Goal: Task Accomplishment & Management: Use online tool/utility

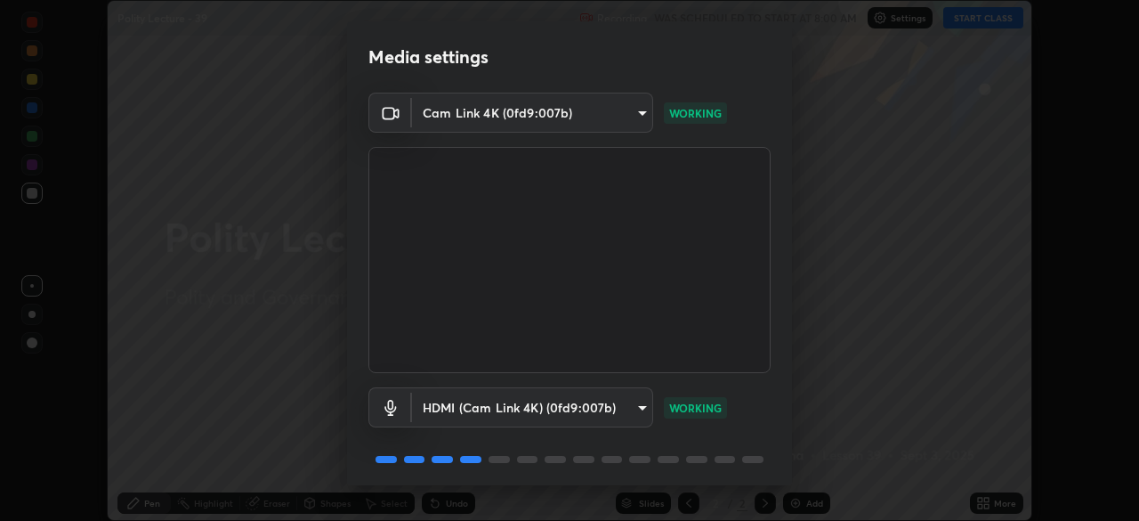
scroll to position [63, 0]
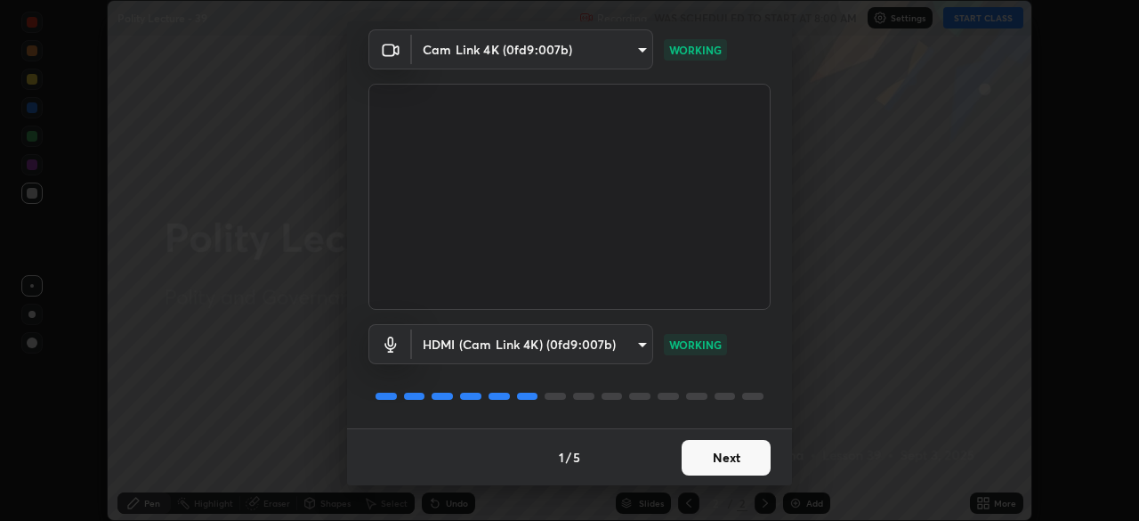
click at [709, 462] on button "Next" at bounding box center [726, 458] width 89 height 36
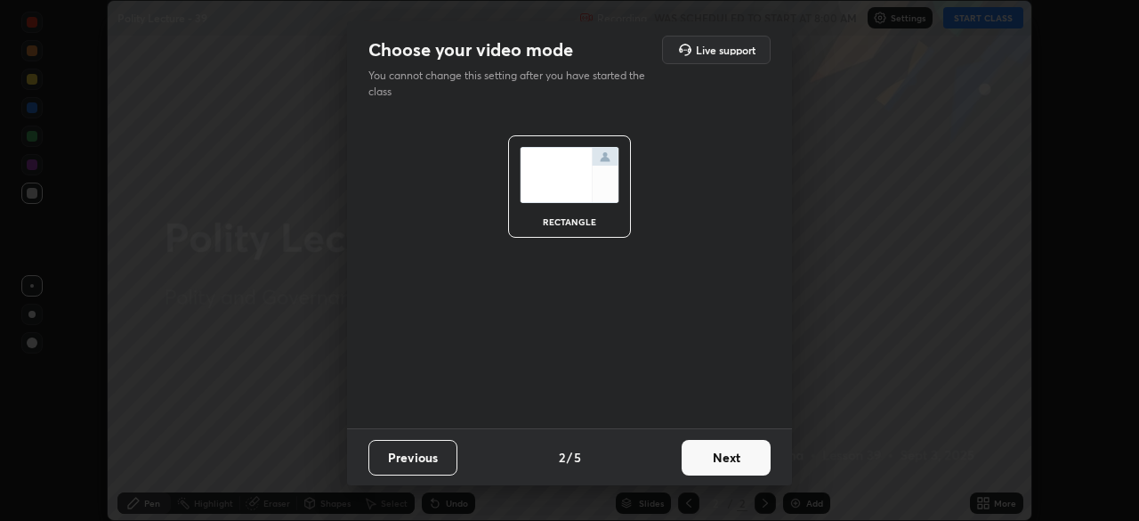
scroll to position [0, 0]
click at [713, 463] on button "Next" at bounding box center [726, 458] width 89 height 36
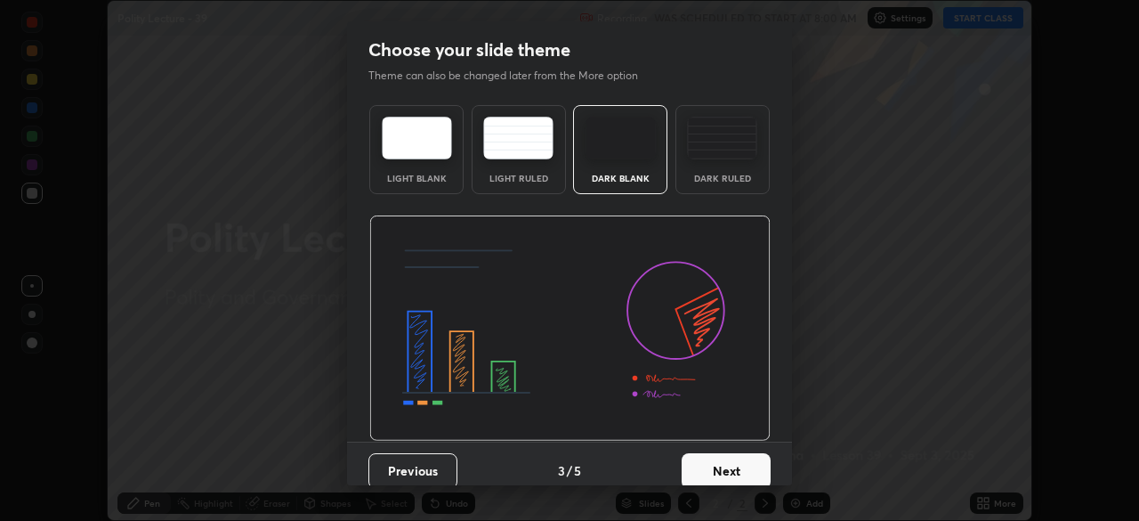
click at [721, 462] on button "Next" at bounding box center [726, 471] width 89 height 36
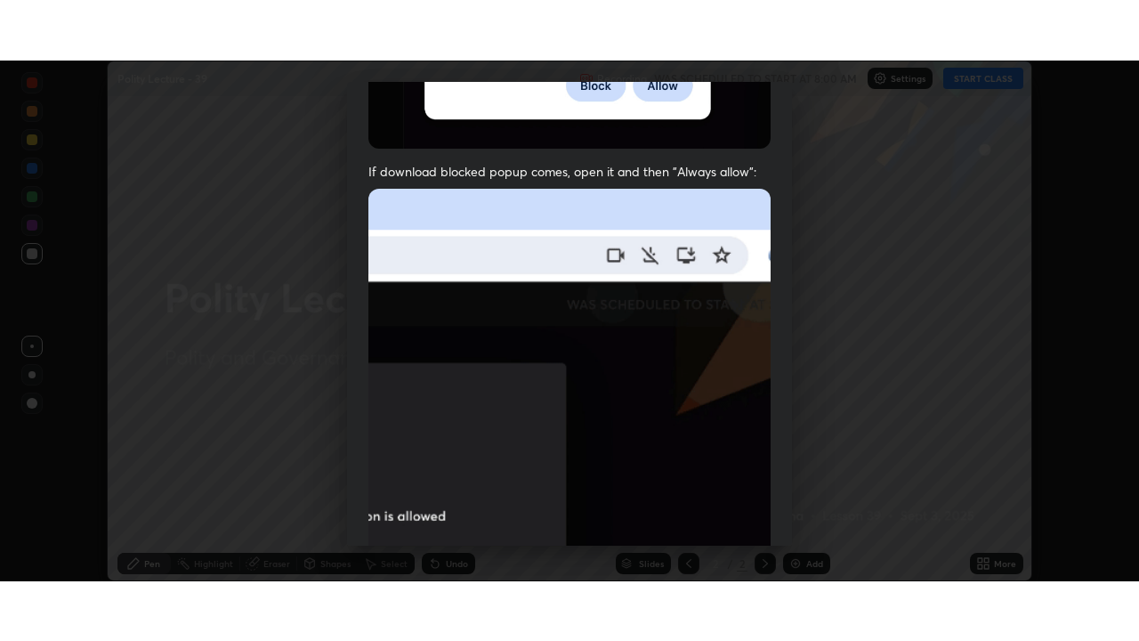
scroll to position [426, 0]
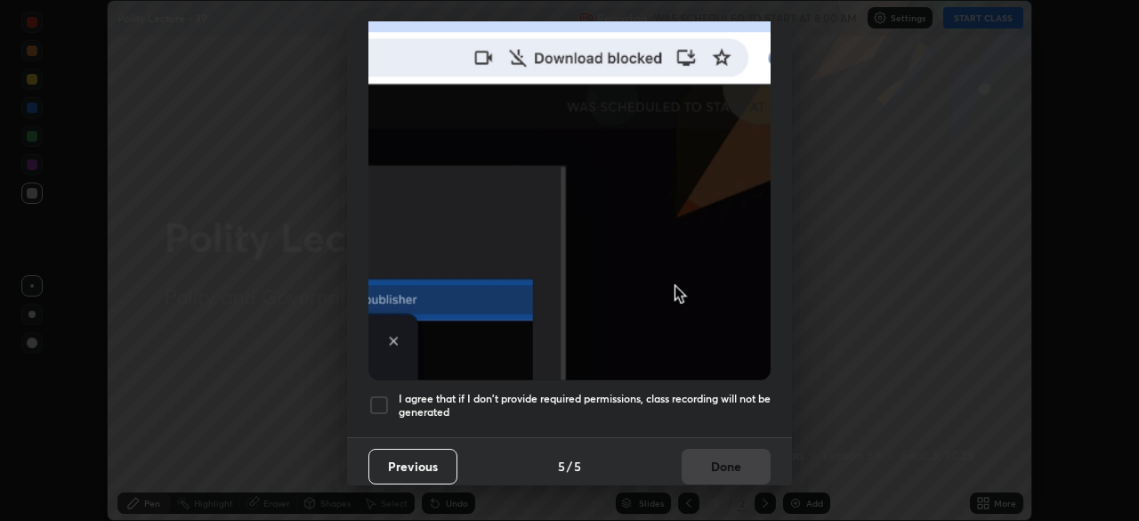
click at [384, 399] on div at bounding box center [378, 404] width 21 height 21
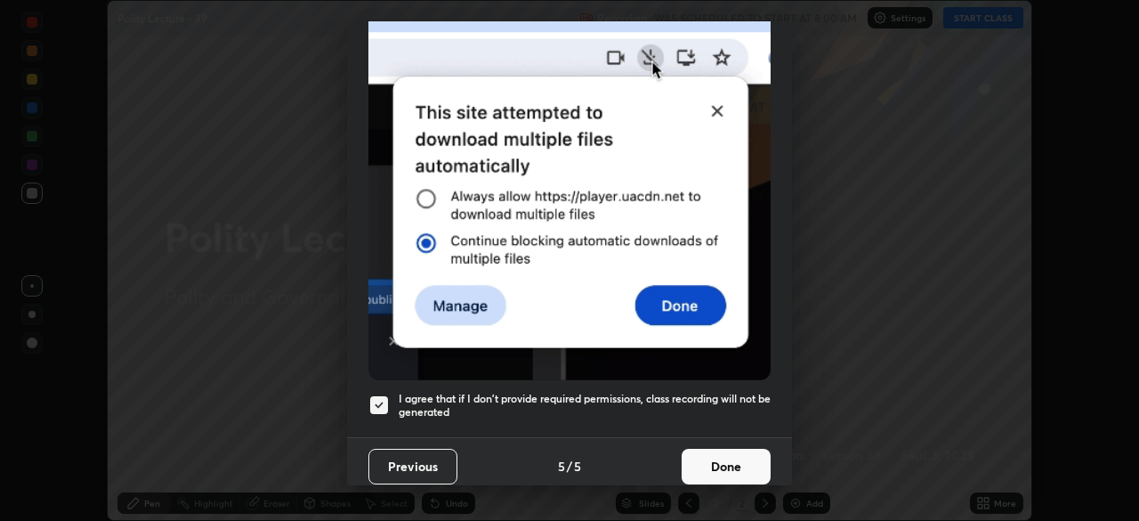
click at [703, 463] on button "Done" at bounding box center [726, 466] width 89 height 36
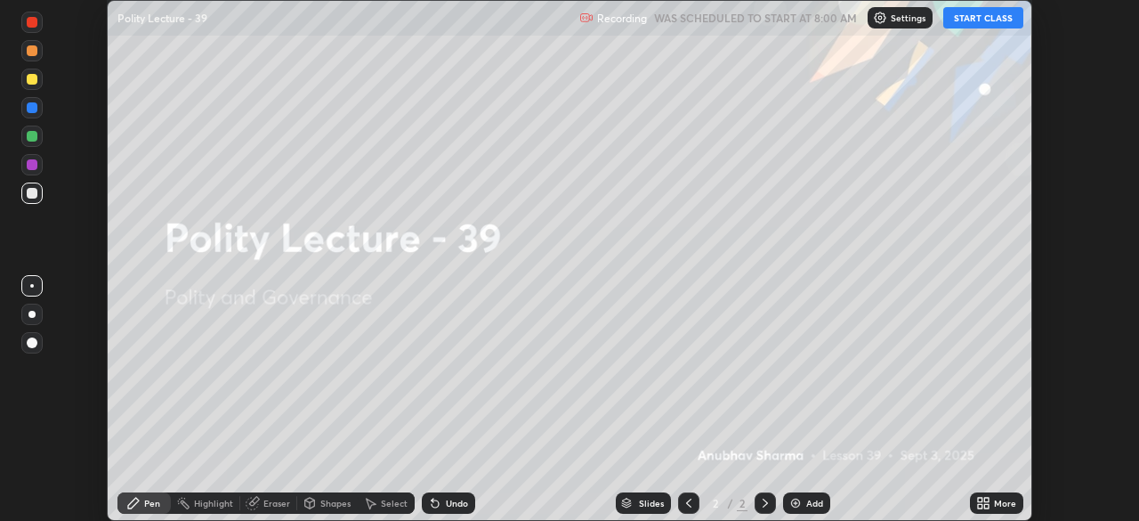
click at [979, 504] on icon at bounding box center [980, 506] width 4 height 4
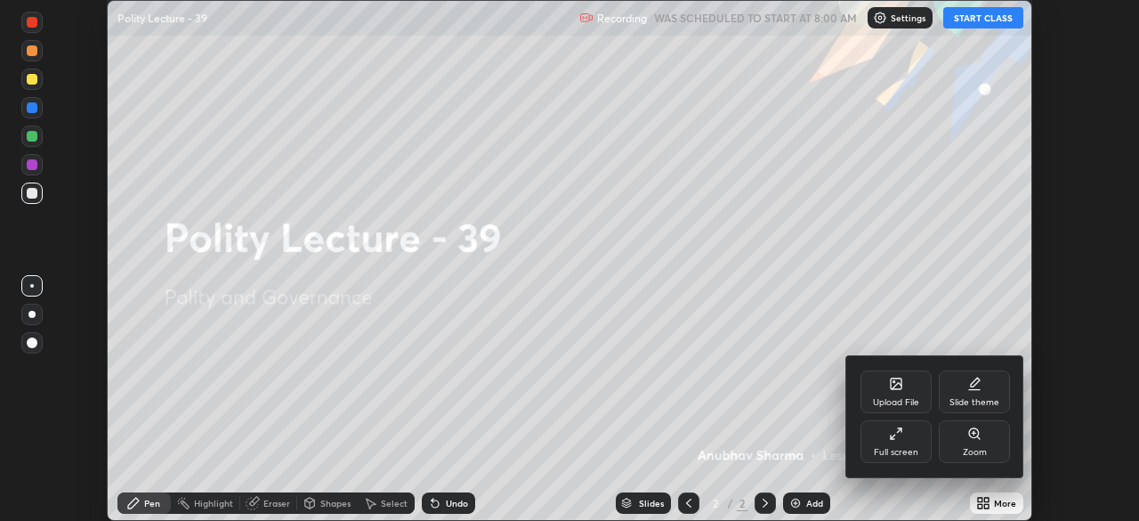
click at [890, 440] on div "Full screen" at bounding box center [895, 441] width 71 height 43
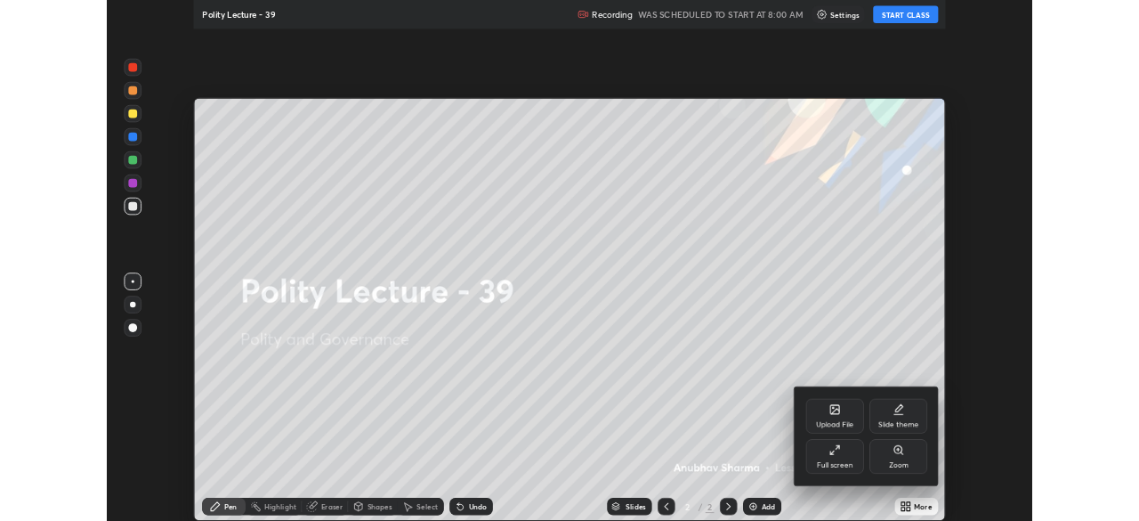
scroll to position [641, 1139]
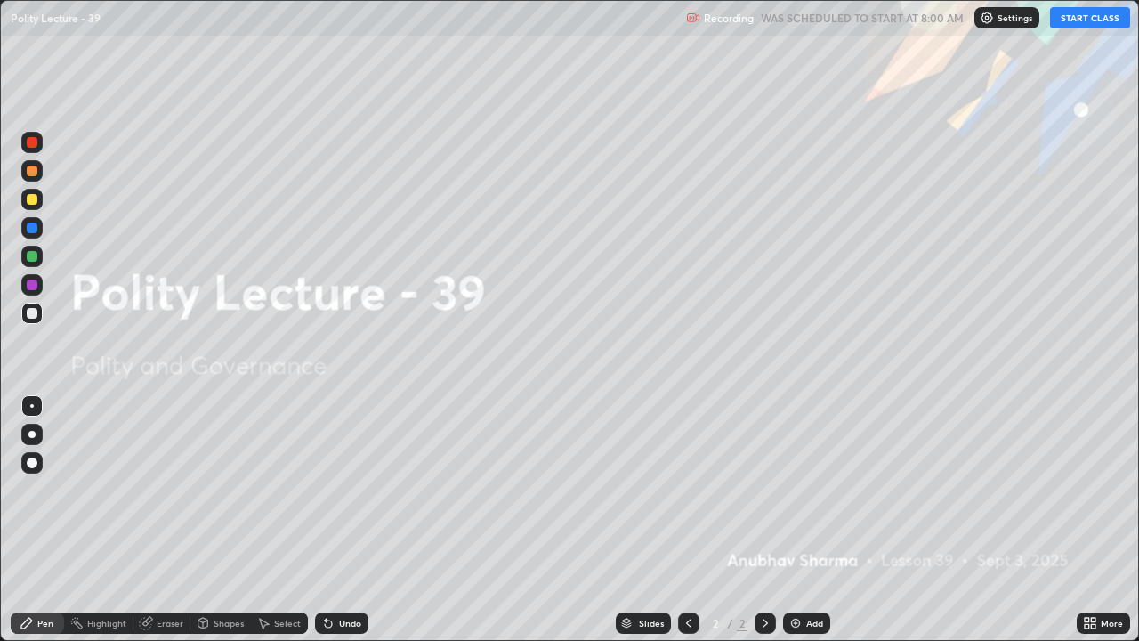
click at [1112, 520] on div "More" at bounding box center [1103, 622] width 53 height 21
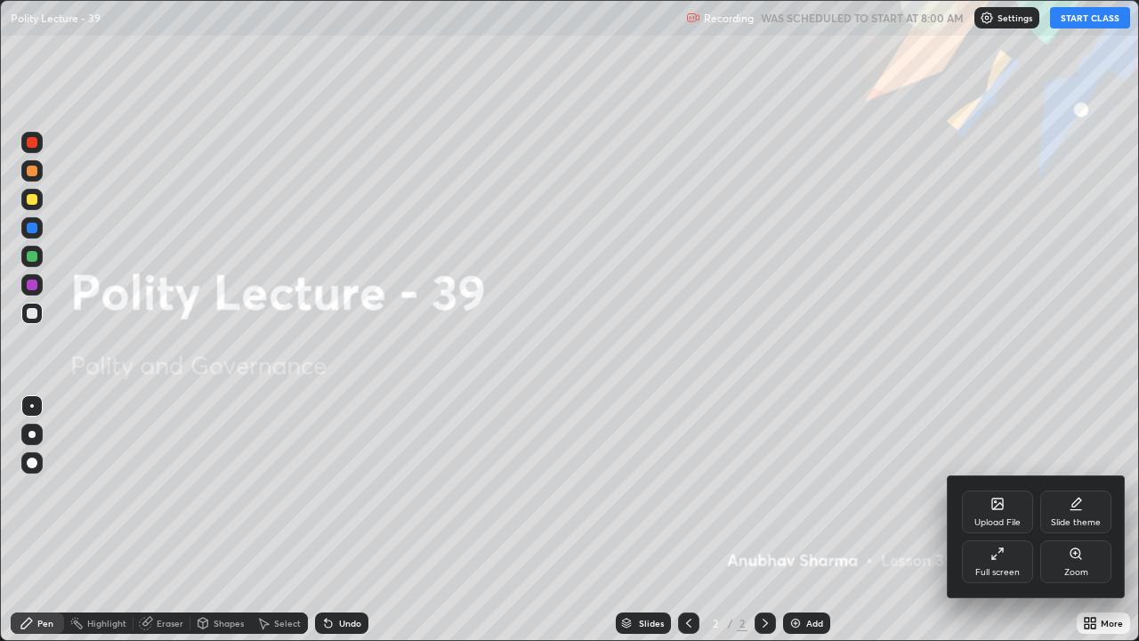
click at [1005, 512] on div "Upload File" at bounding box center [997, 511] width 71 height 43
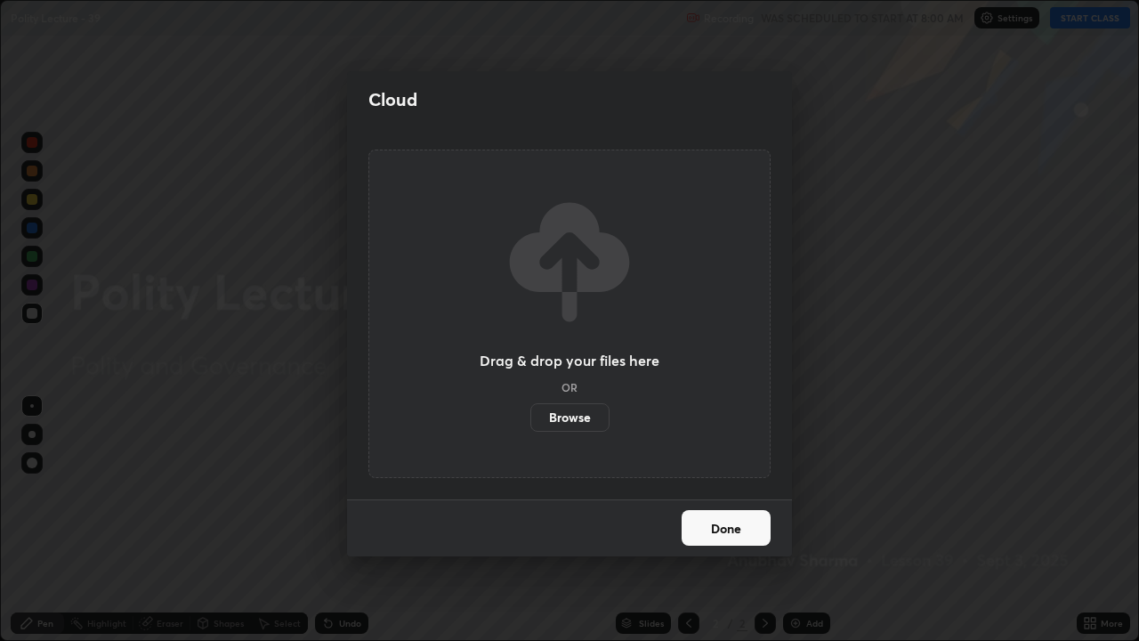
click at [574, 413] on label "Browse" at bounding box center [569, 417] width 79 height 28
click at [530, 413] on input "Browse" at bounding box center [530, 417] width 0 height 28
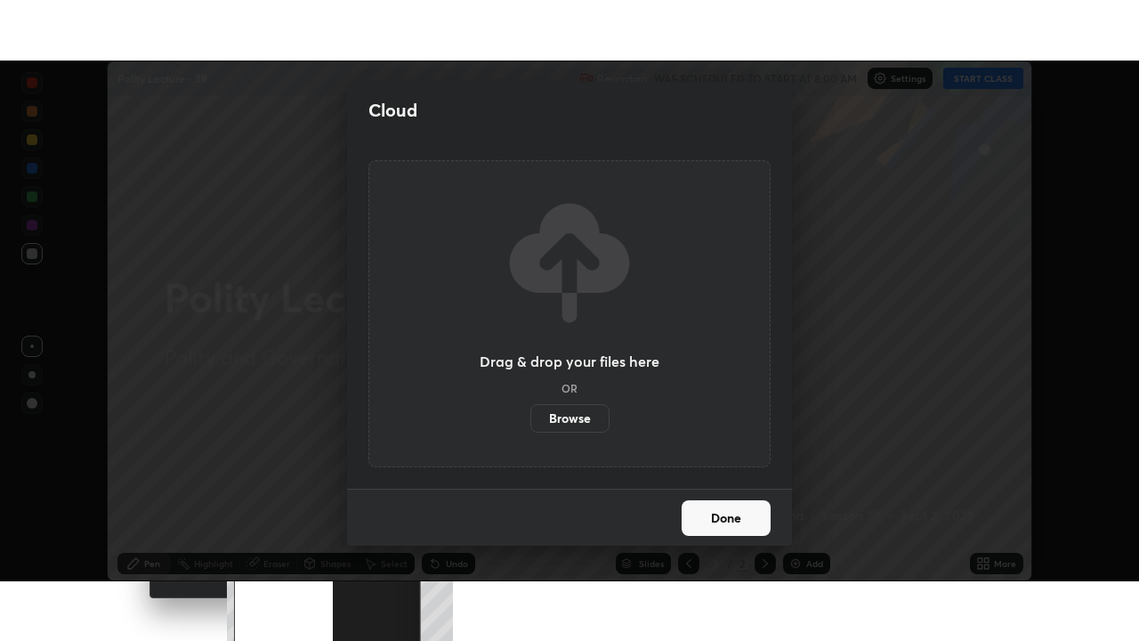
scroll to position [88455, 87836]
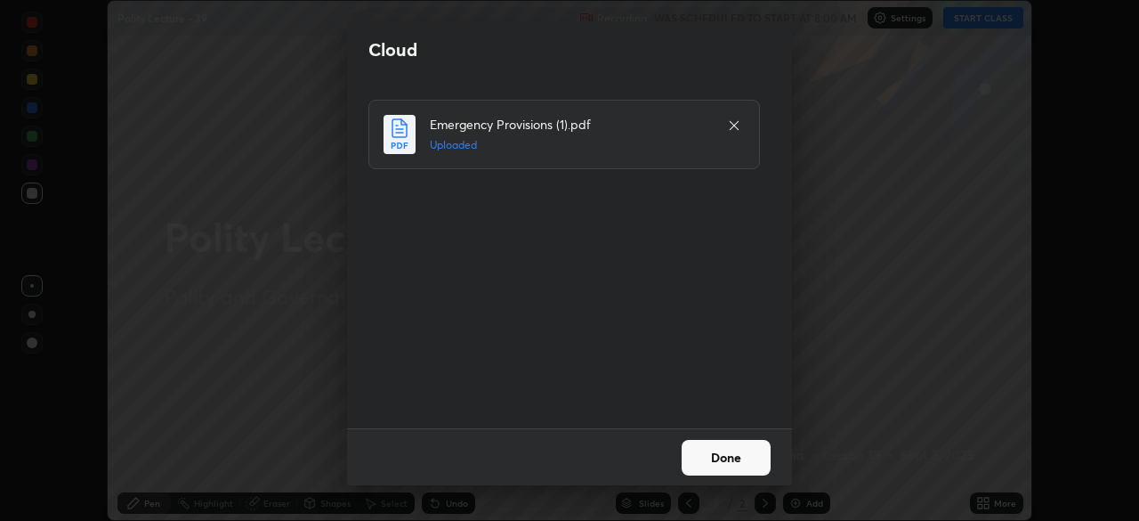
click at [712, 450] on button "Done" at bounding box center [726, 458] width 89 height 36
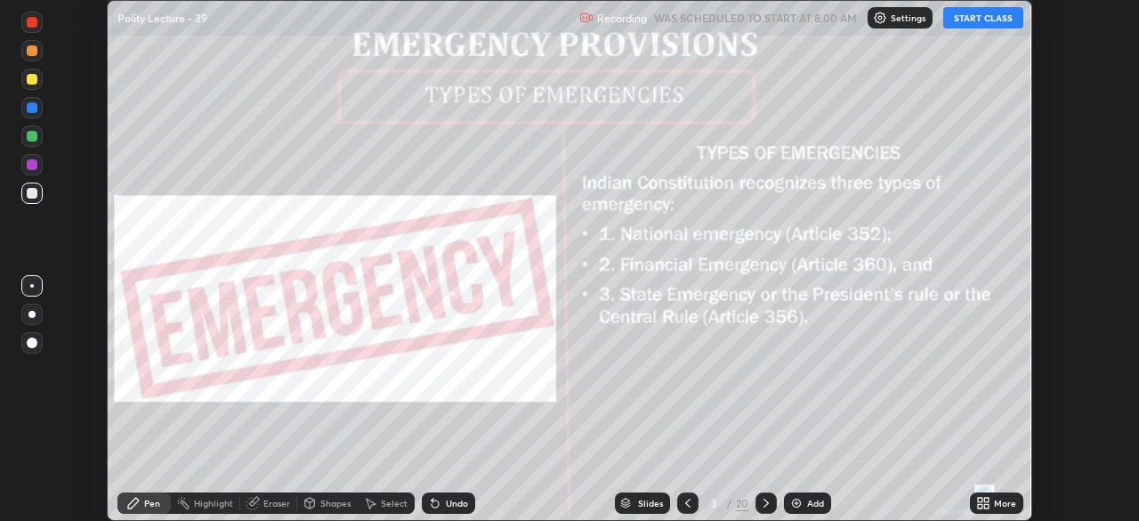
click at [1000, 500] on div "More" at bounding box center [1005, 502] width 22 height 9
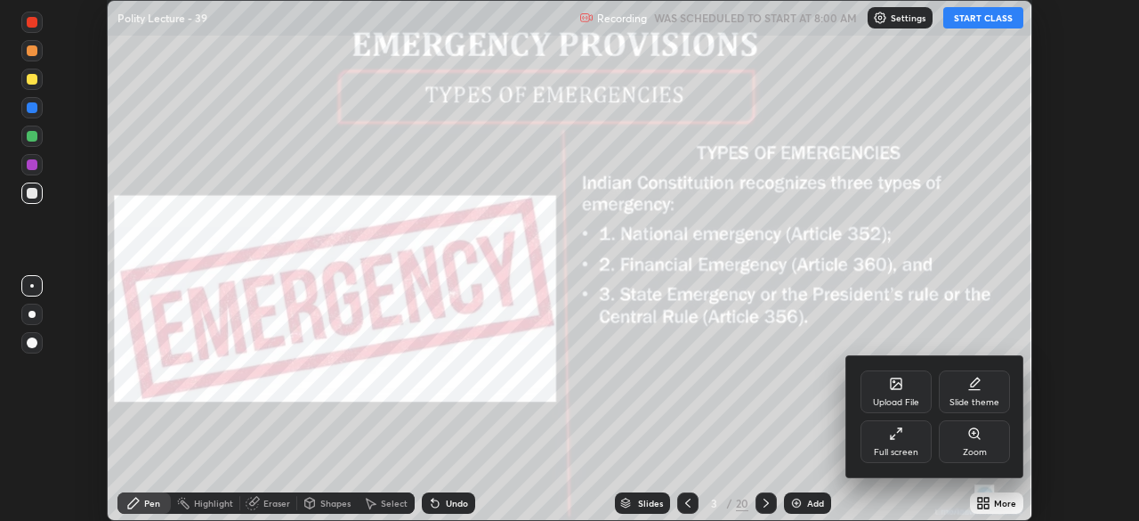
click at [899, 443] on div "Full screen" at bounding box center [895, 441] width 71 height 43
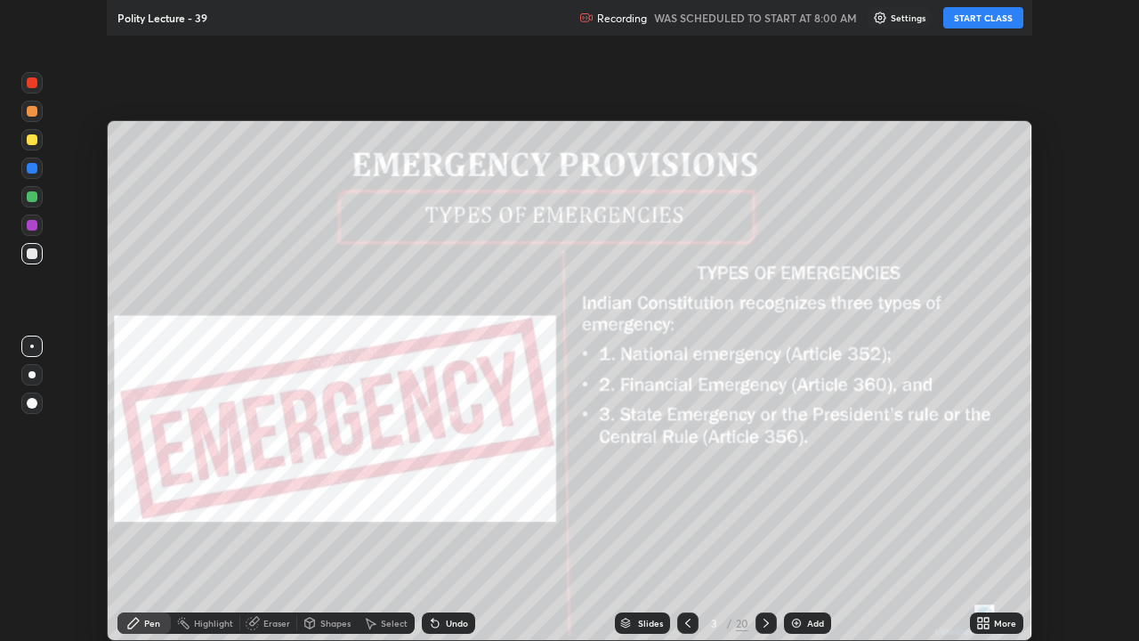
scroll to position [641, 1139]
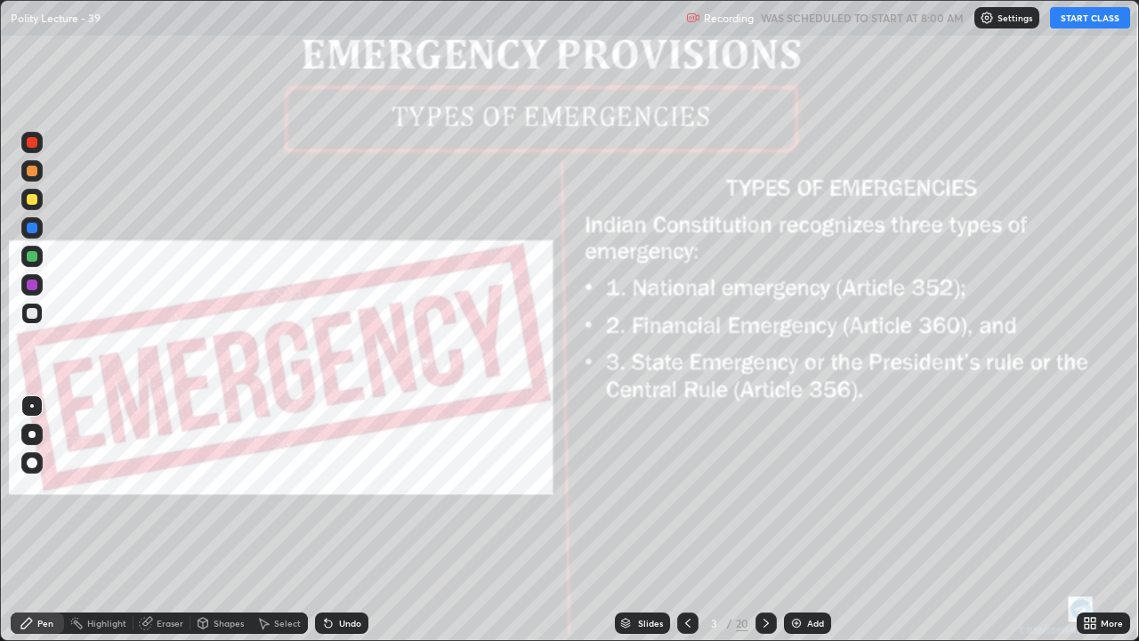
click at [642, 520] on div "Slides" at bounding box center [650, 622] width 25 height 9
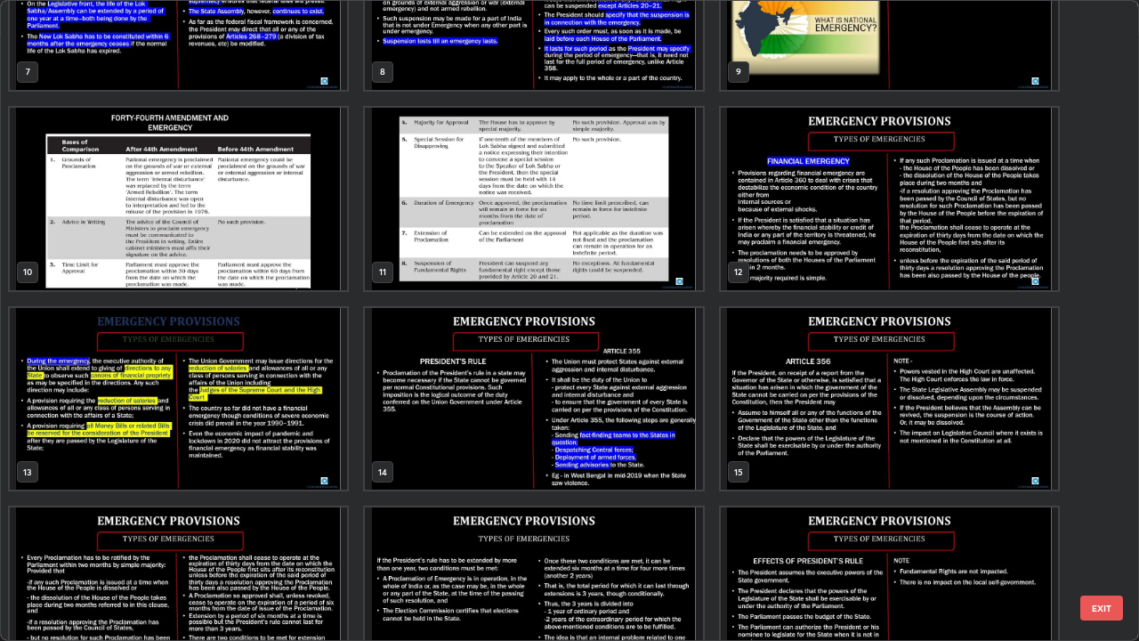
scroll to position [508, 0]
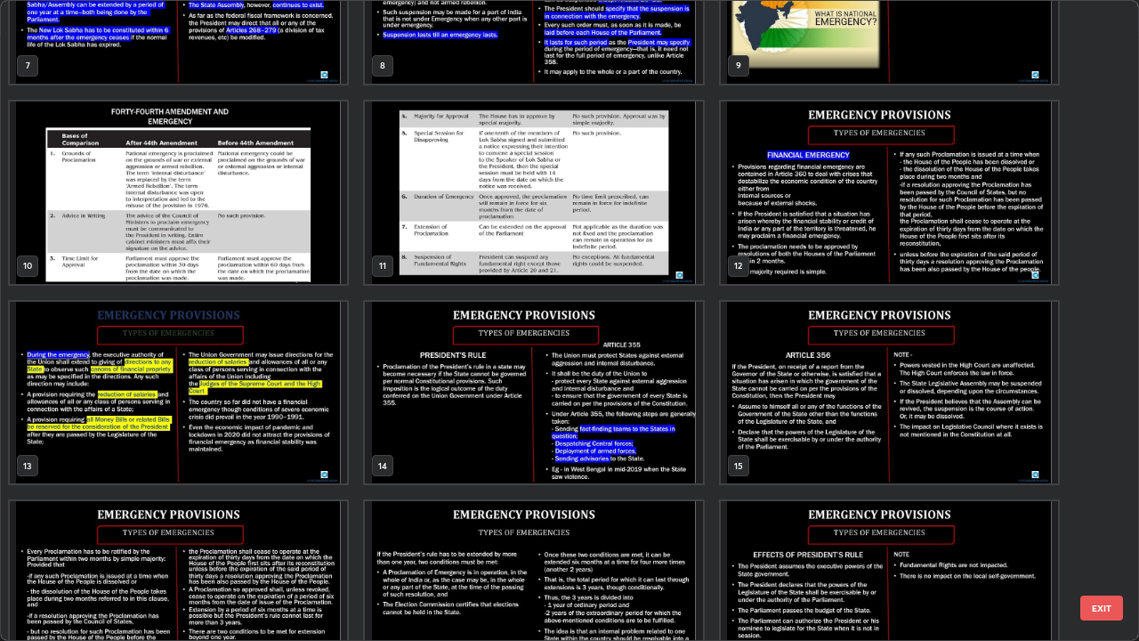
click at [788, 223] on img "grid" at bounding box center [889, 192] width 337 height 182
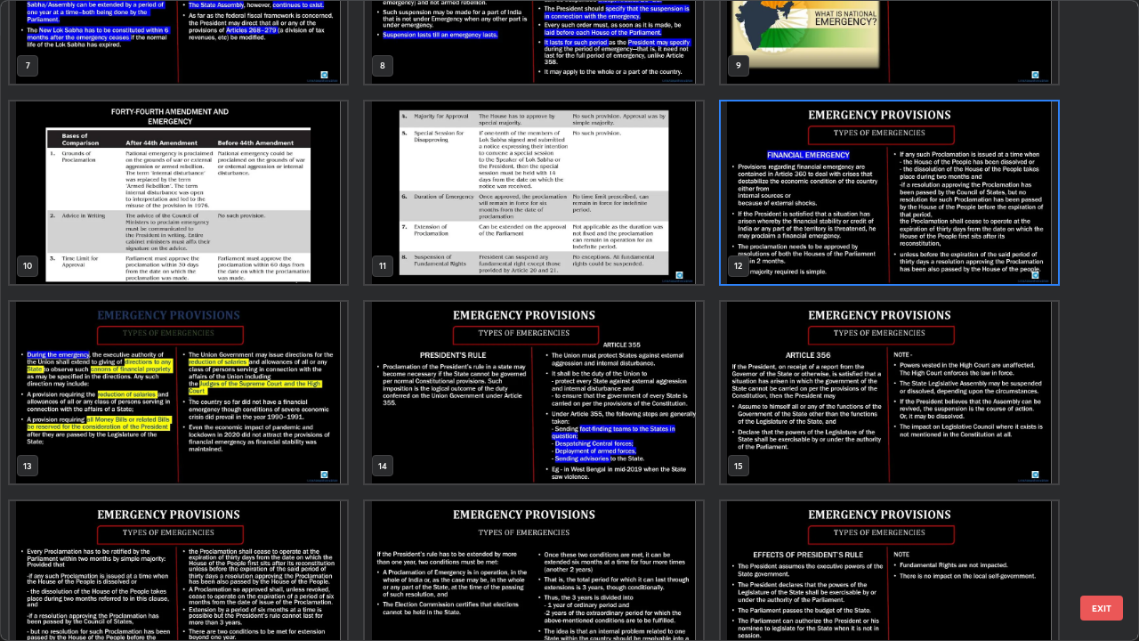
click at [796, 222] on img "grid" at bounding box center [889, 192] width 337 height 182
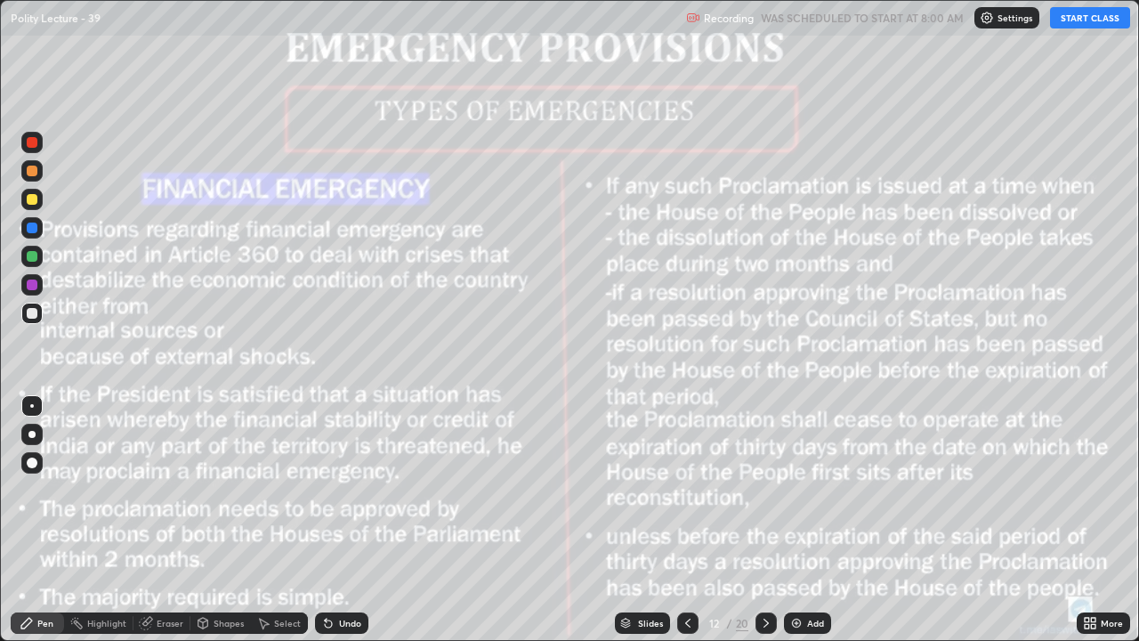
click at [804, 218] on img "grid" at bounding box center [889, 192] width 337 height 182
click at [35, 203] on div at bounding box center [32, 199] width 11 height 11
click at [1085, 20] on button "START CLASS" at bounding box center [1090, 17] width 80 height 21
click at [33, 199] on div at bounding box center [32, 199] width 11 height 11
click at [33, 431] on div at bounding box center [31, 434] width 7 height 7
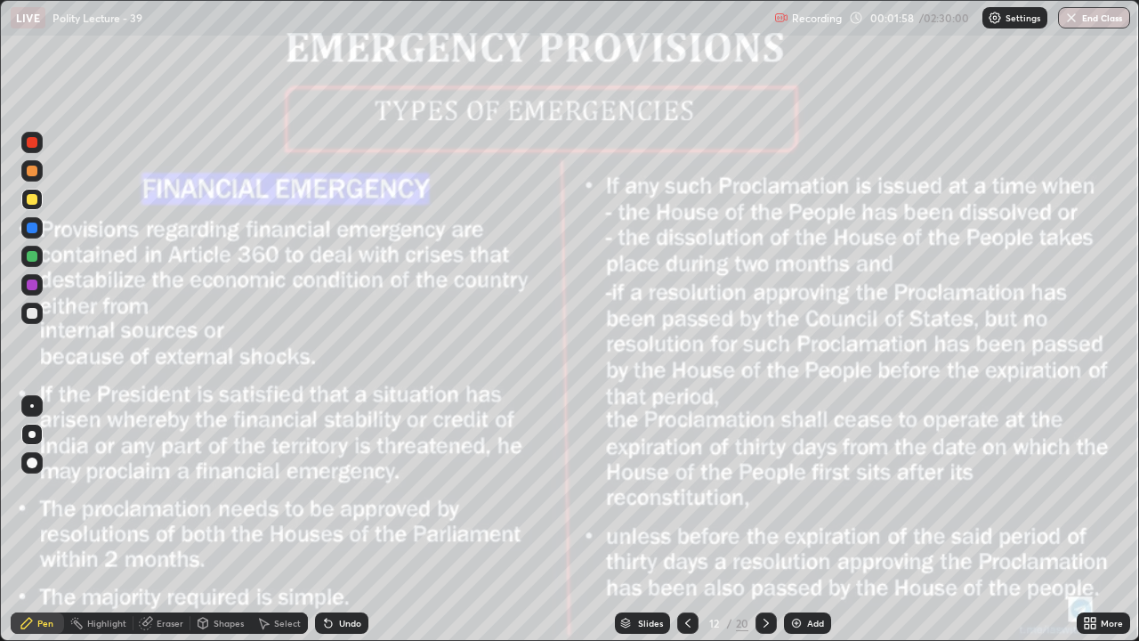
click at [763, 520] on icon at bounding box center [766, 623] width 14 height 14
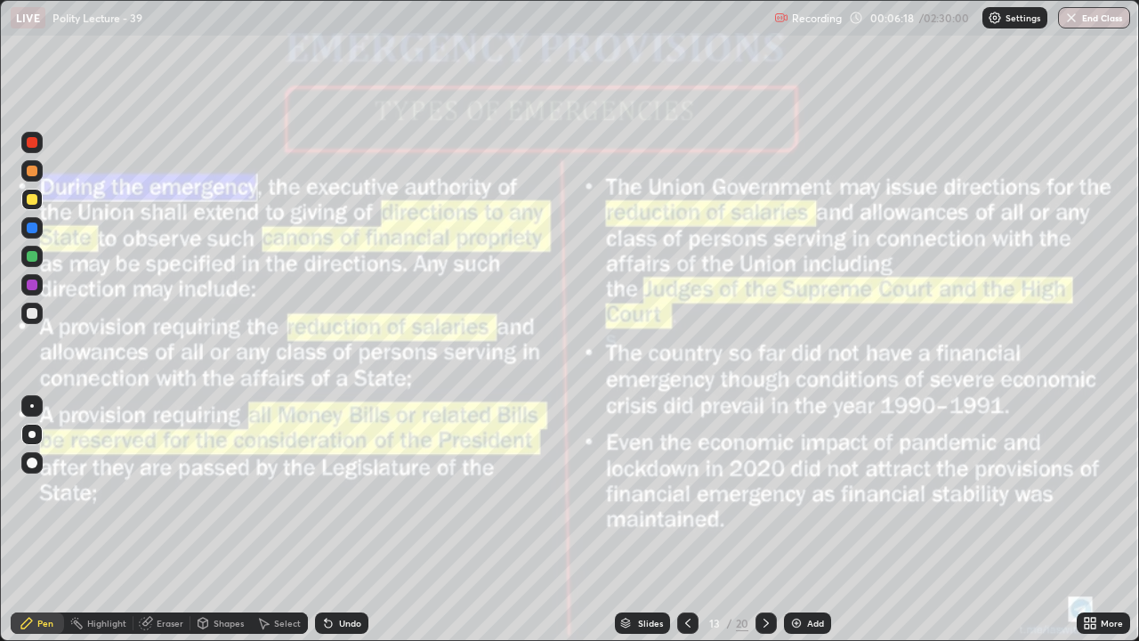
click at [807, 520] on div "Add" at bounding box center [815, 622] width 17 height 9
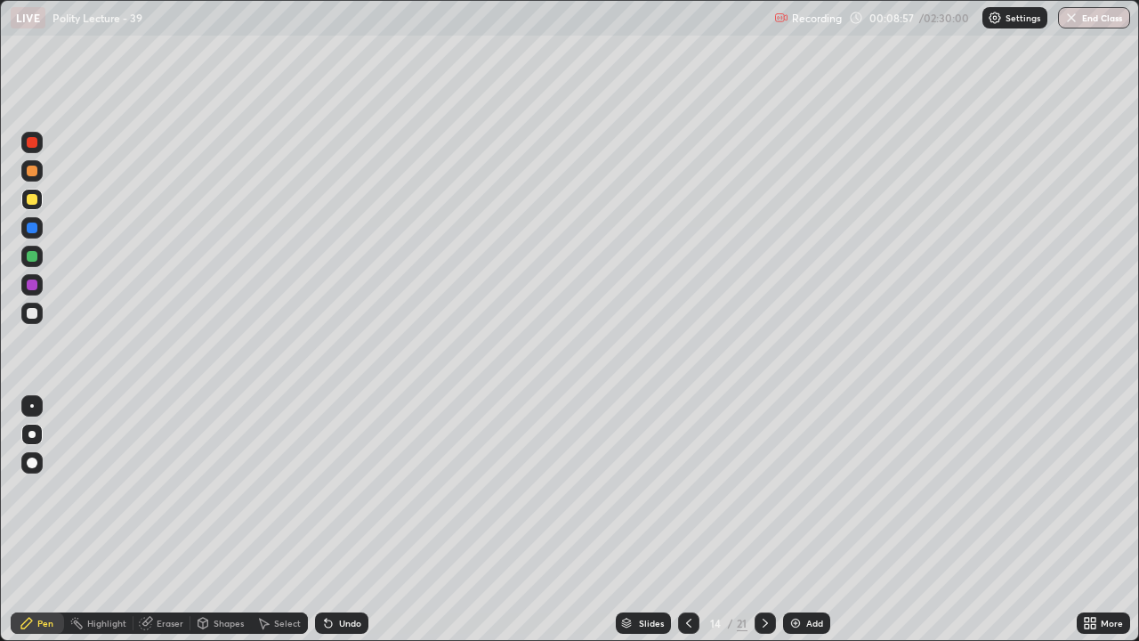
click at [38, 284] on div at bounding box center [31, 284] width 21 height 21
click at [801, 520] on img at bounding box center [795, 623] width 14 height 14
click at [35, 198] on div at bounding box center [32, 199] width 11 height 11
click at [34, 230] on div at bounding box center [32, 227] width 11 height 11
click at [795, 520] on img at bounding box center [795, 623] width 14 height 14
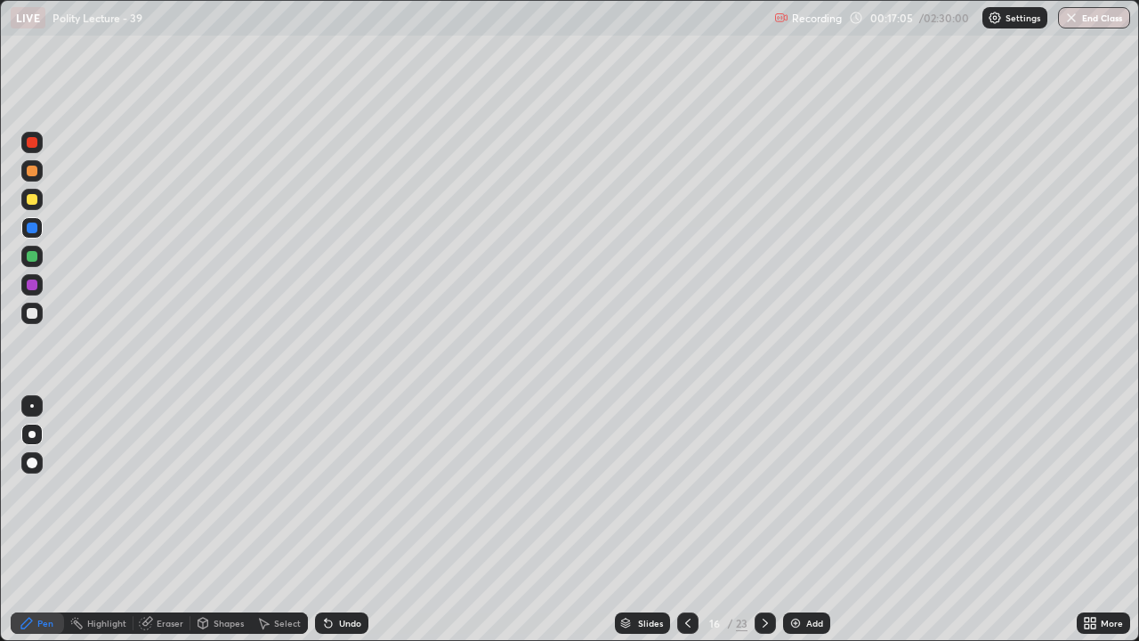
click at [810, 520] on div "Add" at bounding box center [806, 622] width 47 height 21
click at [32, 203] on div at bounding box center [32, 199] width 11 height 11
click at [27, 222] on div at bounding box center [31, 227] width 21 height 21
click at [34, 287] on div at bounding box center [32, 284] width 11 height 11
click at [798, 520] on img at bounding box center [795, 623] width 14 height 14
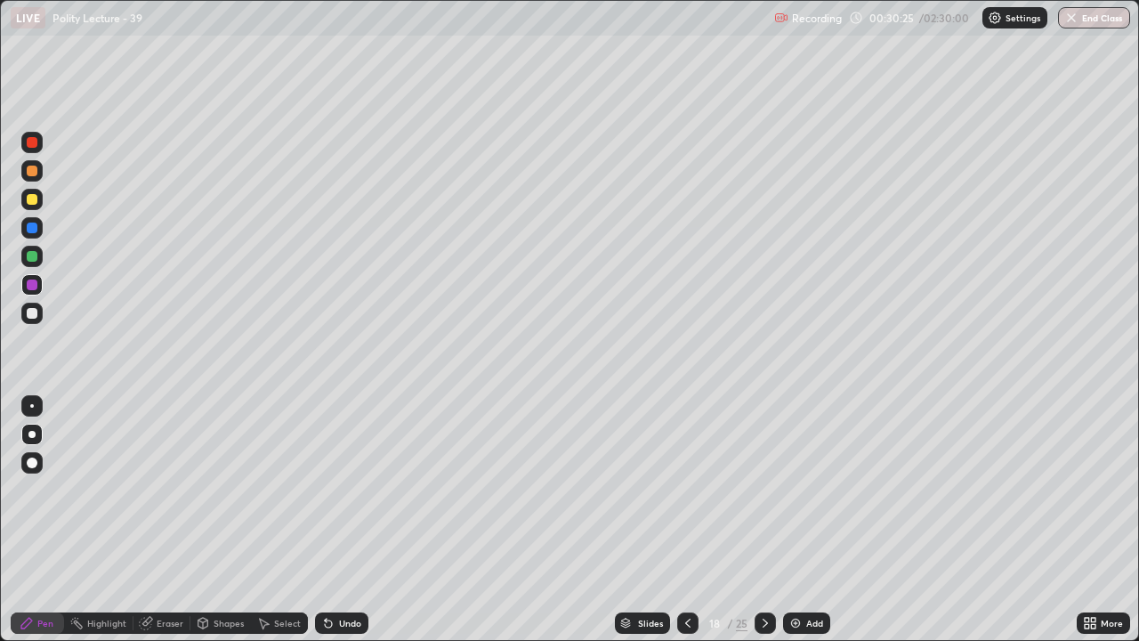
click at [37, 254] on div at bounding box center [31, 256] width 21 height 21
click at [690, 520] on div at bounding box center [687, 622] width 21 height 21
click at [820, 520] on div "Add" at bounding box center [806, 622] width 47 height 21
click at [28, 226] on div at bounding box center [32, 227] width 11 height 11
click at [32, 198] on div at bounding box center [32, 199] width 11 height 11
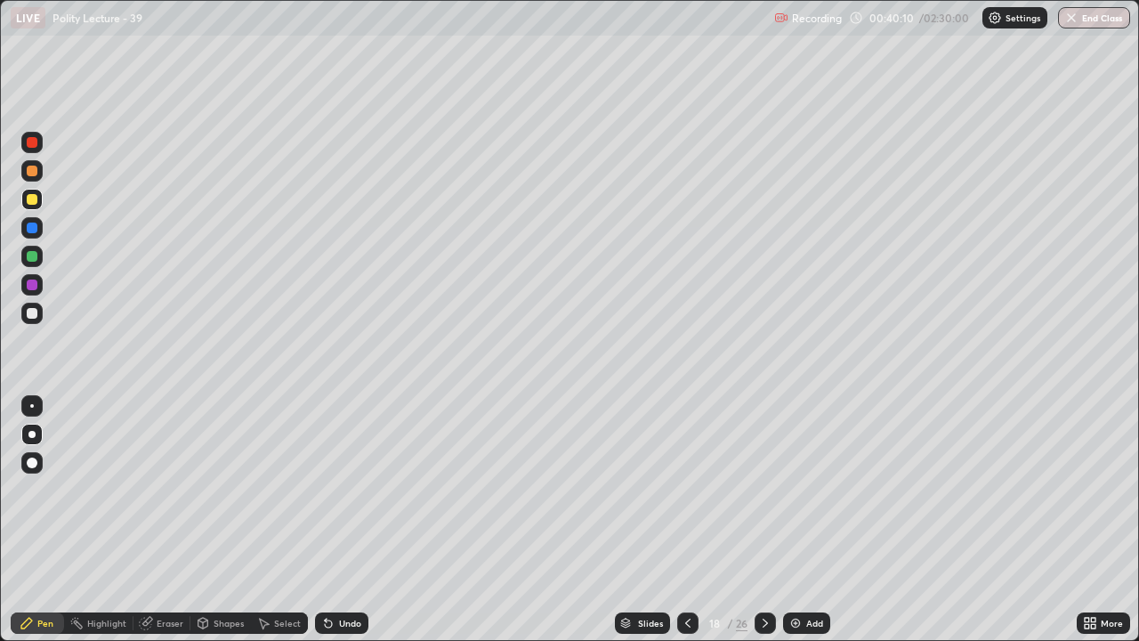
click at [28, 228] on div at bounding box center [32, 227] width 11 height 11
click at [28, 197] on div at bounding box center [32, 199] width 11 height 11
click at [35, 258] on div at bounding box center [32, 256] width 11 height 11
click at [35, 142] on div at bounding box center [32, 142] width 11 height 11
click at [682, 520] on icon at bounding box center [688, 623] width 14 height 14
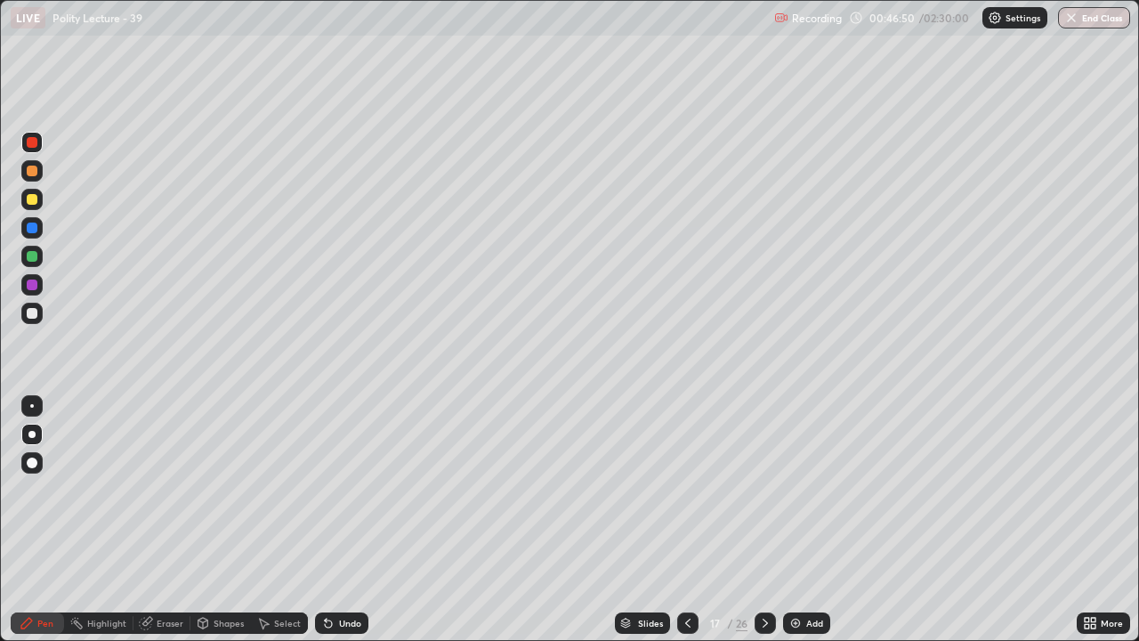
click at [769, 520] on icon at bounding box center [765, 623] width 14 height 14
click at [797, 520] on img at bounding box center [795, 623] width 14 height 14
click at [802, 520] on div "Add" at bounding box center [806, 622] width 47 height 21
click at [34, 249] on div at bounding box center [31, 256] width 21 height 21
click at [33, 229] on div at bounding box center [32, 227] width 11 height 11
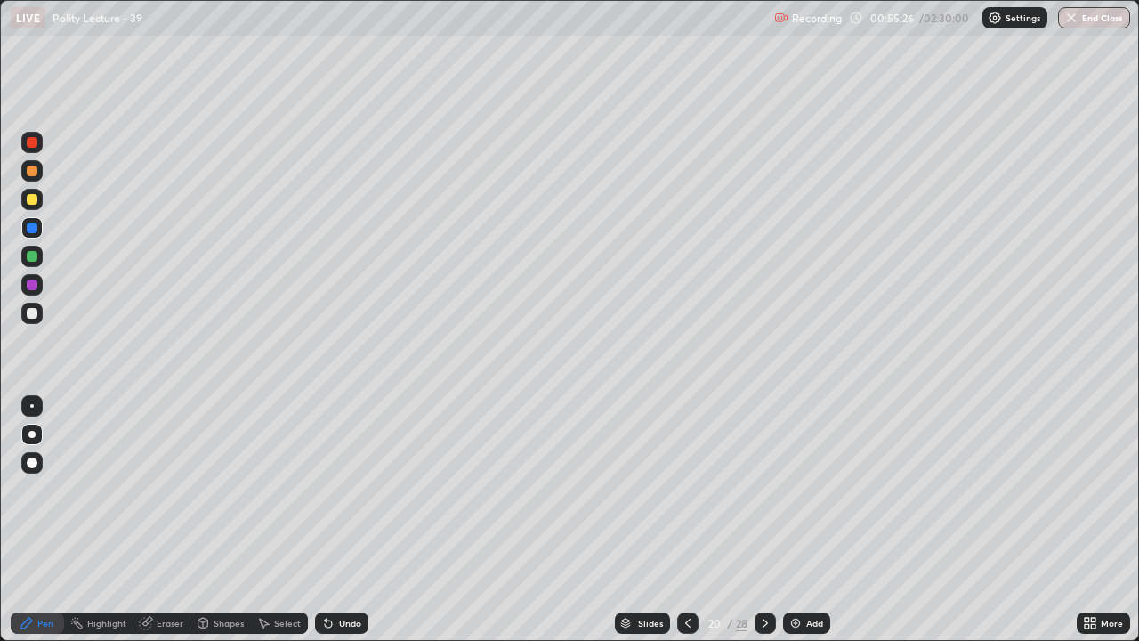
click at [686, 520] on icon at bounding box center [688, 623] width 14 height 14
click at [690, 520] on icon at bounding box center [688, 623] width 14 height 14
click at [771, 520] on icon at bounding box center [765, 623] width 14 height 14
click at [771, 520] on div at bounding box center [765, 622] width 21 height 21
click at [764, 520] on icon at bounding box center [765, 622] width 5 height 9
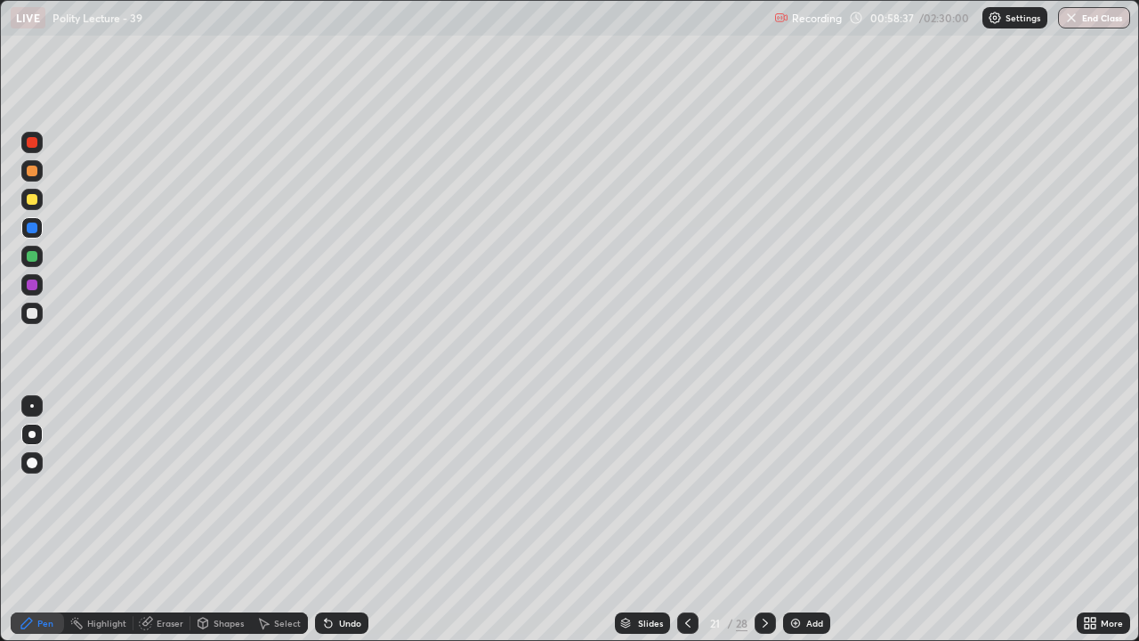
click at [769, 520] on icon at bounding box center [765, 623] width 14 height 14
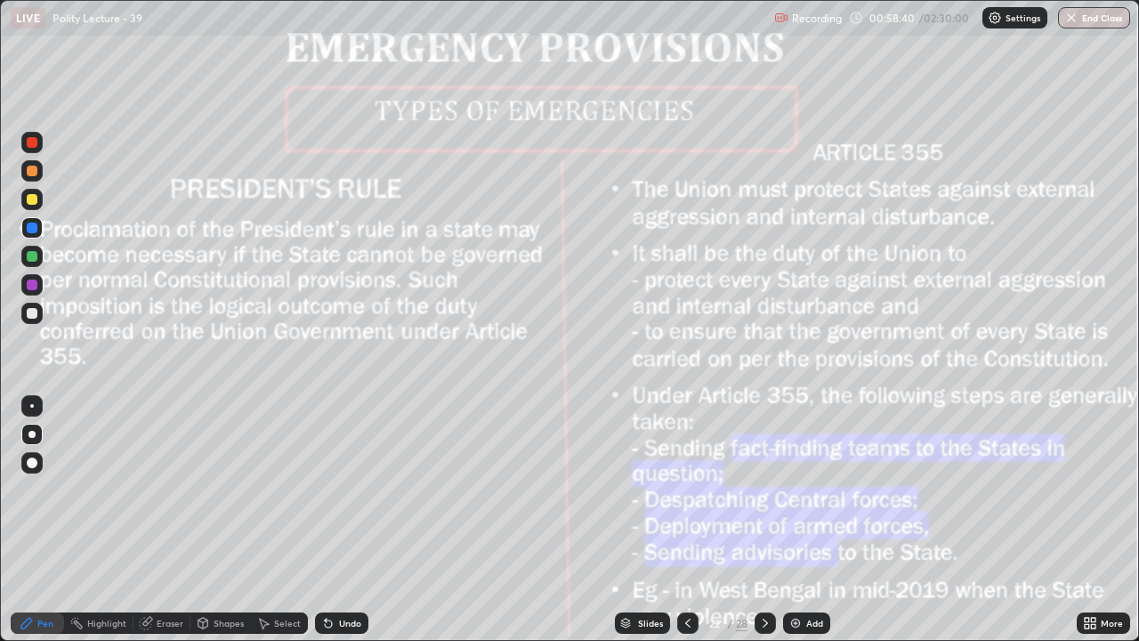
click at [688, 520] on icon at bounding box center [688, 623] width 14 height 14
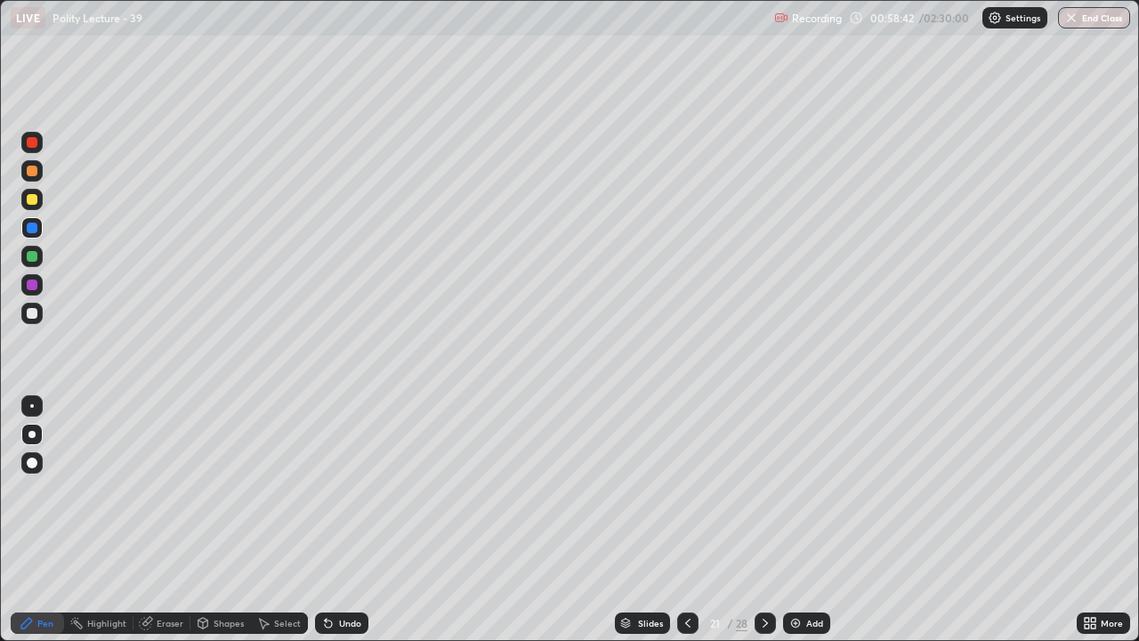
click at [804, 520] on div "Add" at bounding box center [806, 622] width 47 height 21
click at [809, 520] on div "Add" at bounding box center [806, 622] width 47 height 21
click at [633, 520] on div "Slides" at bounding box center [641, 622] width 55 height 21
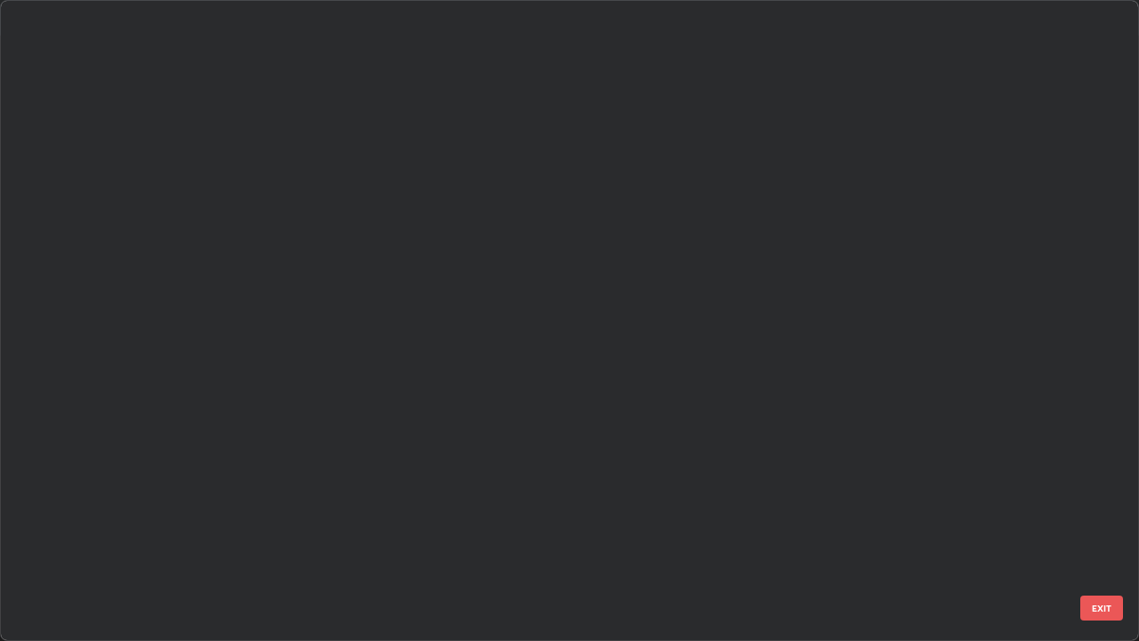
scroll to position [634, 1128]
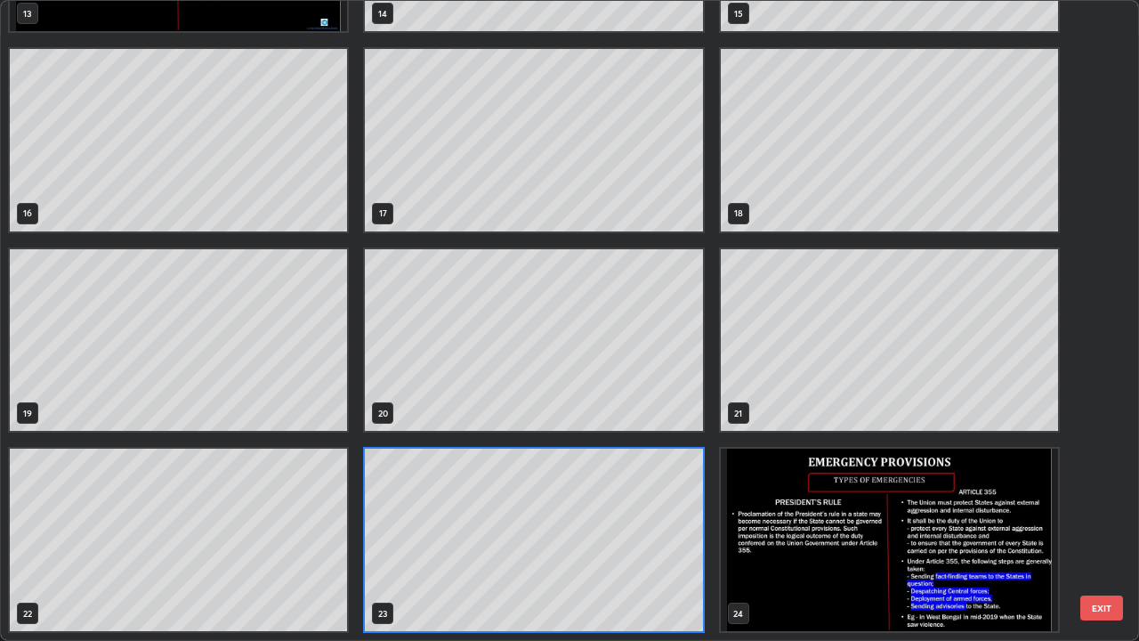
click at [1085, 520] on button "EXIT" at bounding box center [1101, 607] width 43 height 25
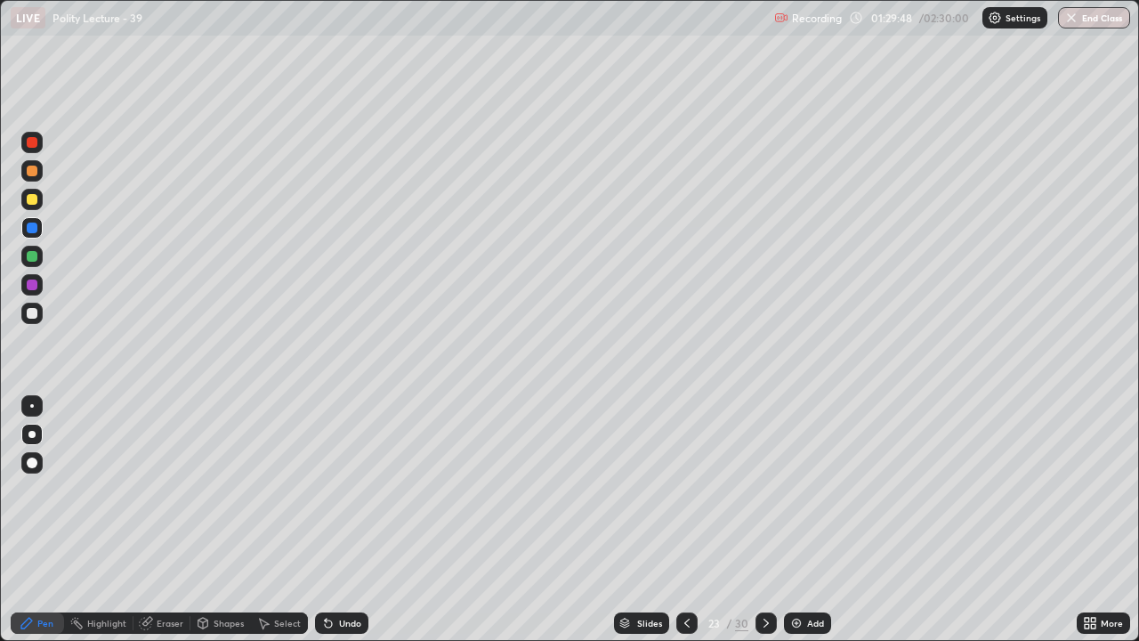
click at [642, 520] on div "Slides" at bounding box center [649, 622] width 25 height 9
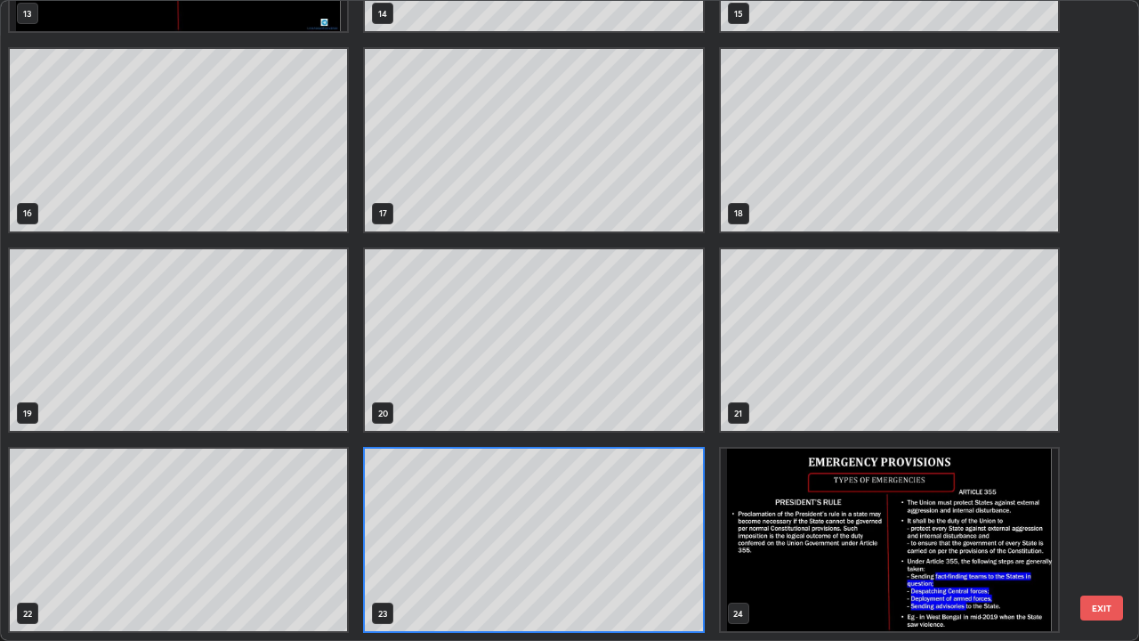
click at [1109, 520] on button "EXIT" at bounding box center [1101, 607] width 43 height 25
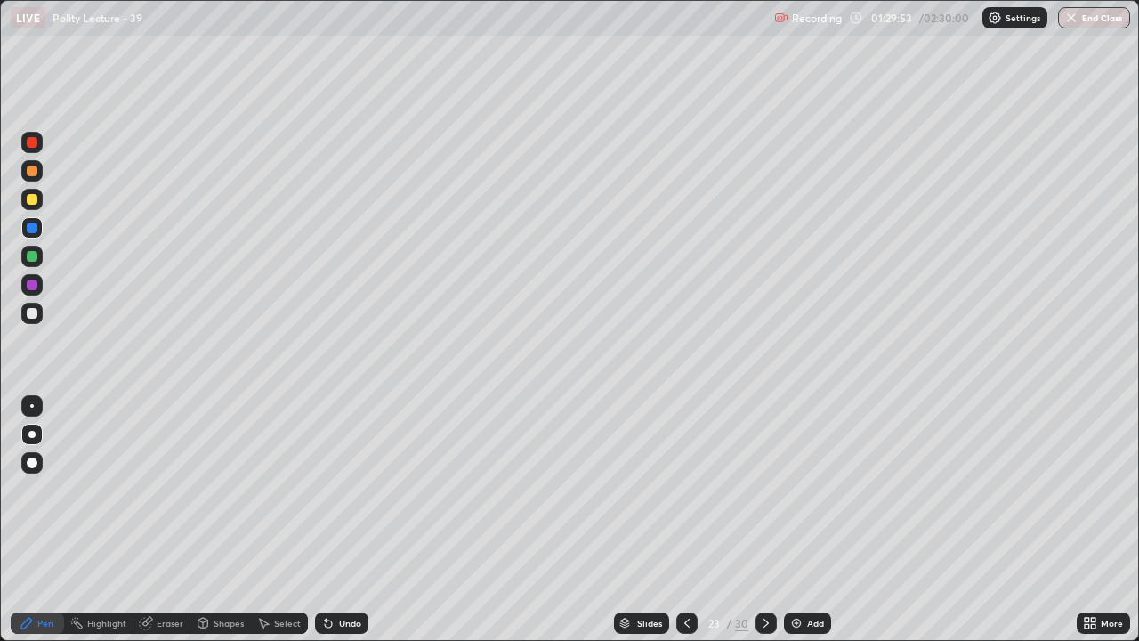
click at [1100, 520] on div "More" at bounding box center [1103, 622] width 53 height 21
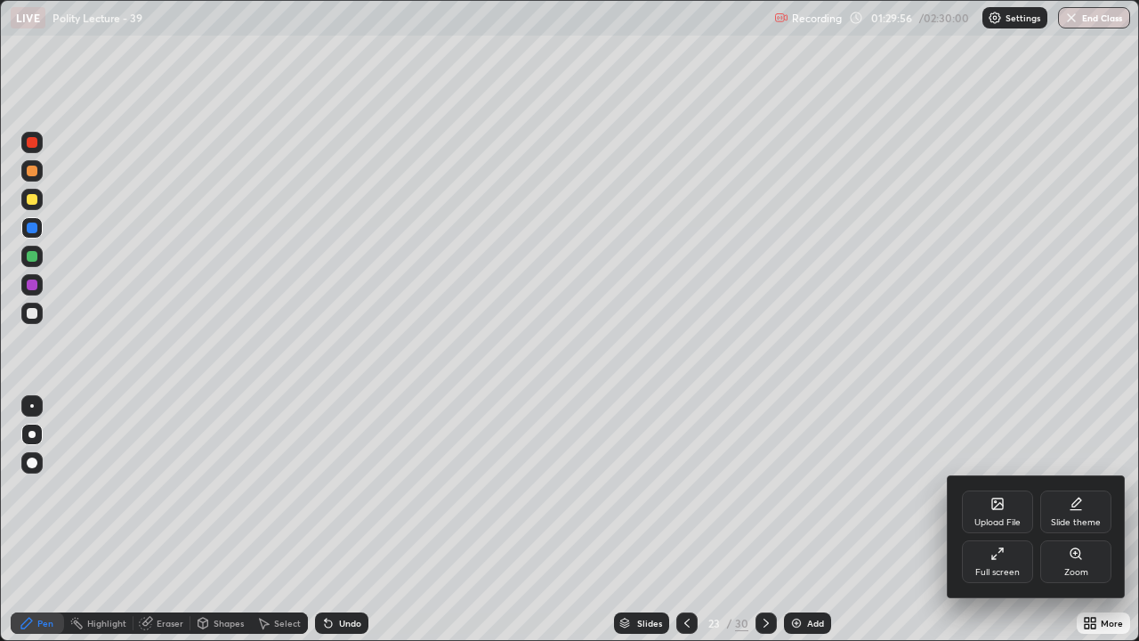
click at [1004, 510] on icon at bounding box center [997, 503] width 14 height 14
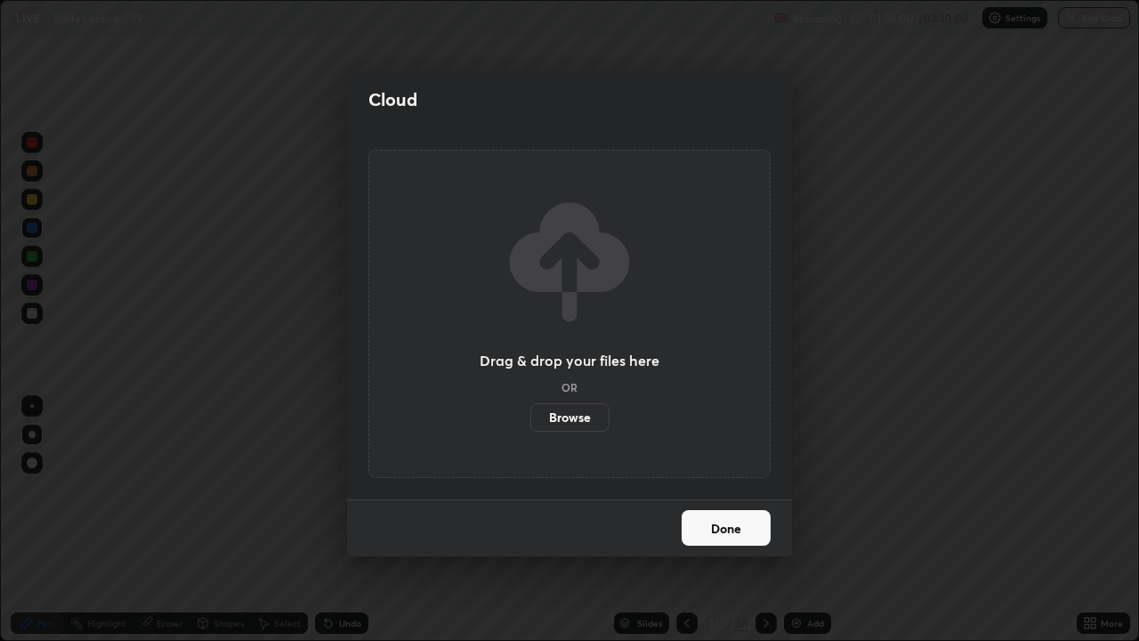
click at [567, 416] on label "Browse" at bounding box center [569, 417] width 79 height 28
click at [530, 416] on input "Browse" at bounding box center [530, 417] width 0 height 28
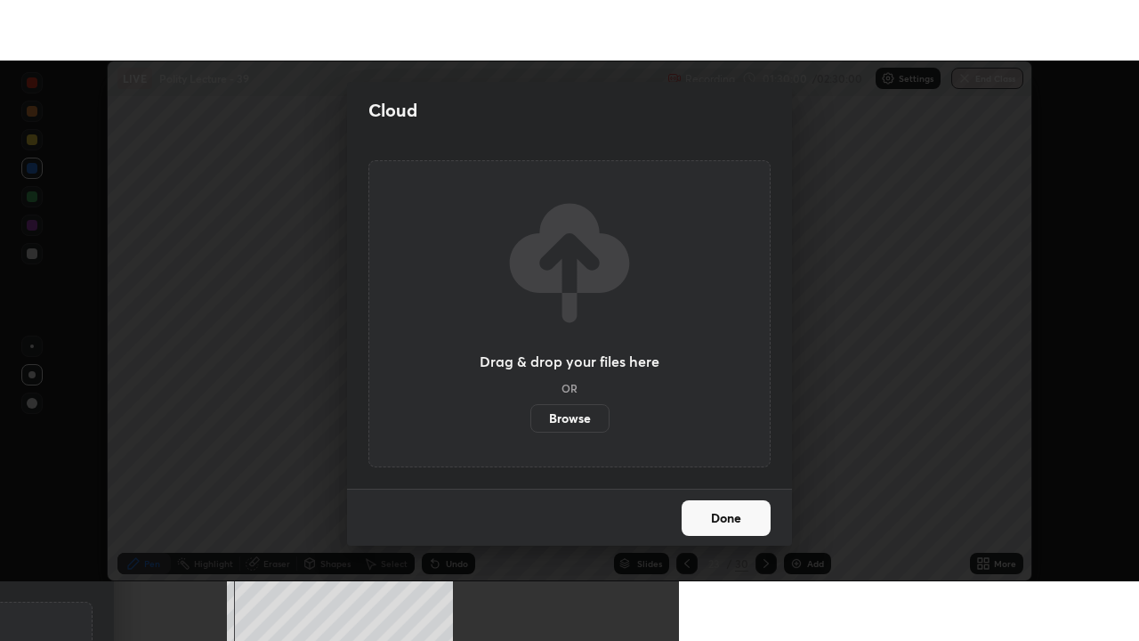
scroll to position [88455, 87836]
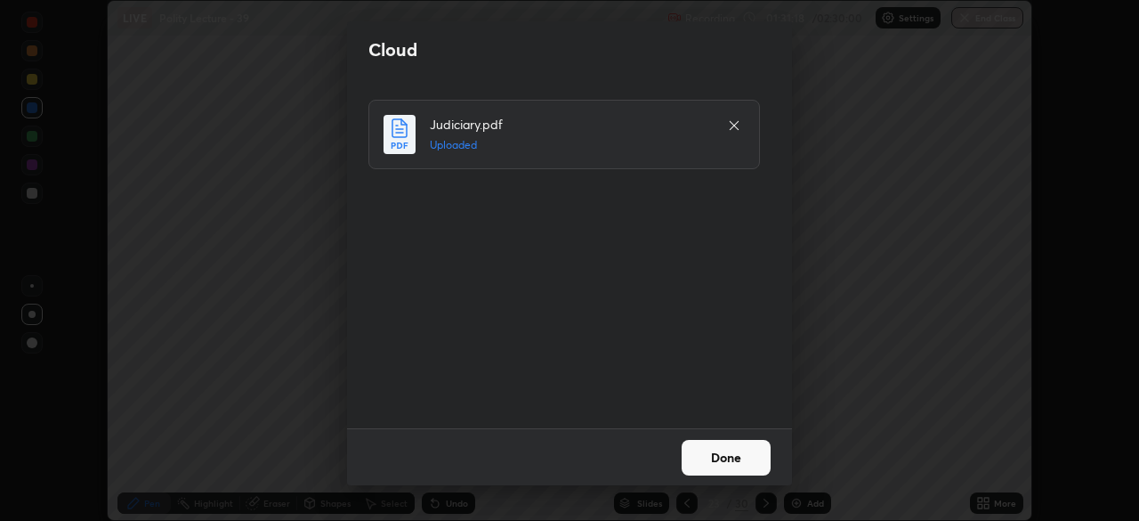
click at [747, 460] on button "Done" at bounding box center [726, 458] width 89 height 36
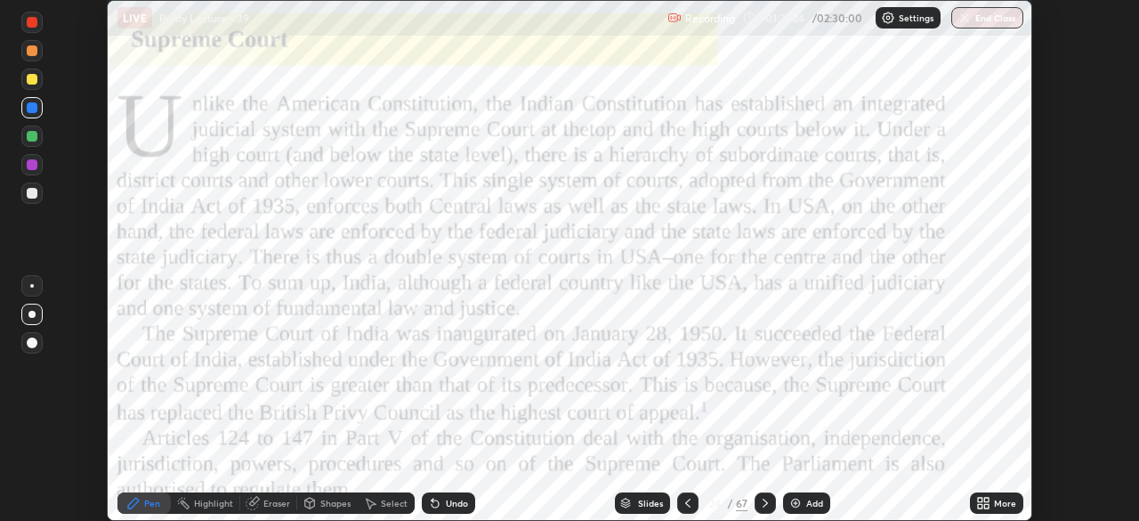
click at [793, 508] on img at bounding box center [795, 503] width 14 height 14
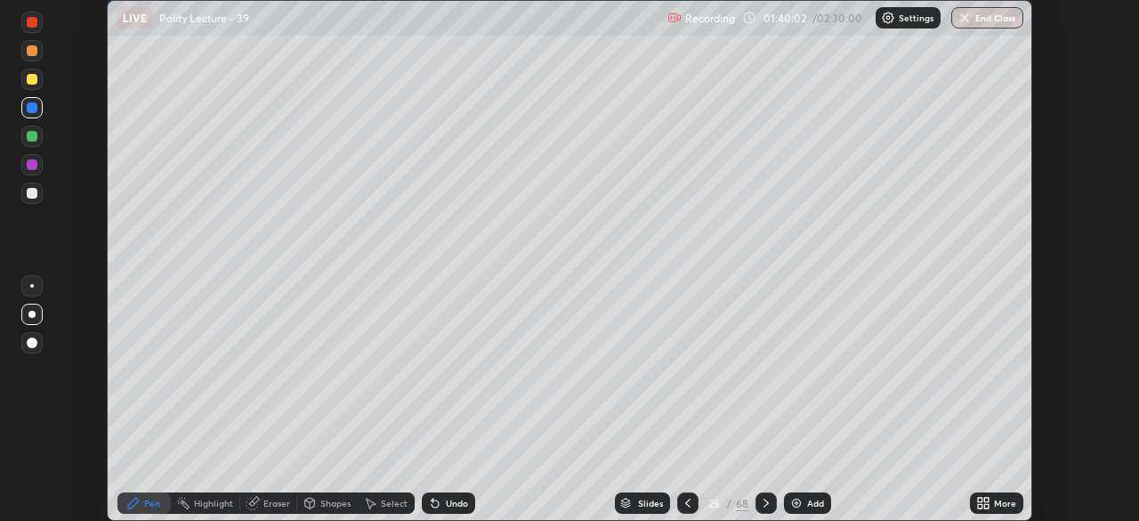
click at [990, 502] on div "More" at bounding box center [996, 502] width 53 height 21
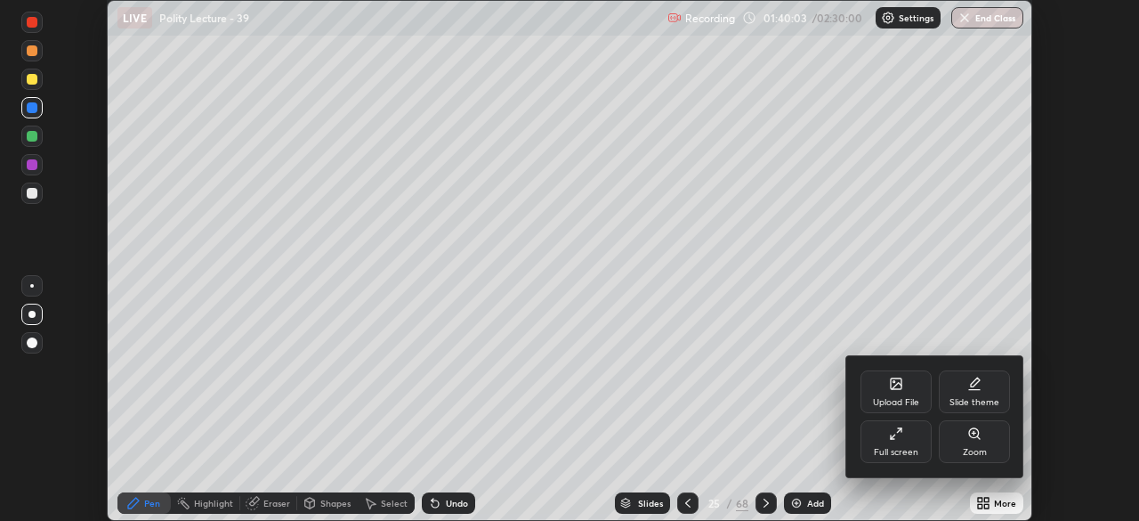
click at [899, 437] on icon at bounding box center [896, 433] width 14 height 14
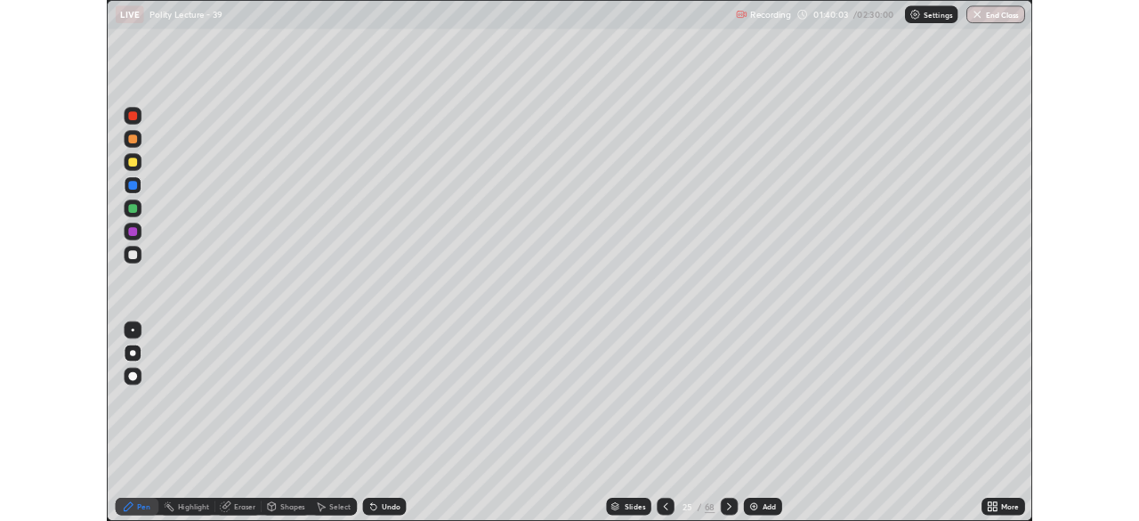
scroll to position [641, 1139]
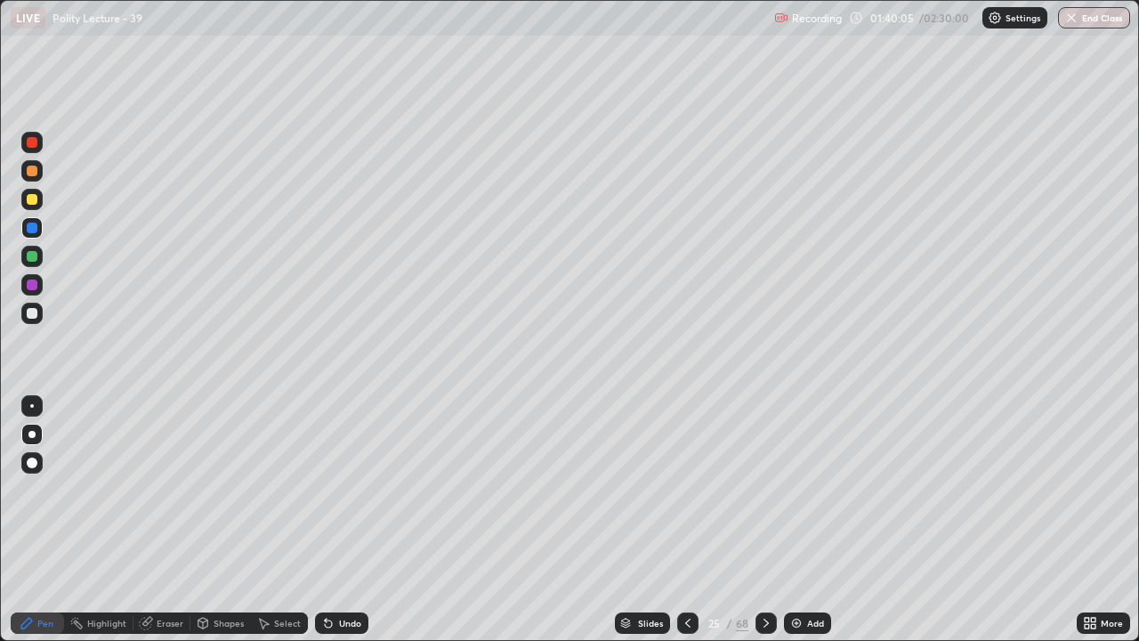
click at [35, 197] on div at bounding box center [32, 199] width 11 height 11
click at [32, 224] on div at bounding box center [32, 227] width 11 height 11
click at [818, 520] on div "Add" at bounding box center [815, 622] width 17 height 9
click at [34, 203] on div at bounding box center [32, 199] width 11 height 11
click at [34, 229] on div at bounding box center [32, 227] width 11 height 11
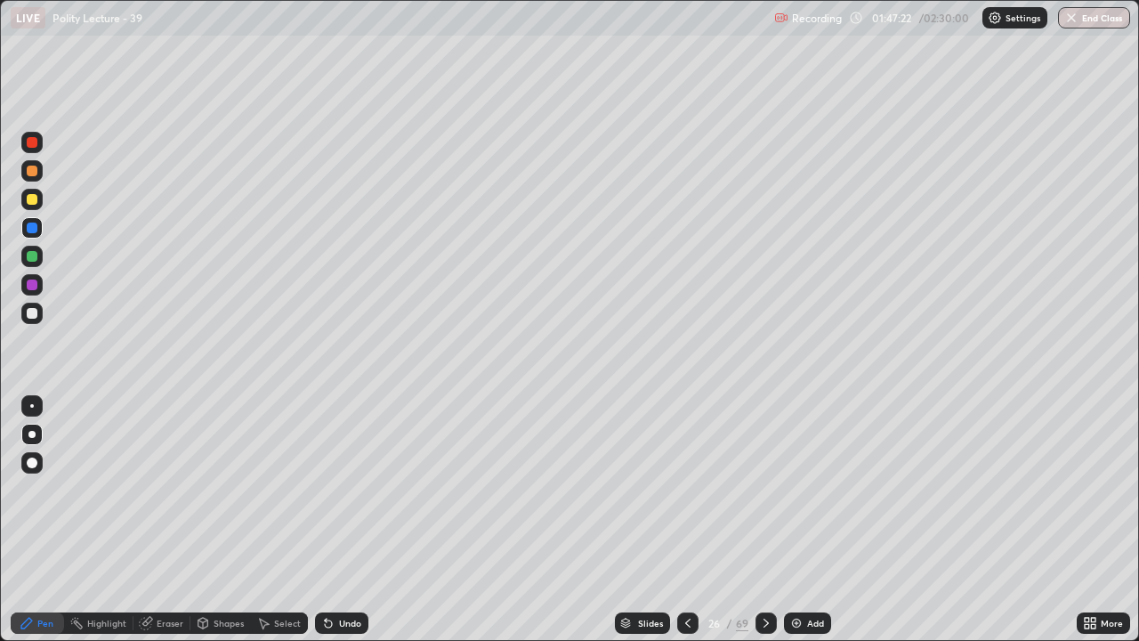
click at [28, 198] on div at bounding box center [32, 199] width 11 height 11
click at [793, 520] on img at bounding box center [796, 623] width 14 height 14
click at [29, 201] on div at bounding box center [32, 199] width 11 height 11
click at [30, 229] on div at bounding box center [32, 227] width 11 height 11
click at [34, 202] on div at bounding box center [32, 199] width 11 height 11
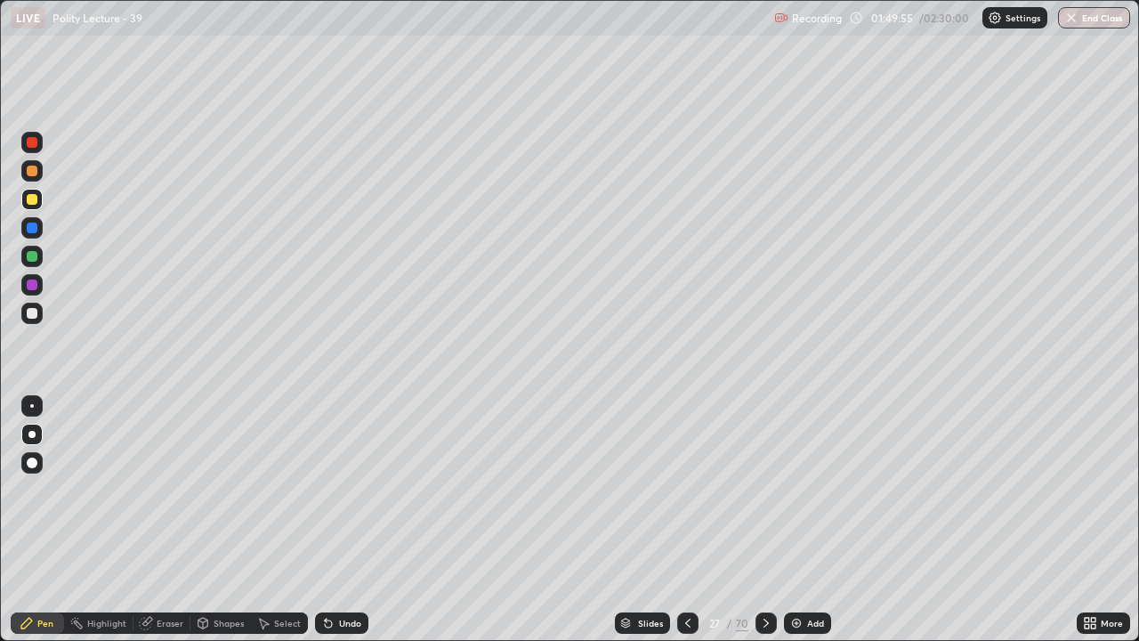
click at [31, 228] on div at bounding box center [32, 227] width 11 height 11
click at [804, 520] on div "Add" at bounding box center [807, 622] width 47 height 21
click at [1087, 13] on button "End Class" at bounding box center [1094, 17] width 72 height 21
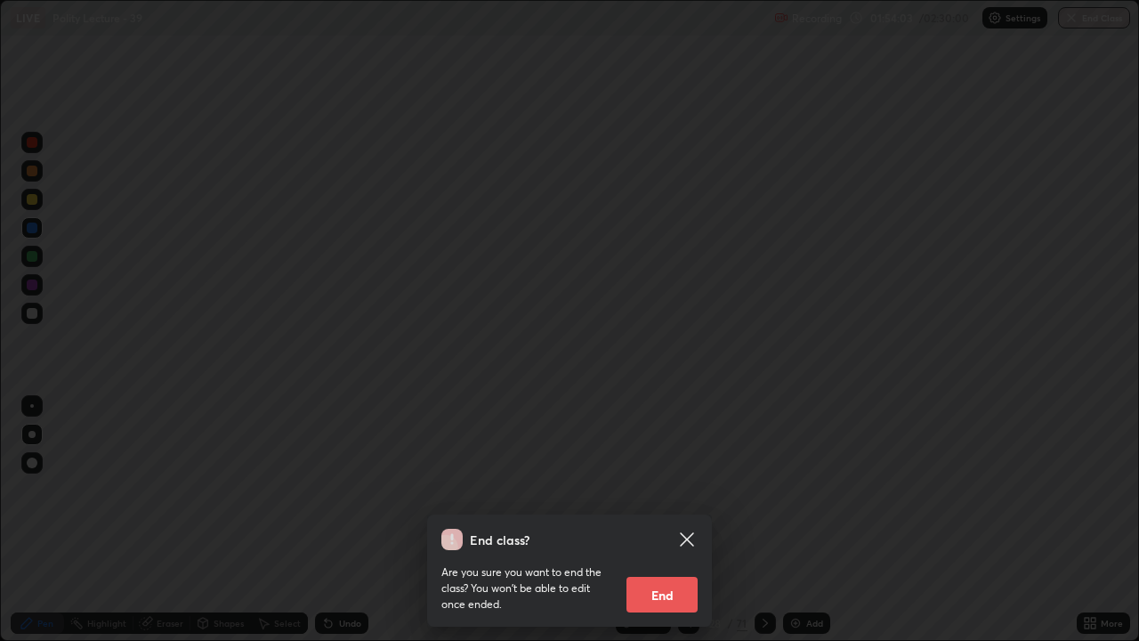
click at [681, 520] on button "End" at bounding box center [661, 595] width 71 height 36
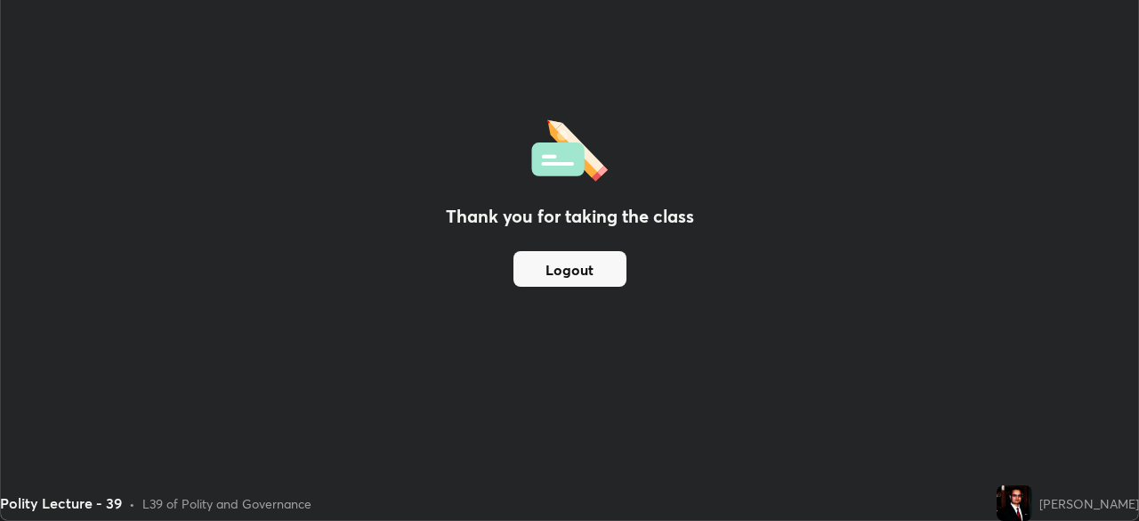
scroll to position [88455, 87836]
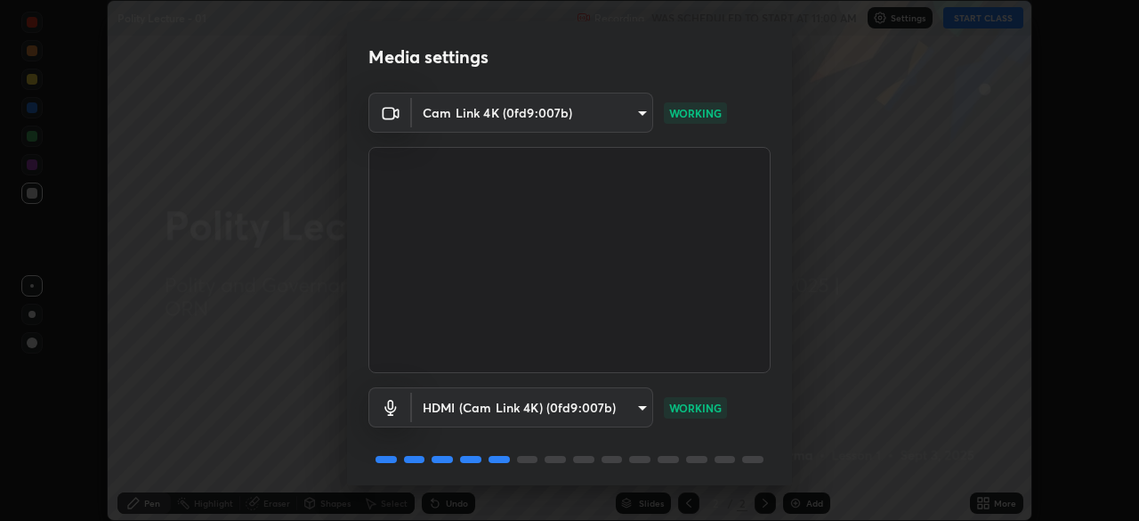
scroll to position [63, 0]
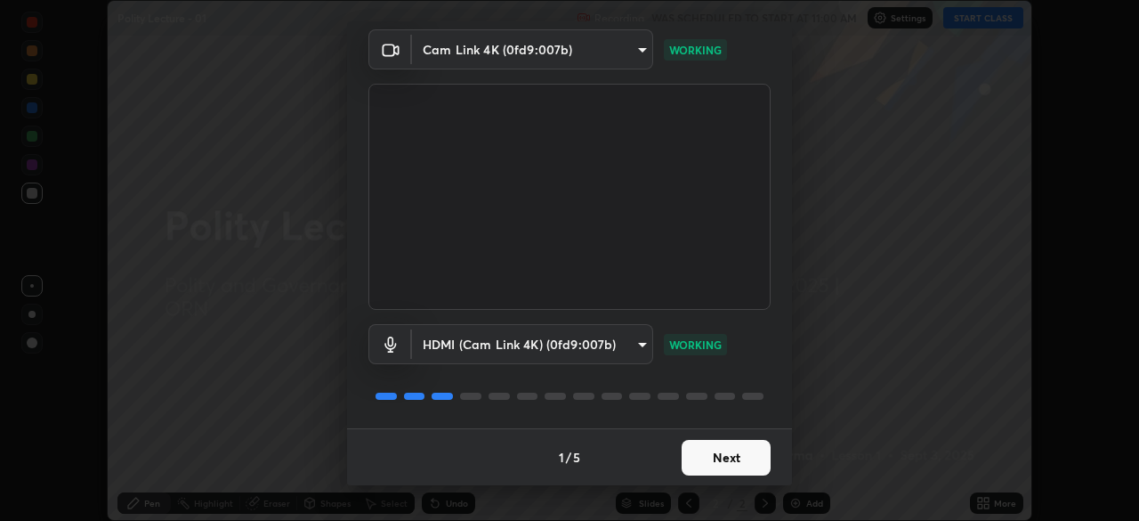
click at [715, 457] on button "Next" at bounding box center [726, 458] width 89 height 36
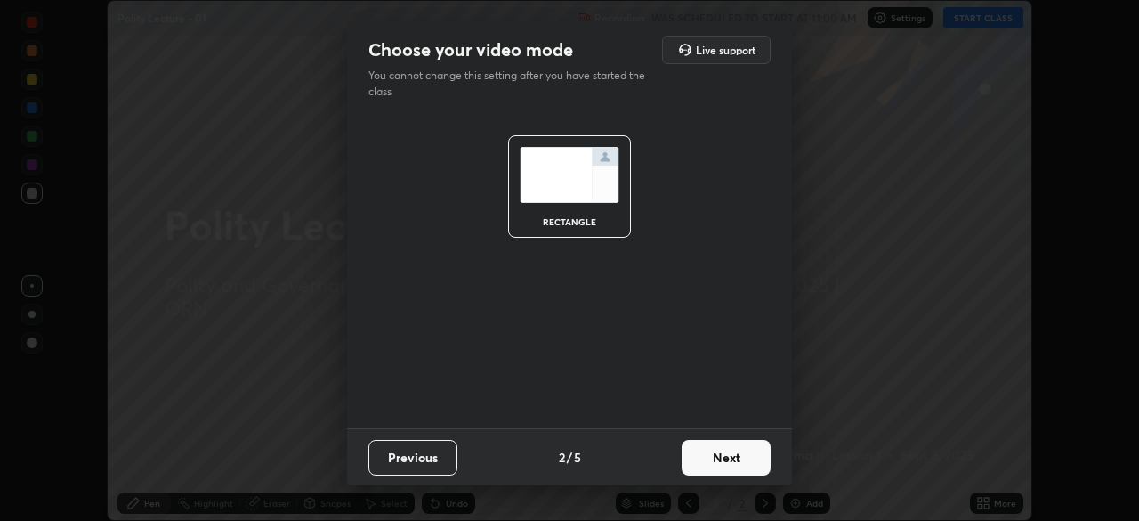
scroll to position [0, 0]
click at [719, 463] on button "Next" at bounding box center [726, 458] width 89 height 36
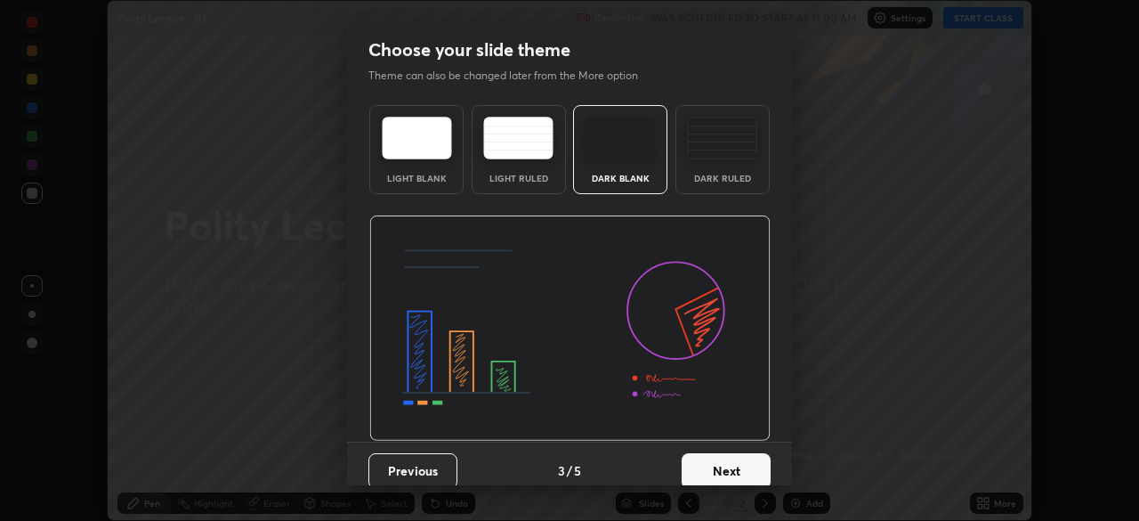
click at [721, 464] on button "Next" at bounding box center [726, 471] width 89 height 36
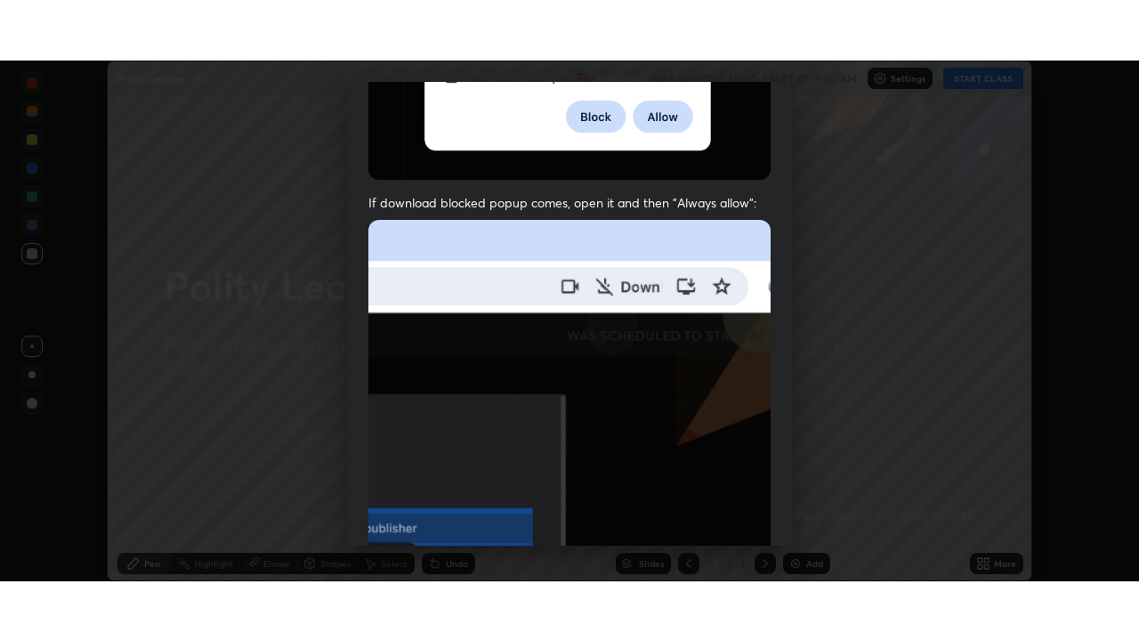
scroll to position [426, 0]
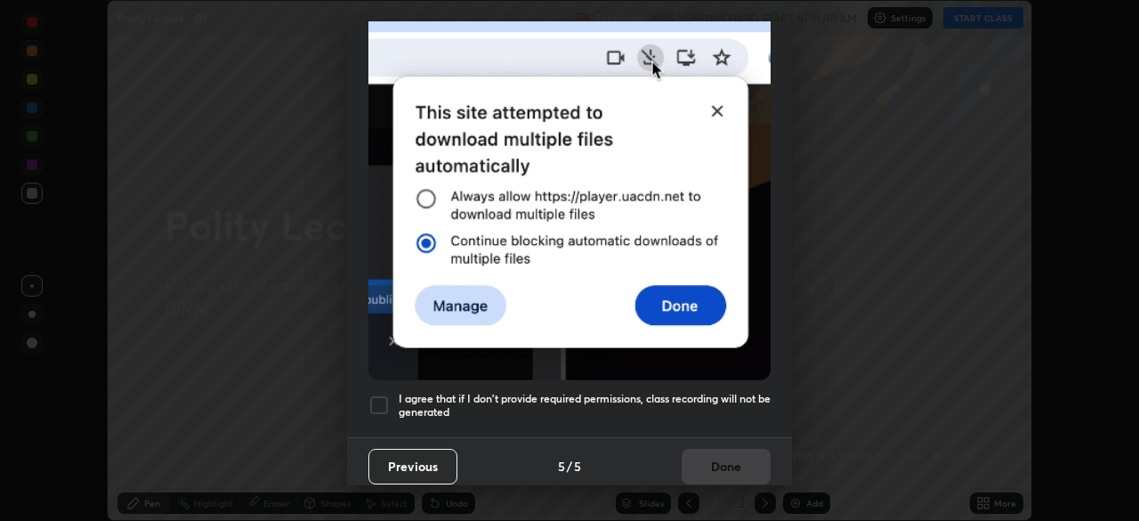
click at [375, 394] on div at bounding box center [378, 404] width 21 height 21
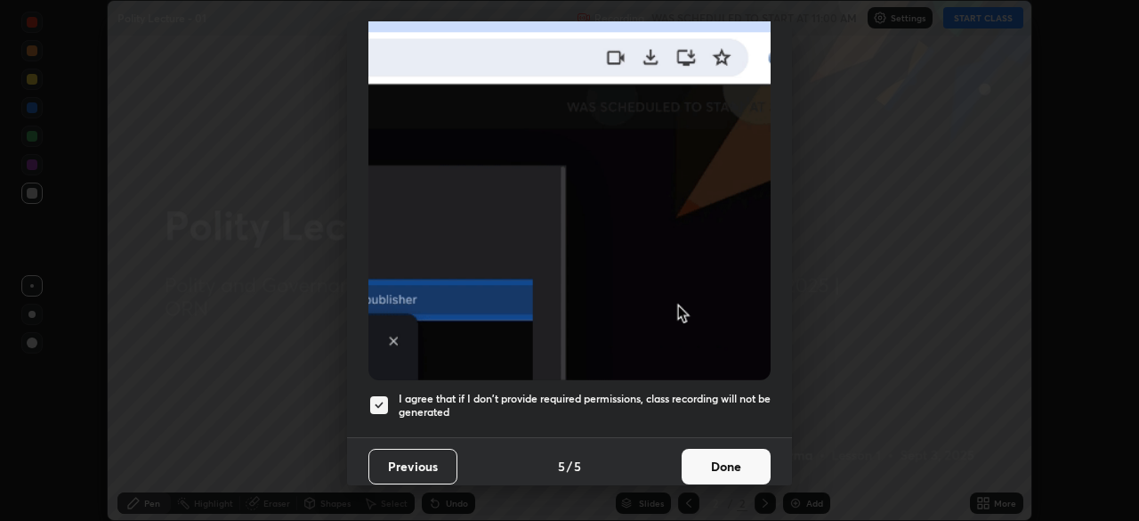
click at [686, 449] on button "Done" at bounding box center [726, 466] width 89 height 36
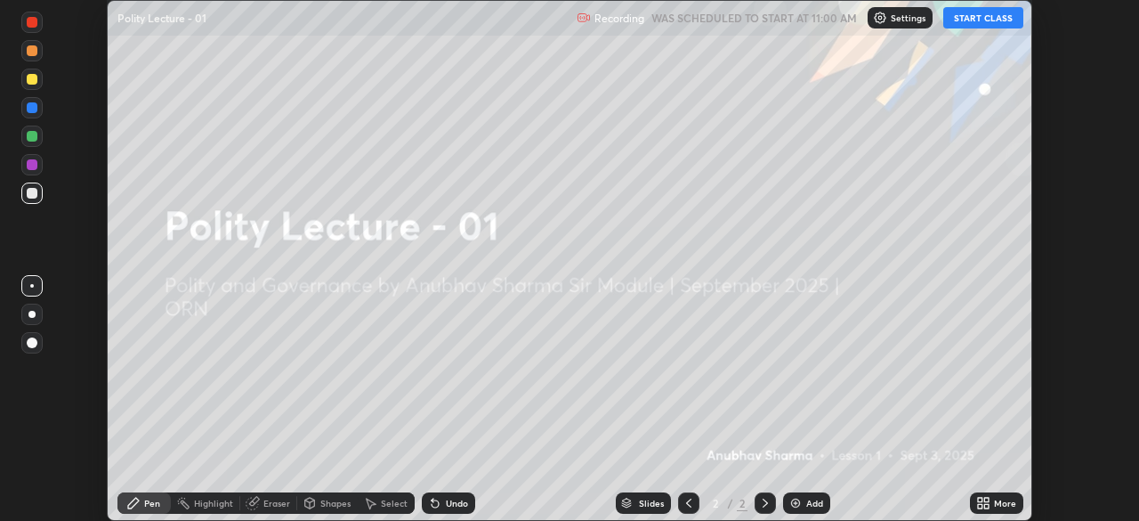
click at [974, 496] on div "More" at bounding box center [996, 502] width 53 height 21
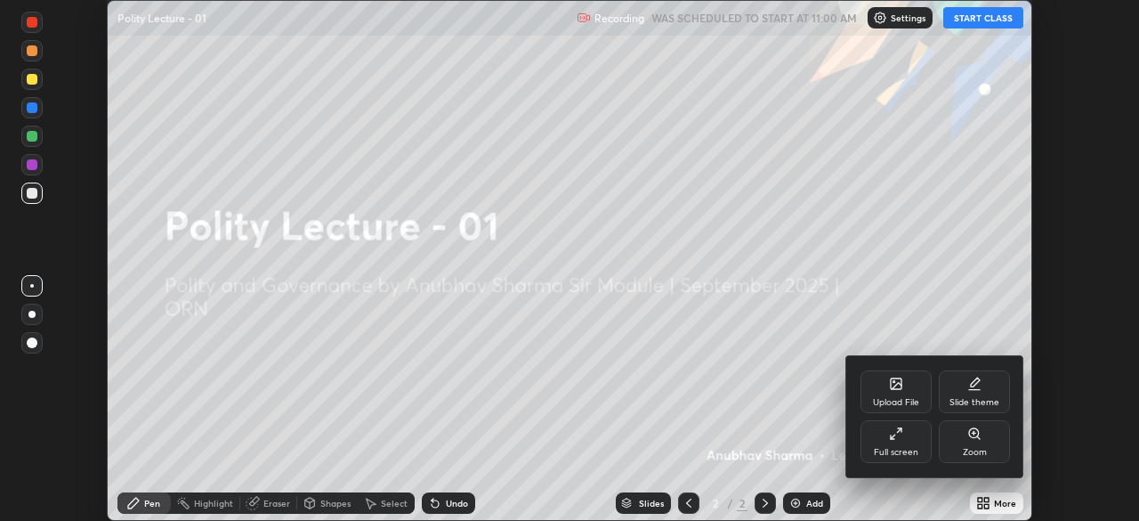
click at [896, 388] on icon at bounding box center [896, 383] width 11 height 11
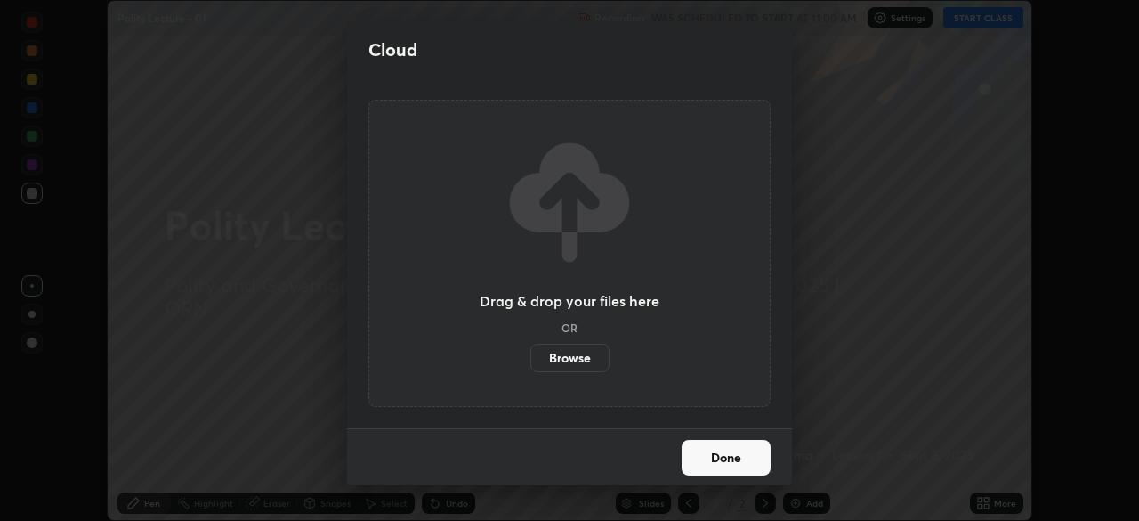
click at [574, 357] on label "Browse" at bounding box center [569, 357] width 79 height 28
click at [530, 357] on input "Browse" at bounding box center [530, 357] width 0 height 28
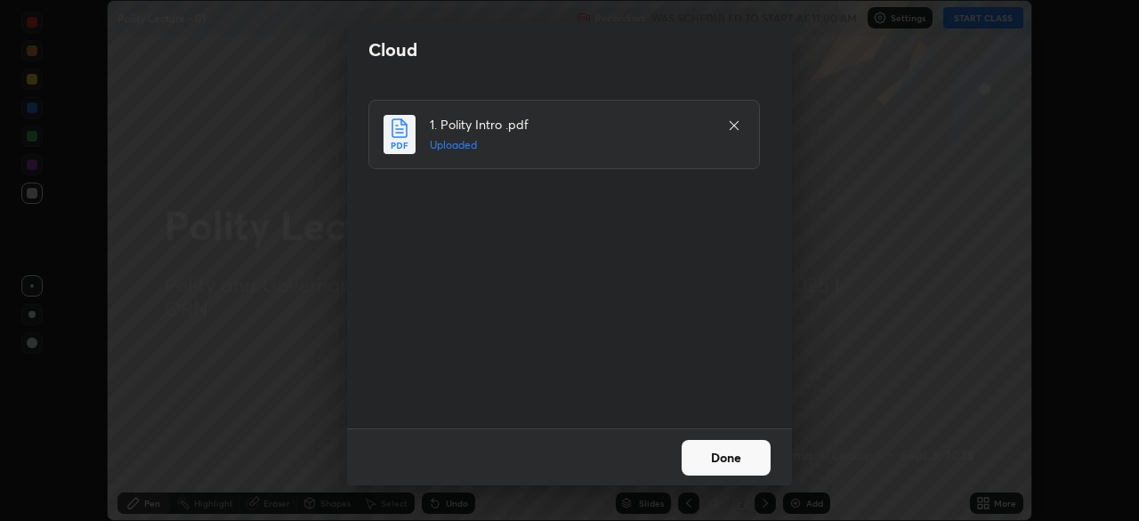
click at [719, 456] on button "Done" at bounding box center [726, 458] width 89 height 36
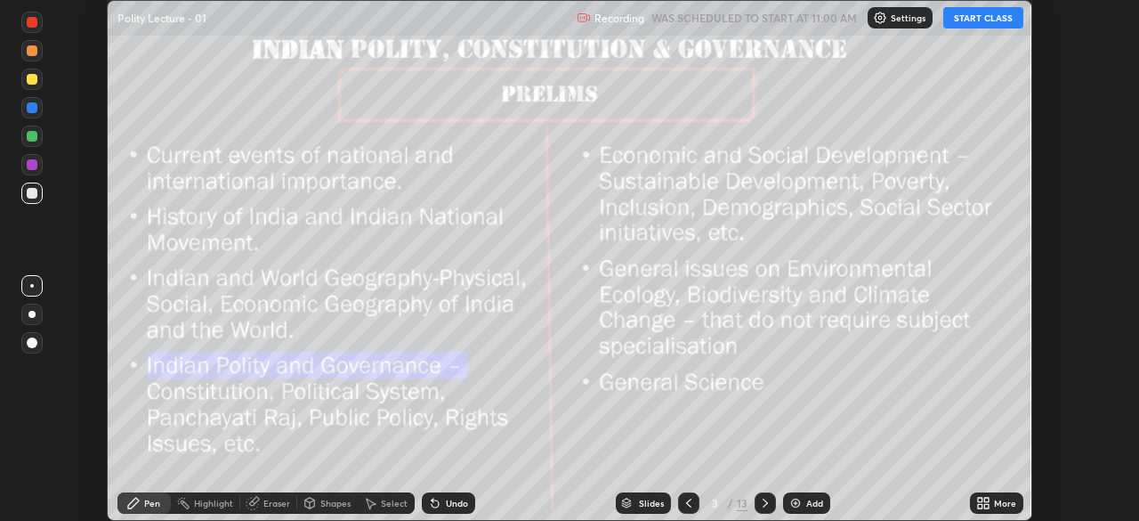
click at [986, 498] on icon at bounding box center [986, 499] width 4 height 4
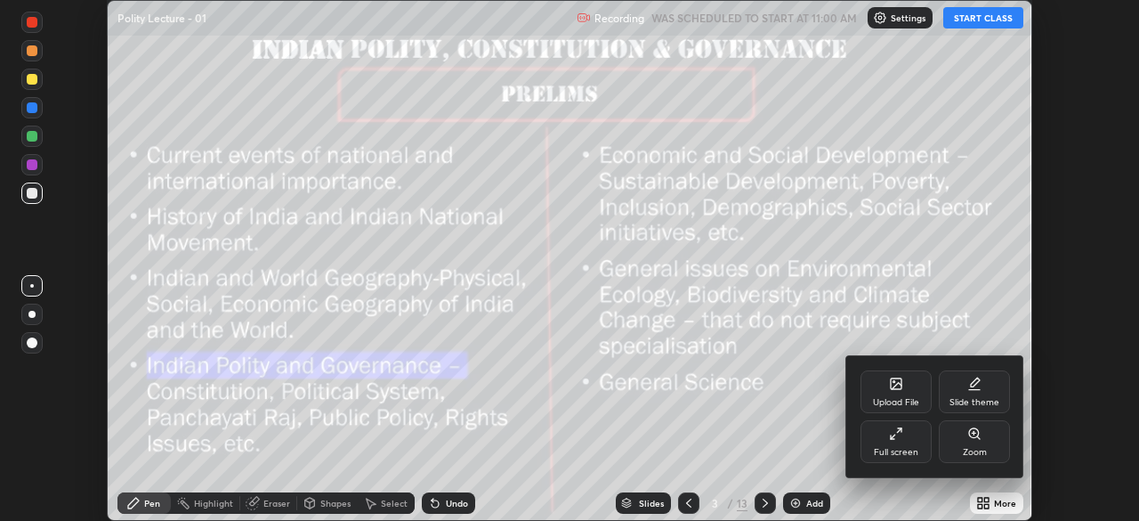
click at [902, 445] on div "Full screen" at bounding box center [895, 441] width 71 height 43
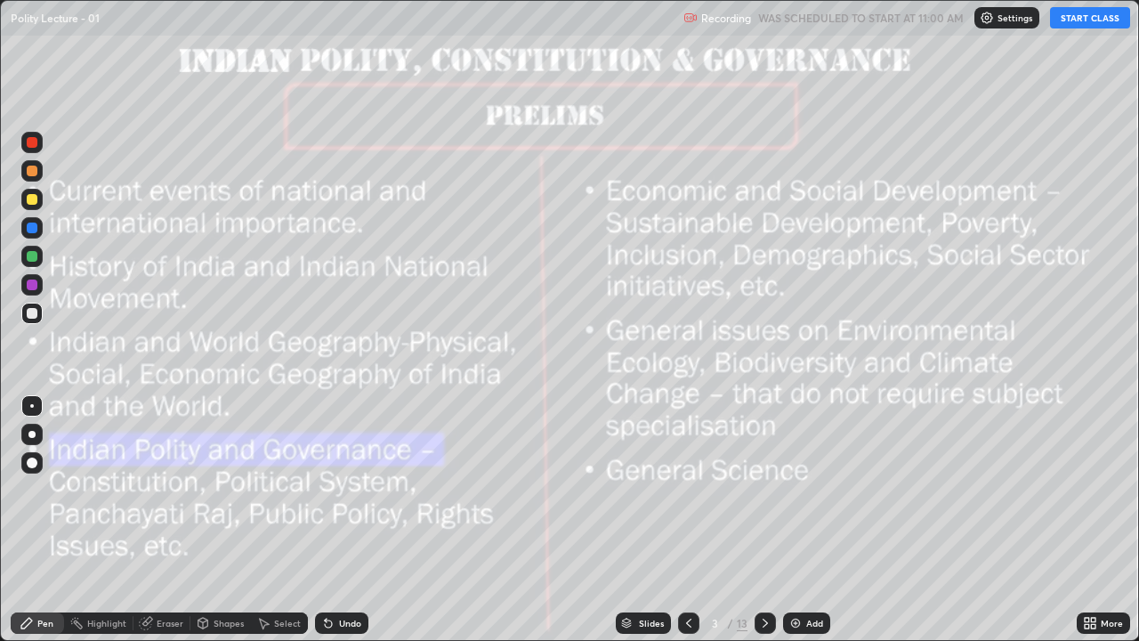
scroll to position [641, 1139]
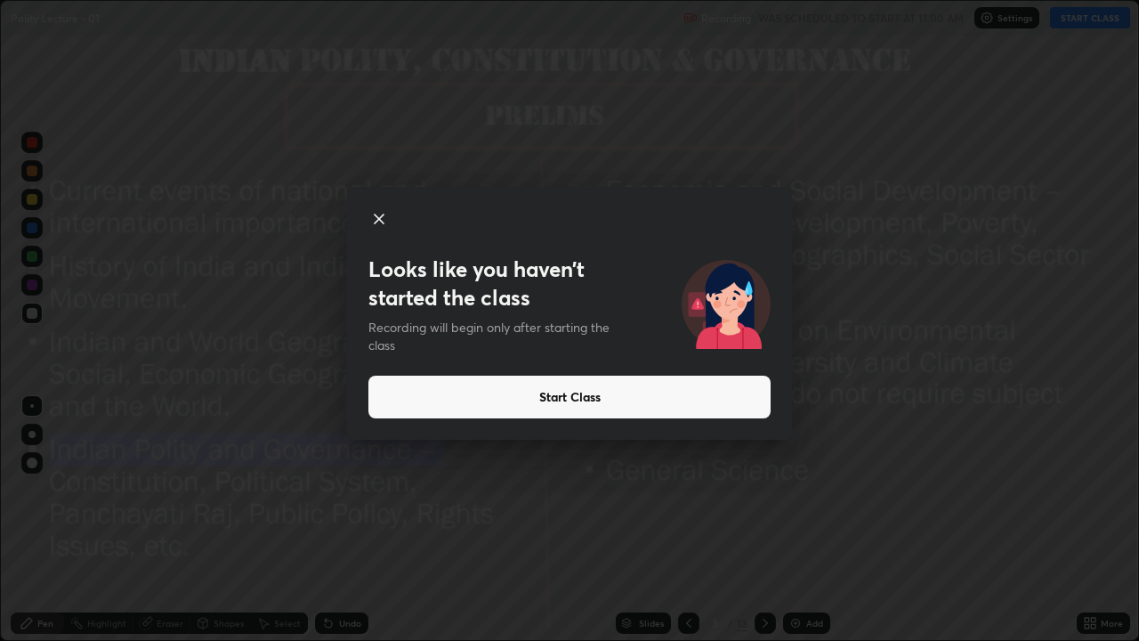
click at [708, 401] on button "Start Class" at bounding box center [569, 396] width 402 height 43
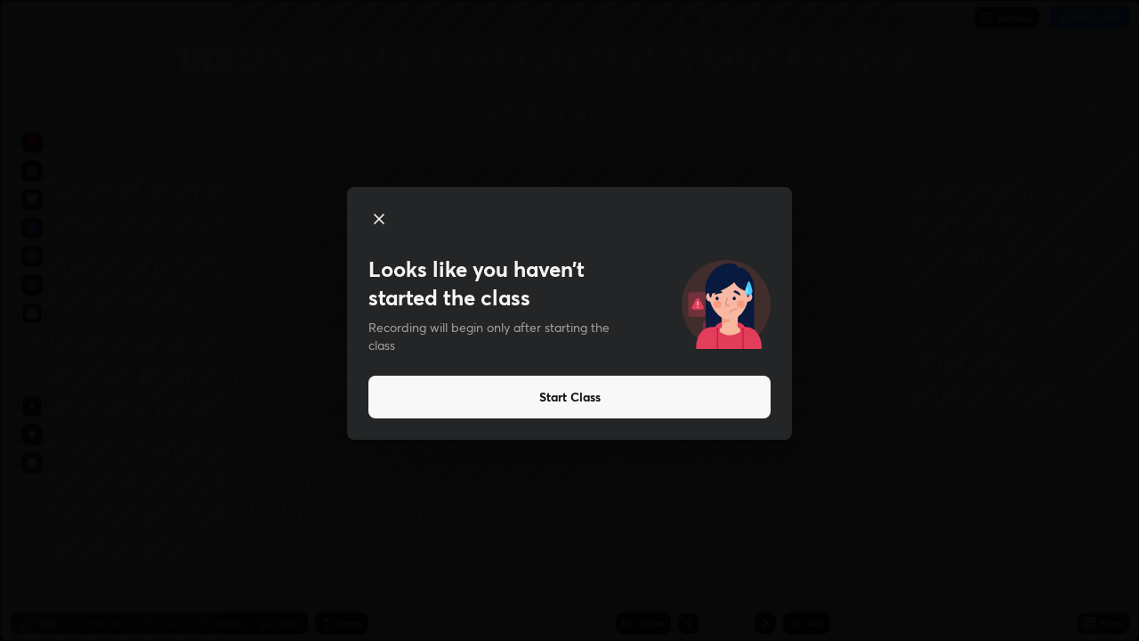
click at [618, 398] on button "Start Class" at bounding box center [569, 396] width 402 height 43
click at [596, 401] on button "Start Class" at bounding box center [569, 396] width 402 height 43
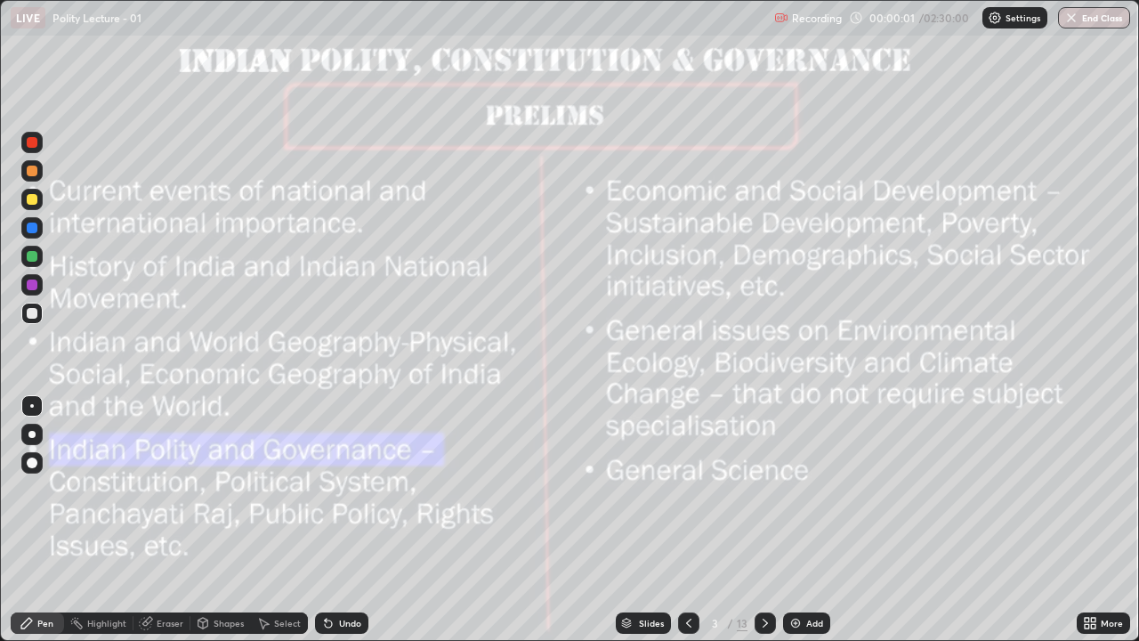
click at [813, 520] on div "Add" at bounding box center [814, 622] width 17 height 9
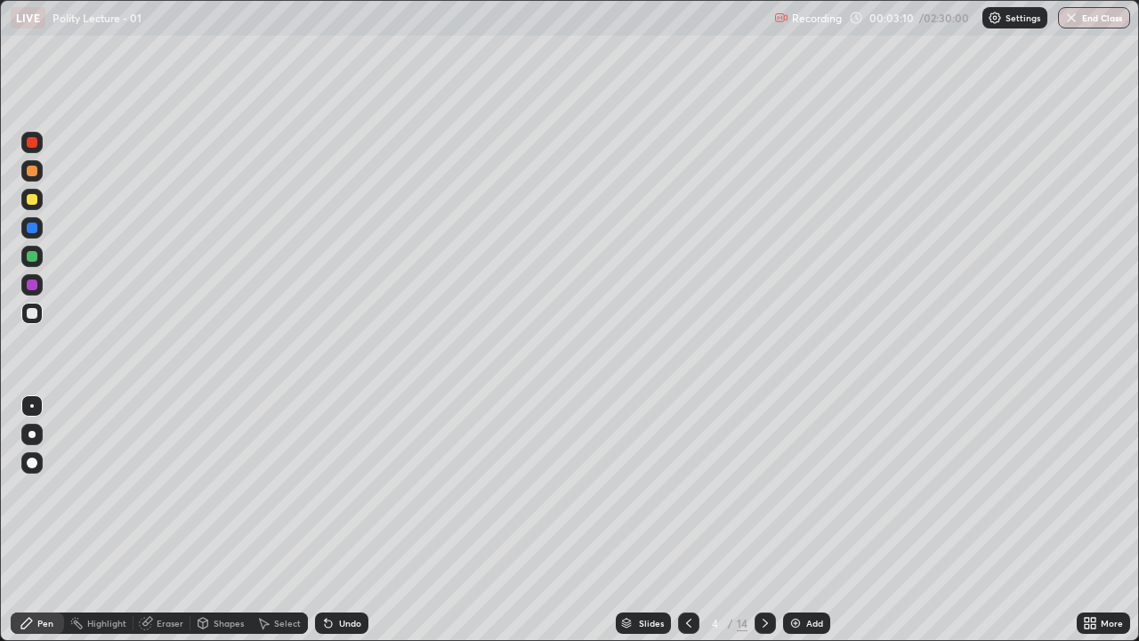
click at [29, 440] on div at bounding box center [31, 434] width 21 height 21
click at [29, 229] on div at bounding box center [32, 227] width 11 height 11
click at [803, 520] on div "Add" at bounding box center [806, 622] width 47 height 21
click at [36, 201] on div at bounding box center [32, 199] width 11 height 11
click at [801, 520] on img at bounding box center [795, 623] width 14 height 14
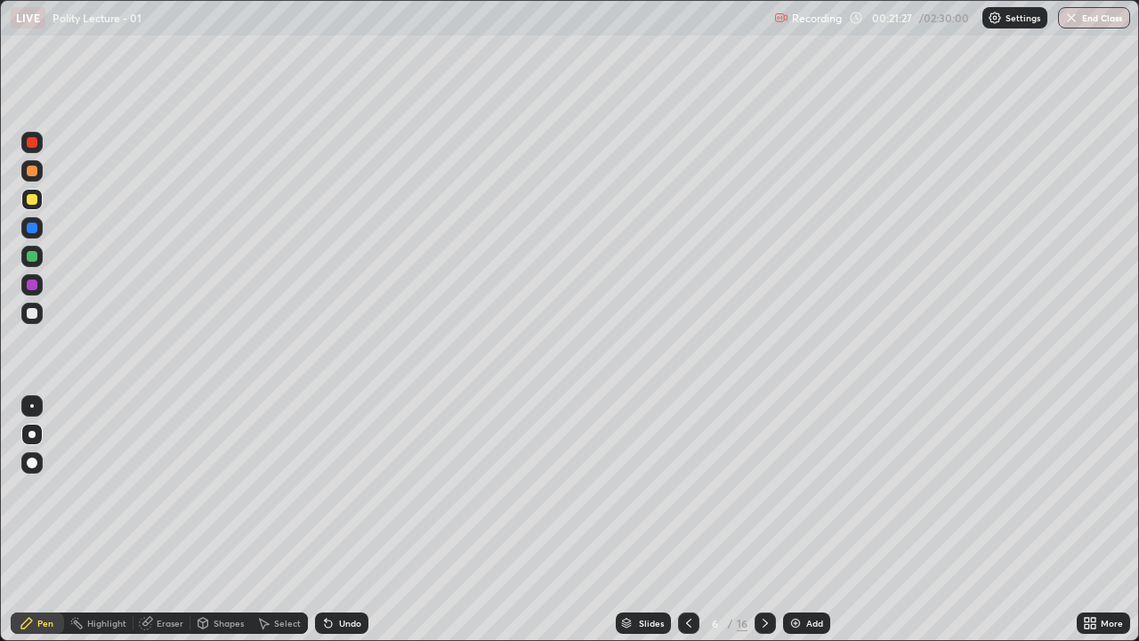
click at [0, 520] on div "Pen Highlight Eraser Shapes Select Undo Slides 6 / 16 Add More" at bounding box center [569, 623] width 1139 height 36
click at [798, 520] on div "Add" at bounding box center [806, 622] width 47 height 21
click at [31, 224] on div at bounding box center [32, 227] width 11 height 11
click at [0, 520] on div "Setting up your live class" at bounding box center [569, 320] width 1139 height 641
click at [29, 144] on div at bounding box center [32, 142] width 11 height 11
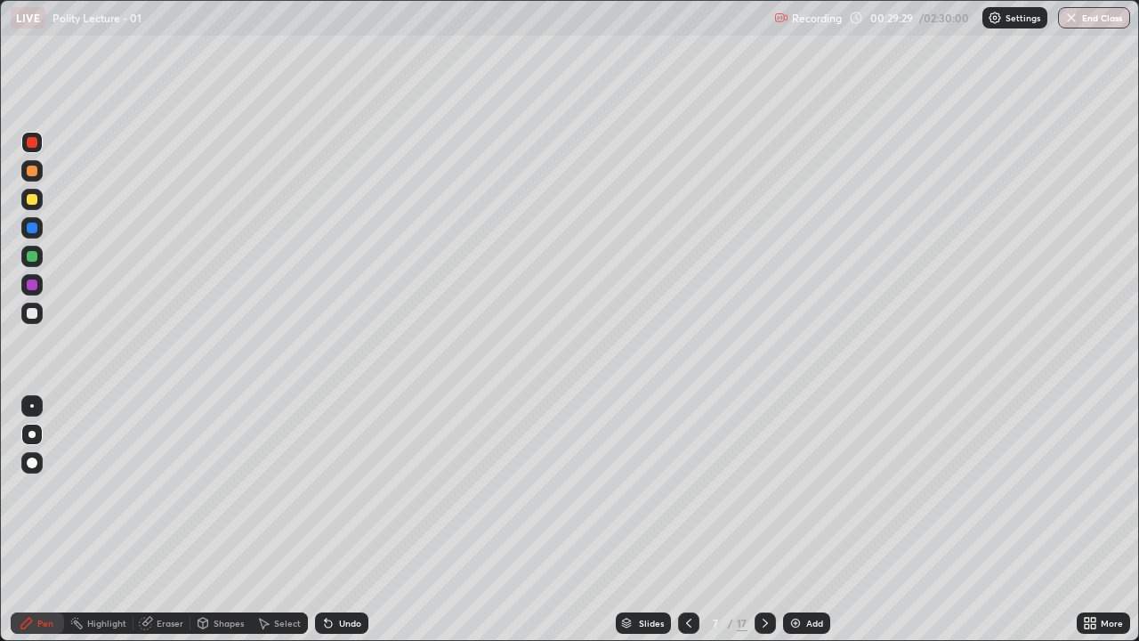
click at [34, 200] on div at bounding box center [32, 199] width 11 height 11
click at [801, 520] on div "Add" at bounding box center [806, 622] width 47 height 21
click at [798, 520] on img at bounding box center [795, 623] width 14 height 14
click at [36, 283] on div at bounding box center [32, 284] width 11 height 11
click at [805, 520] on div "Add" at bounding box center [806, 622] width 47 height 21
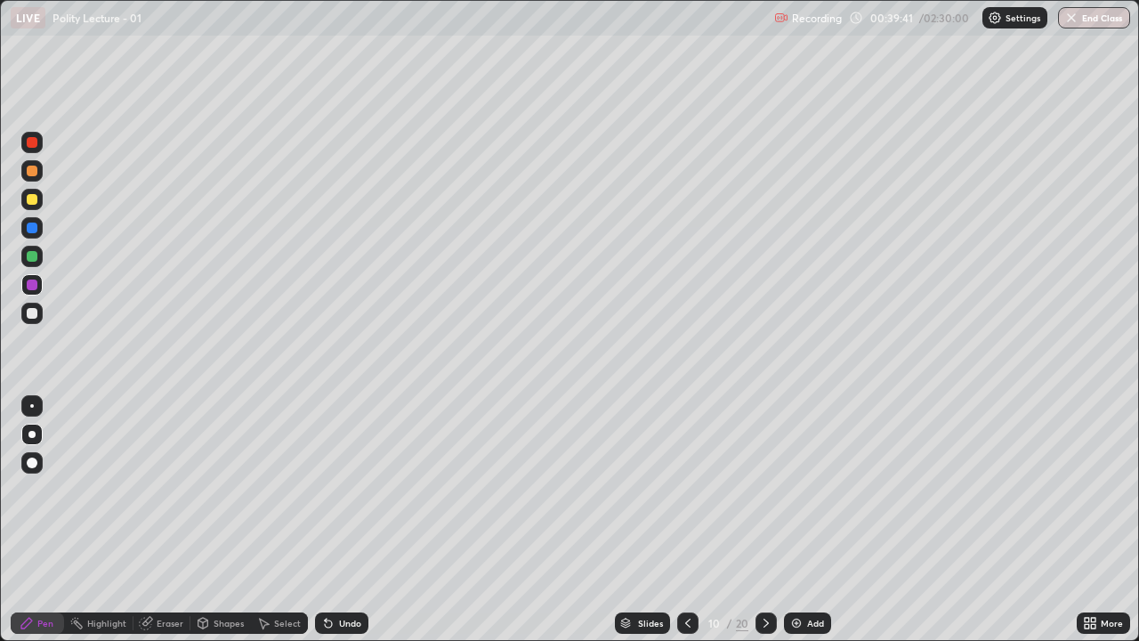
click at [29, 201] on div at bounding box center [32, 199] width 11 height 11
click at [651, 520] on div "Slides" at bounding box center [650, 622] width 25 height 9
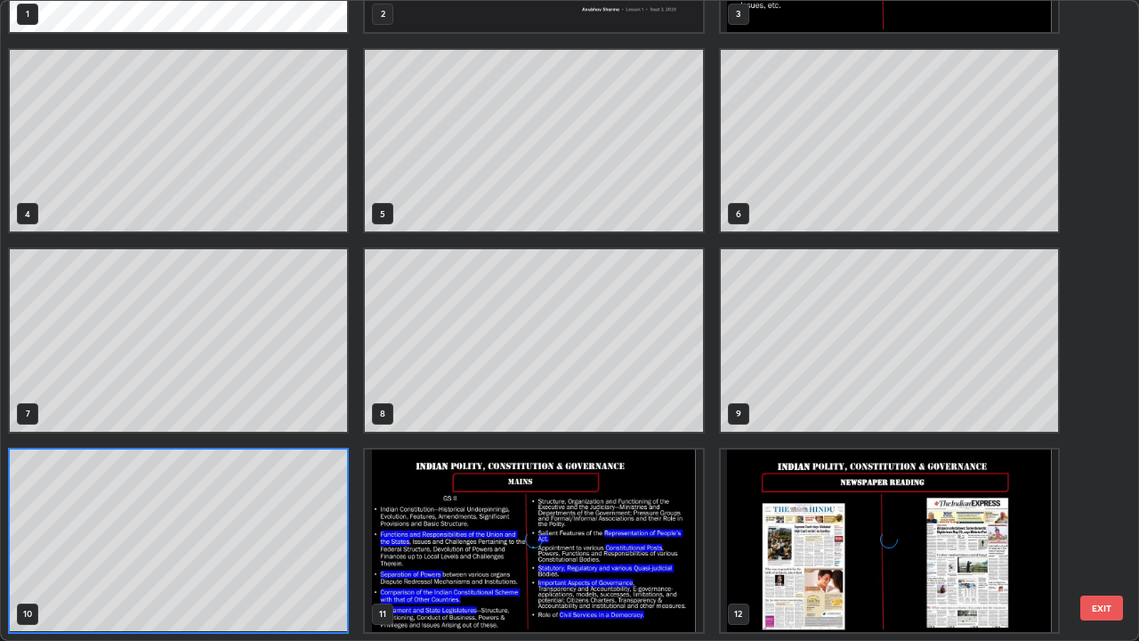
scroll to position [634, 1128]
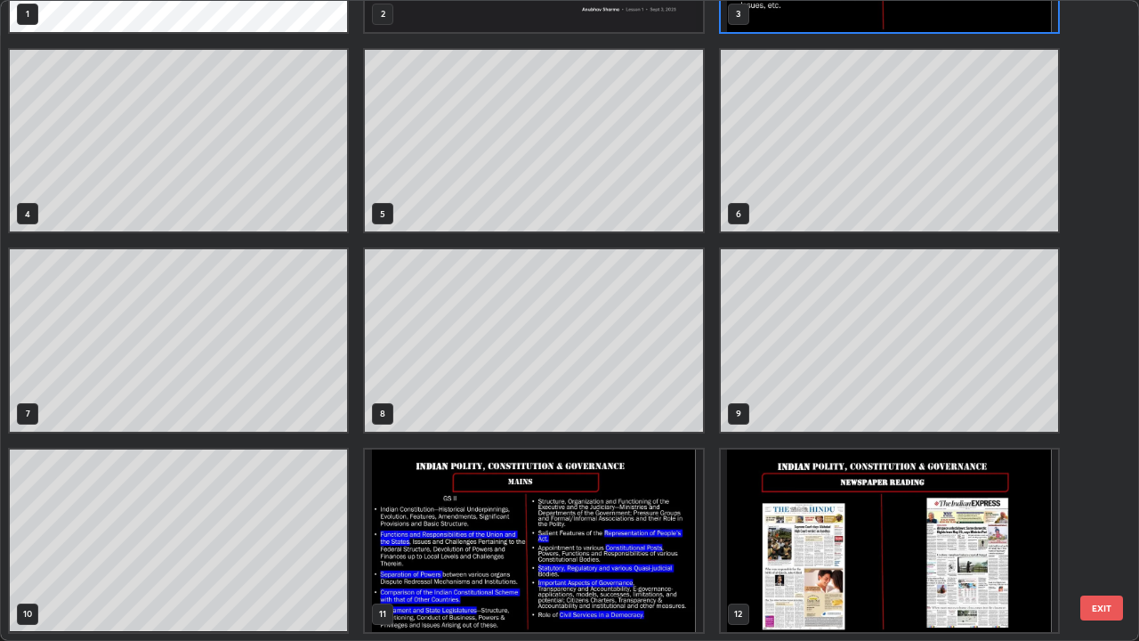
scroll to position [0, 0]
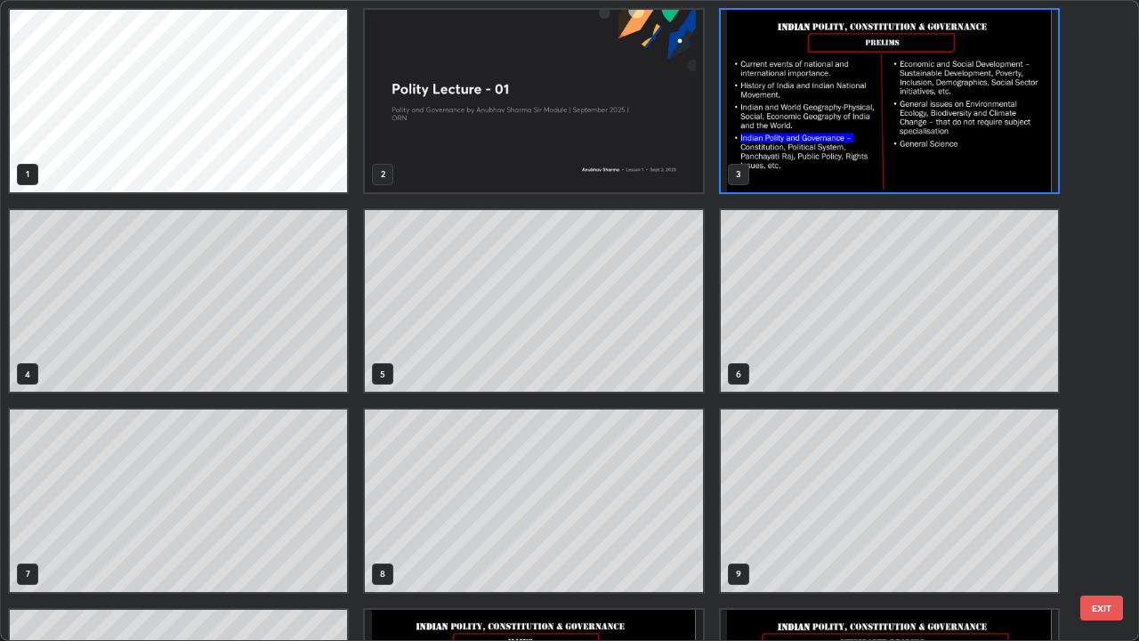
click at [792, 19] on img "grid" at bounding box center [889, 101] width 337 height 182
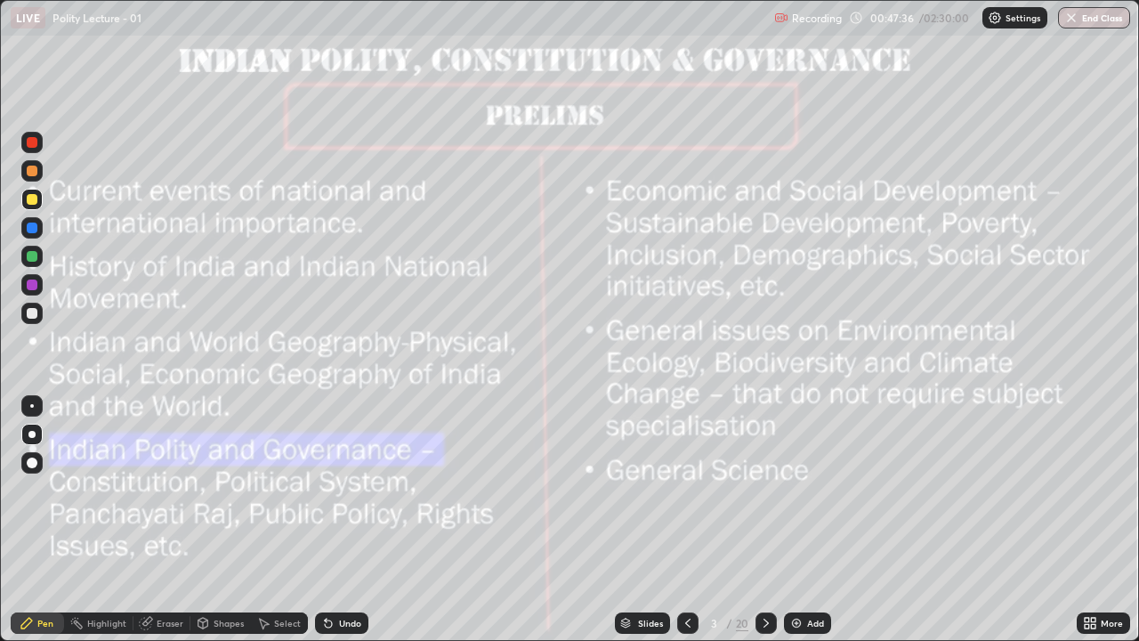
click at [30, 194] on div at bounding box center [32, 199] width 11 height 11
click at [769, 520] on div at bounding box center [765, 622] width 21 height 21
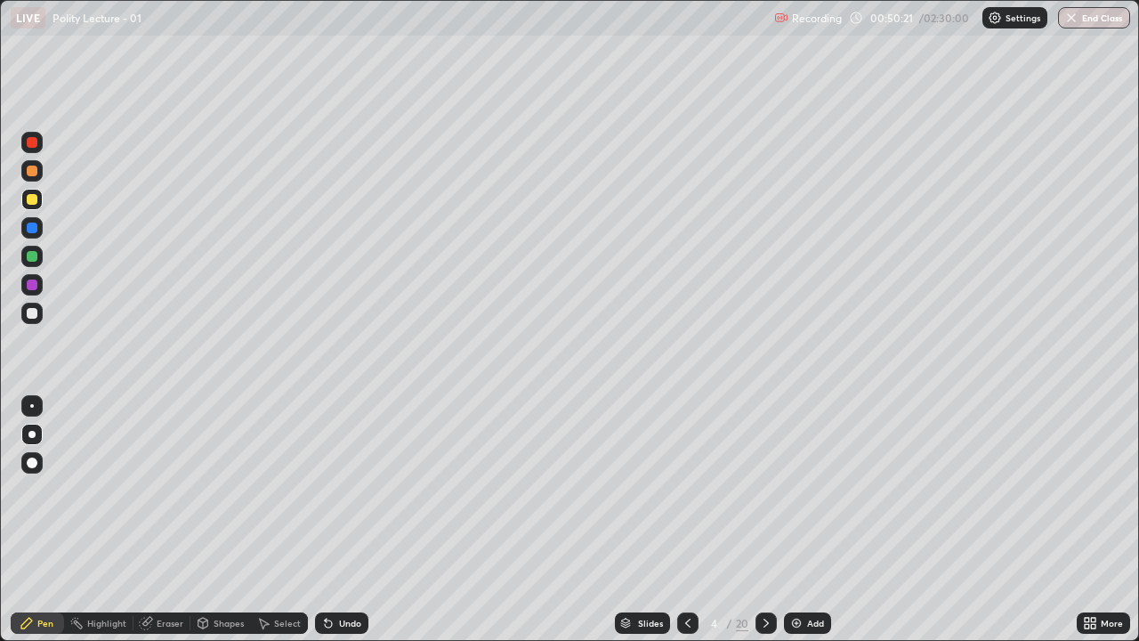
click at [765, 520] on icon at bounding box center [766, 623] width 14 height 14
click at [763, 520] on icon at bounding box center [765, 622] width 5 height 9
click at [767, 520] on icon at bounding box center [766, 623] width 14 height 14
click at [765, 520] on icon at bounding box center [765, 622] width 5 height 9
click at [765, 520] on icon at bounding box center [766, 623] width 14 height 14
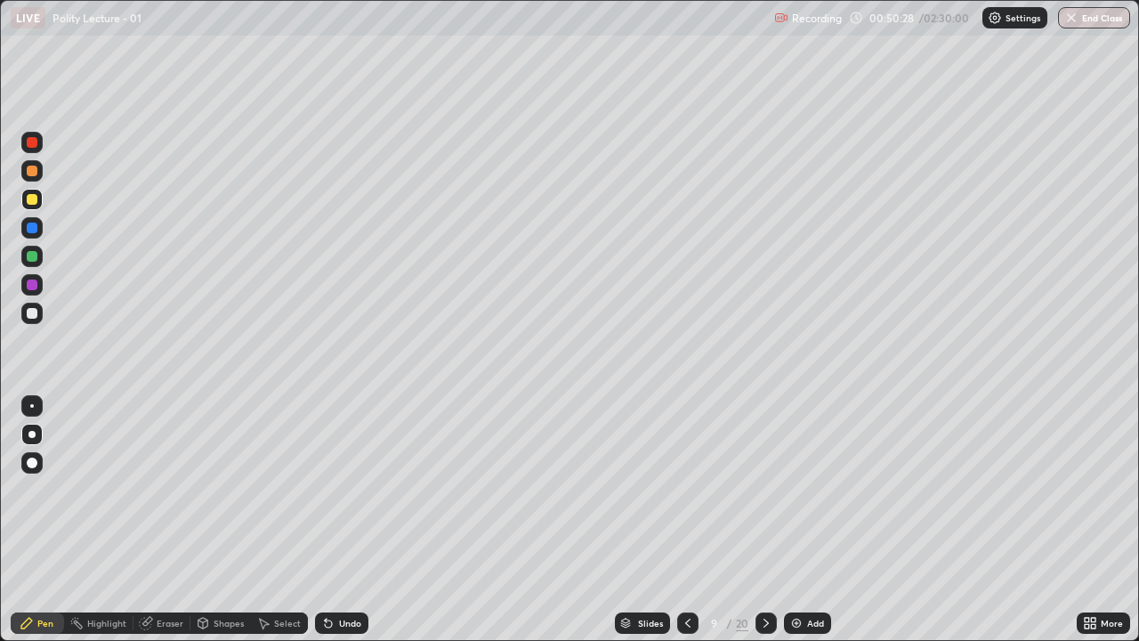
click at [760, 520] on icon at bounding box center [766, 623] width 14 height 14
click at [767, 520] on icon at bounding box center [766, 623] width 14 height 14
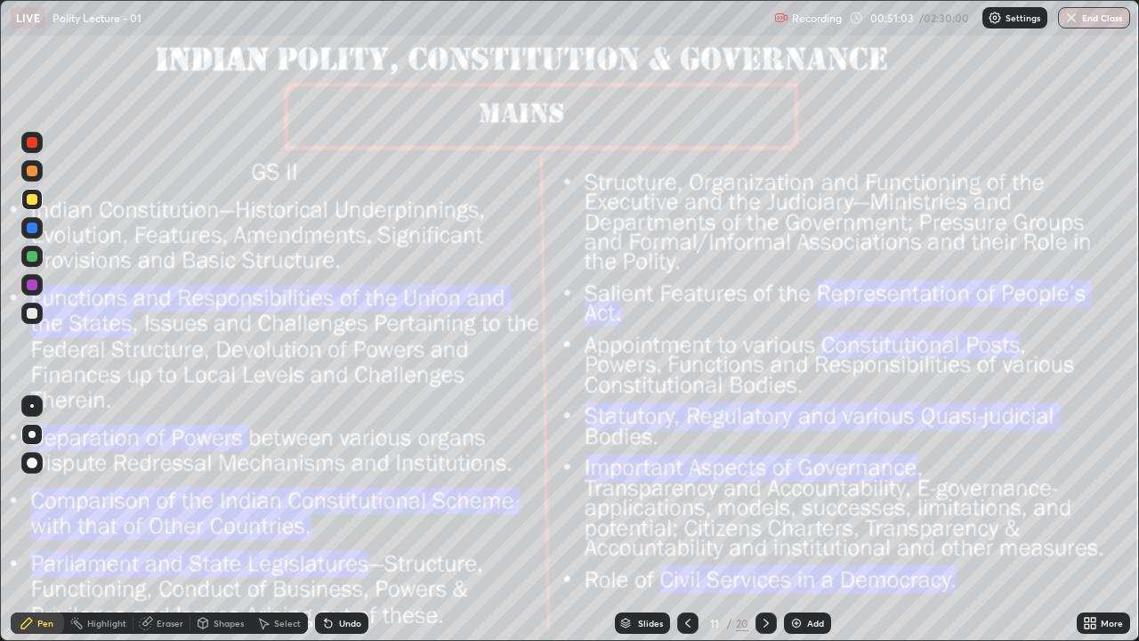
click at [35, 147] on div at bounding box center [32, 142] width 11 height 11
click at [796, 520] on img at bounding box center [796, 623] width 14 height 14
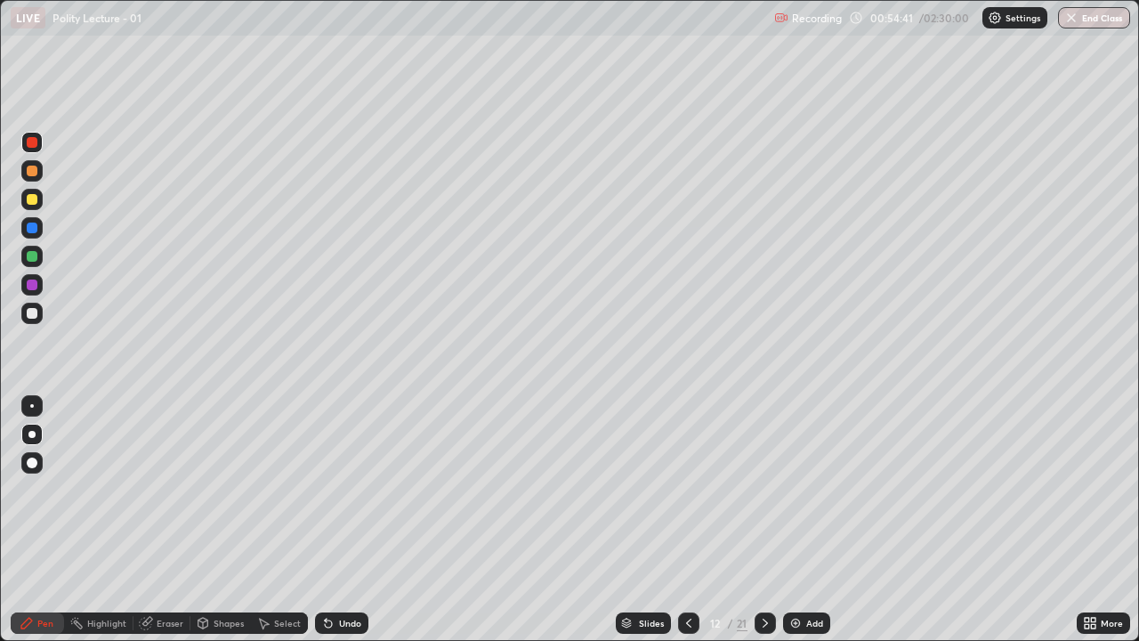
click at [33, 199] on div at bounding box center [32, 199] width 11 height 11
click at [515, 520] on div "Slides 12 / 21 Add" at bounding box center [722, 623] width 708 height 36
click at [811, 520] on div "Add" at bounding box center [814, 622] width 17 height 9
click at [36, 229] on div at bounding box center [32, 227] width 11 height 11
click at [31, 203] on div at bounding box center [32, 199] width 11 height 11
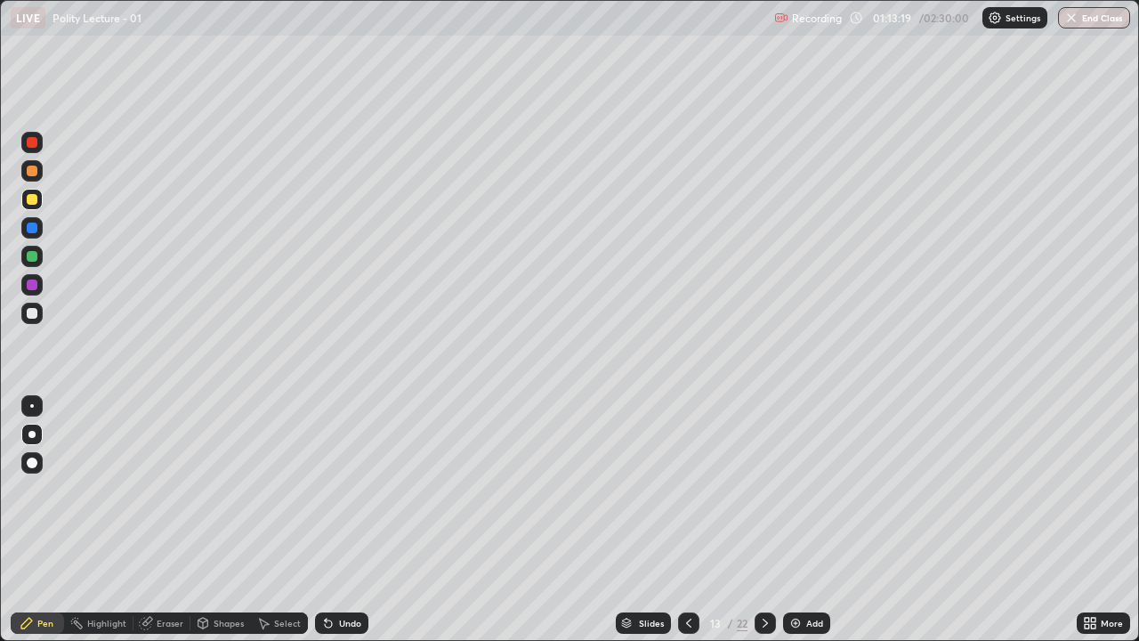
click at [36, 117] on div "Erase all" at bounding box center [32, 320] width 43 height 569
click at [40, 107] on div "Erase all" at bounding box center [32, 320] width 43 height 569
click at [806, 520] on div "Add" at bounding box center [814, 622] width 17 height 9
click at [683, 520] on icon at bounding box center [688, 623] width 14 height 14
click at [682, 520] on icon at bounding box center [688, 623] width 14 height 14
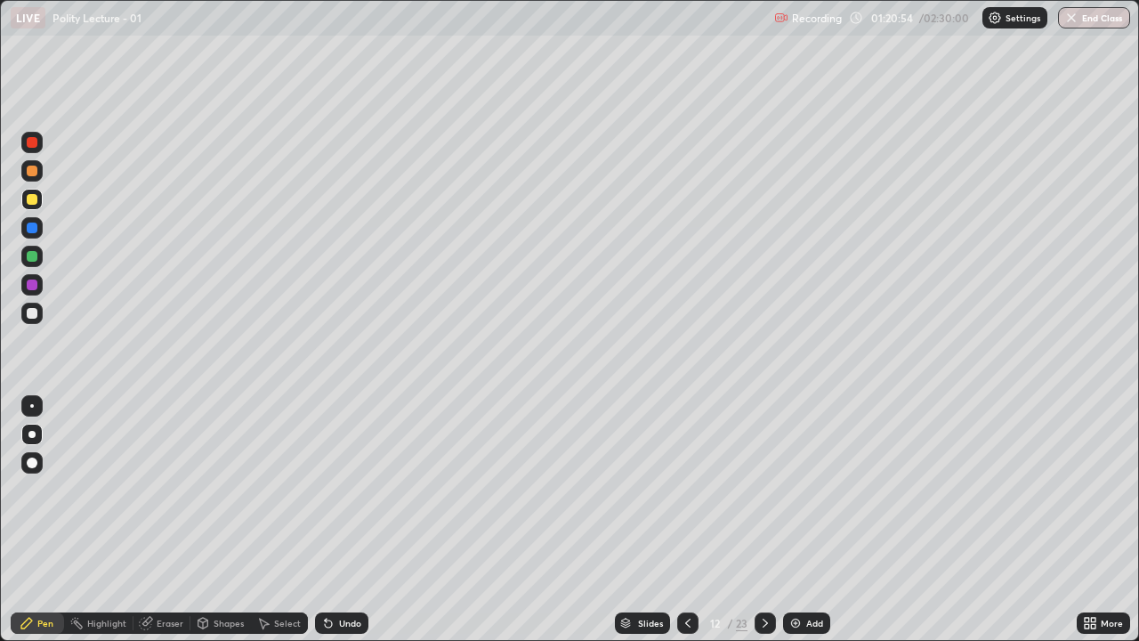
click at [683, 520] on icon at bounding box center [688, 623] width 14 height 14
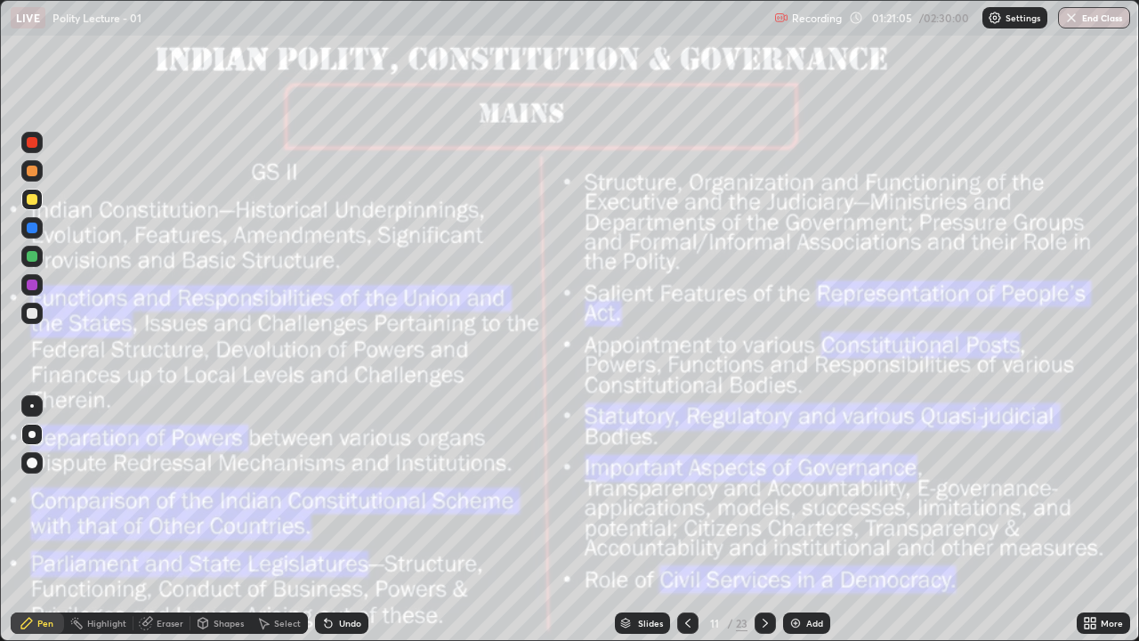
click at [798, 520] on img at bounding box center [795, 623] width 14 height 14
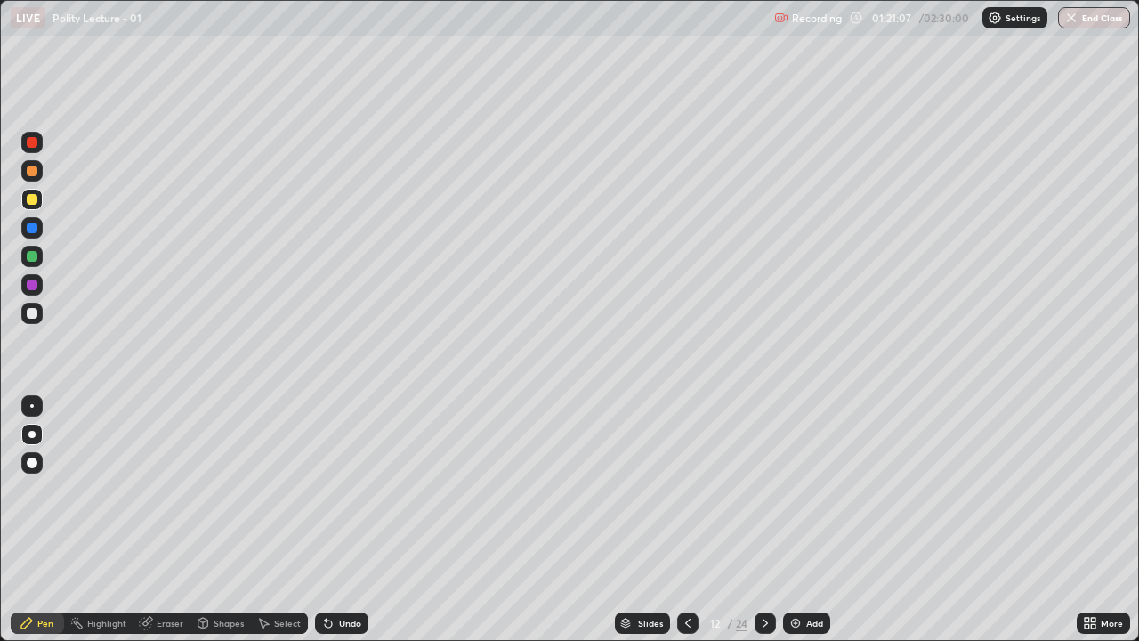
click at [35, 201] on div at bounding box center [32, 199] width 11 height 11
click at [29, 224] on div at bounding box center [32, 227] width 11 height 11
click at [33, 200] on div at bounding box center [32, 199] width 11 height 11
click at [33, 225] on div at bounding box center [32, 227] width 11 height 11
click at [34, 141] on div at bounding box center [32, 142] width 11 height 11
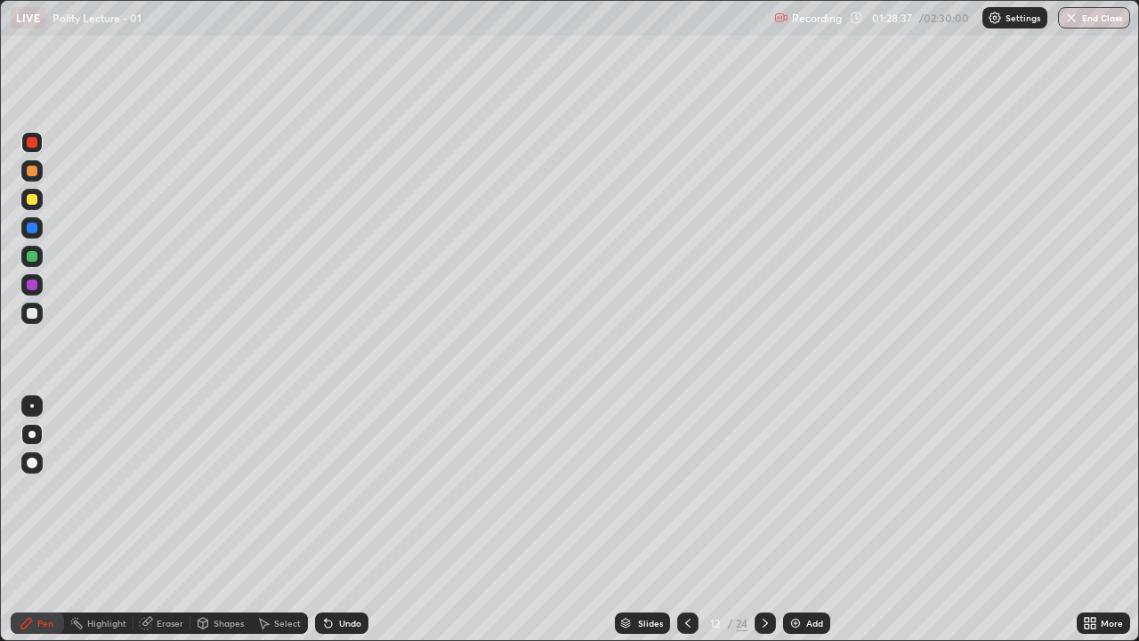
click at [795, 520] on div "Add" at bounding box center [806, 622] width 47 height 21
click at [39, 254] on div at bounding box center [31, 256] width 21 height 21
click at [797, 520] on img at bounding box center [795, 623] width 14 height 14
click at [654, 520] on div "Slides" at bounding box center [650, 622] width 25 height 9
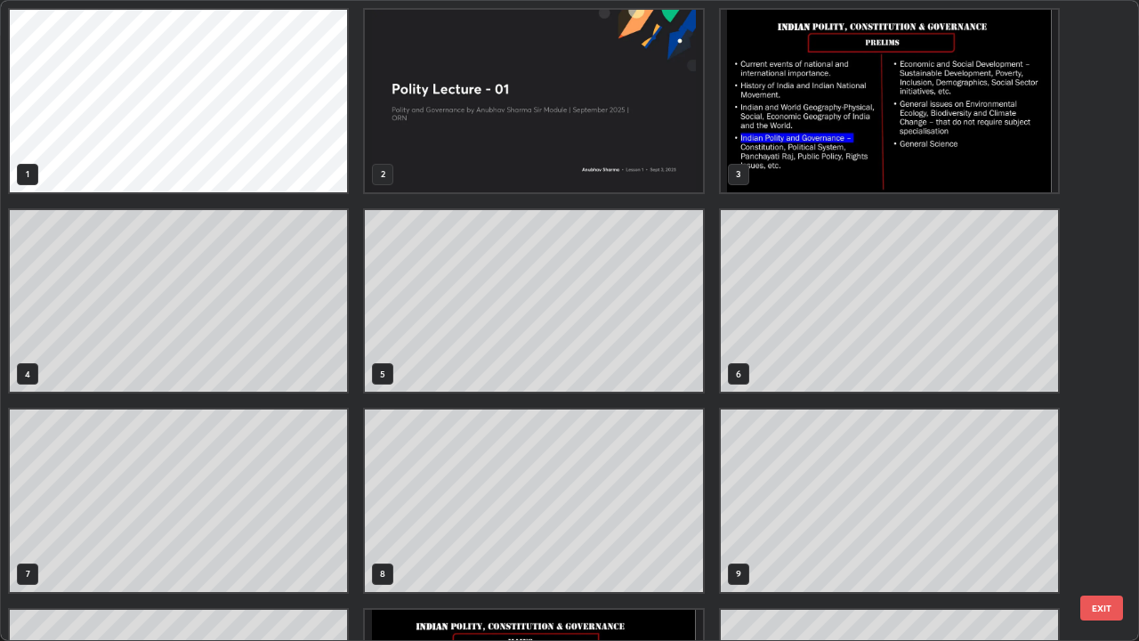
scroll to position [634, 1128]
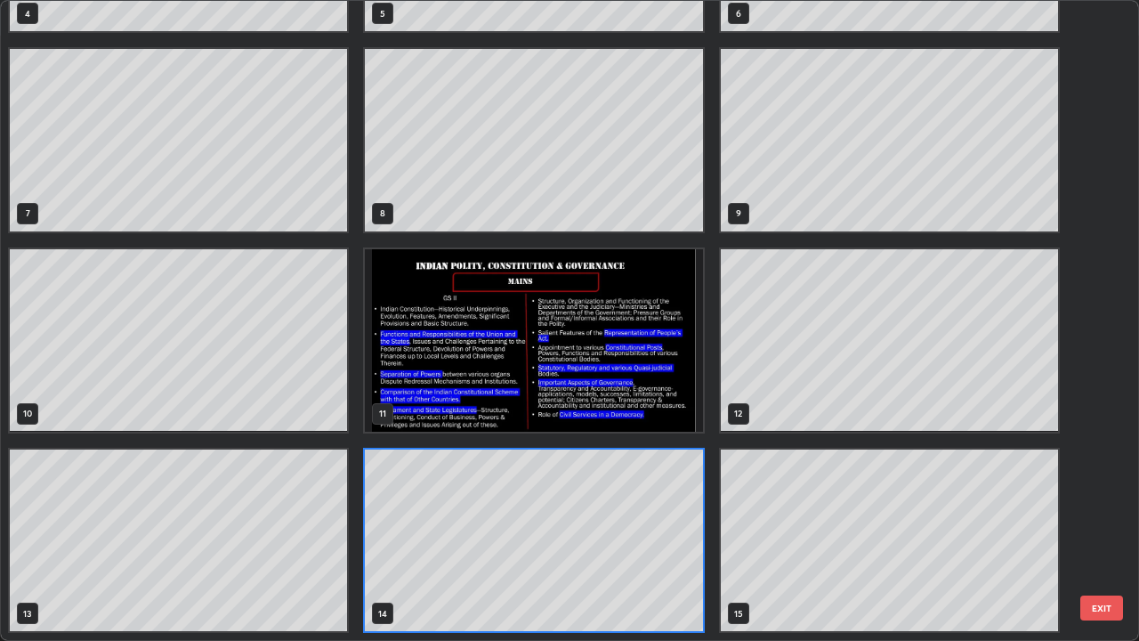
click at [448, 375] on img "grid" at bounding box center [533, 340] width 337 height 182
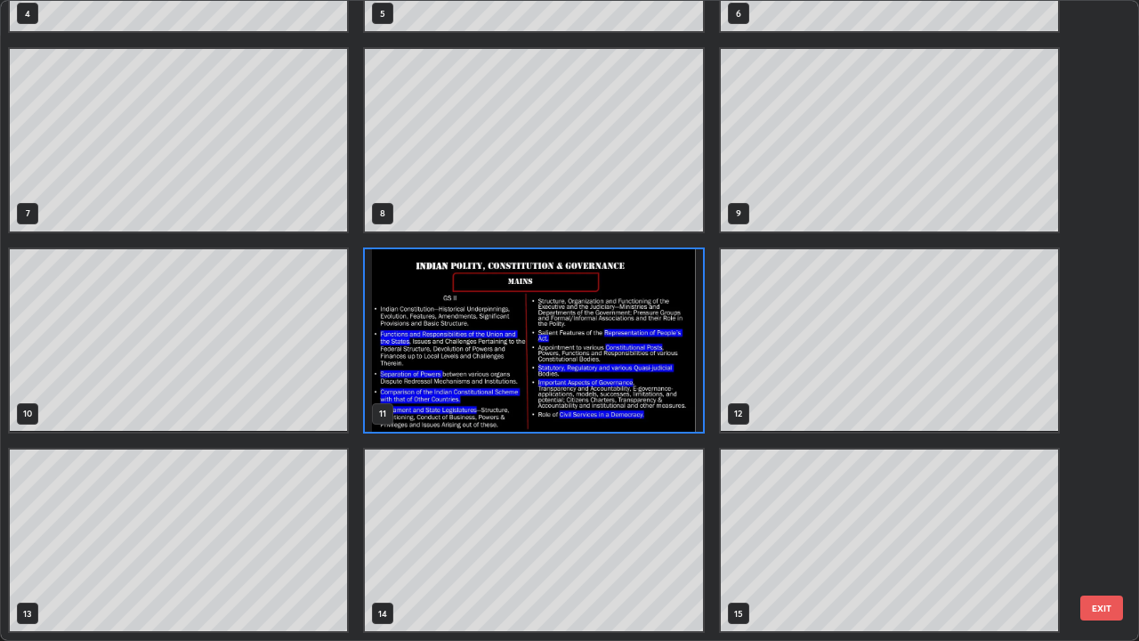
click at [424, 351] on img "grid" at bounding box center [533, 340] width 337 height 182
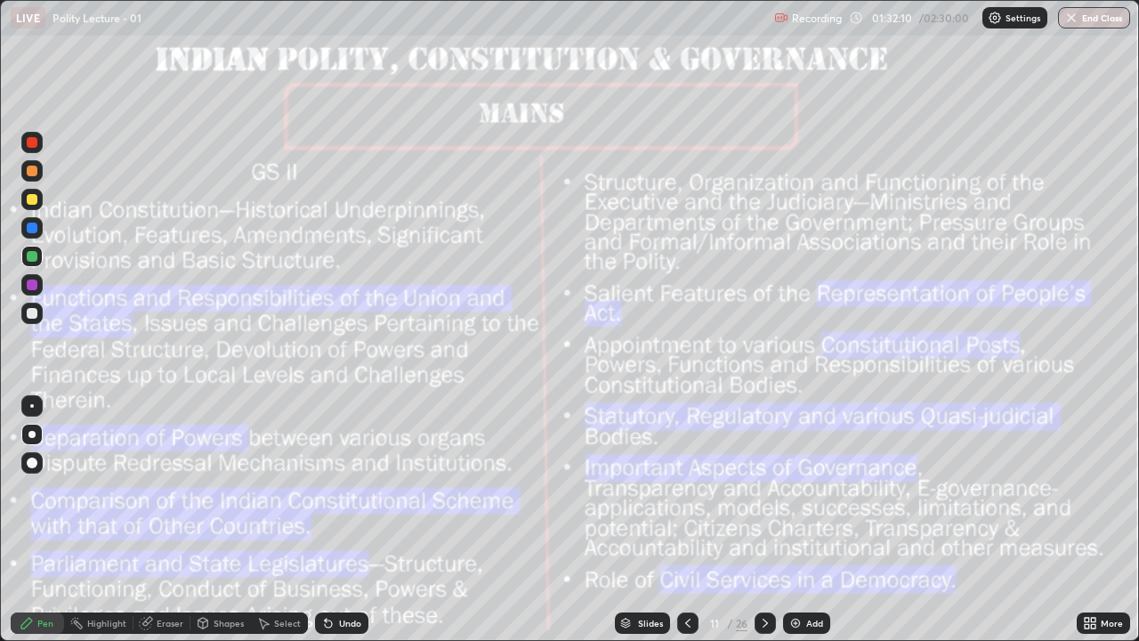
click at [30, 194] on div at bounding box center [32, 199] width 11 height 11
click at [806, 520] on div "Add" at bounding box center [814, 622] width 17 height 9
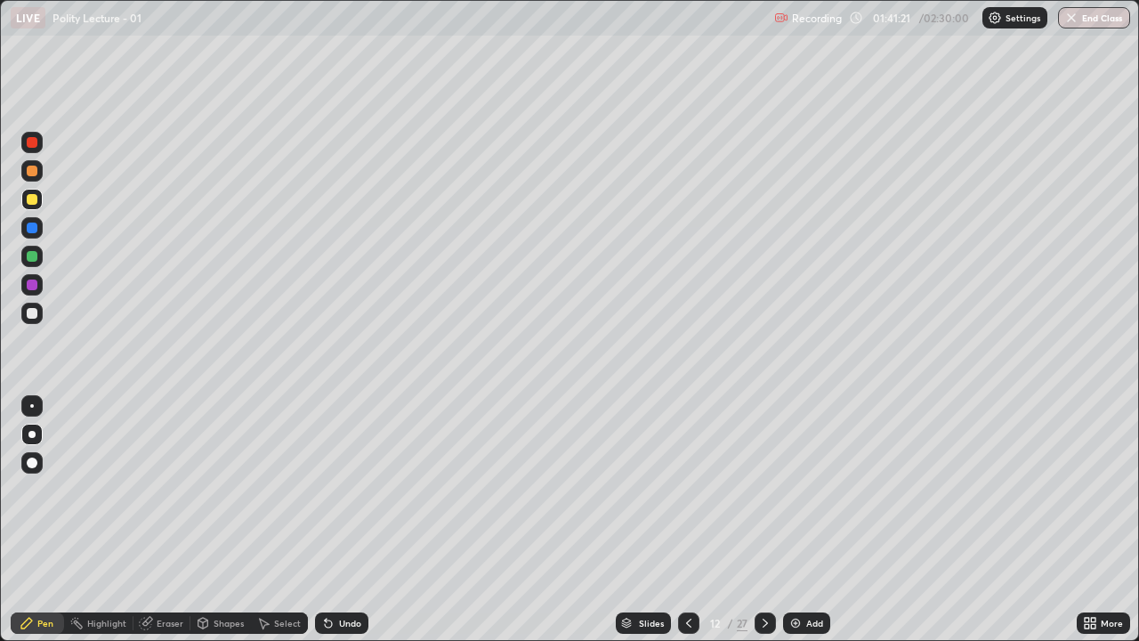
click at [29, 231] on div at bounding box center [32, 227] width 11 height 11
click at [650, 520] on div "Slides" at bounding box center [651, 622] width 25 height 9
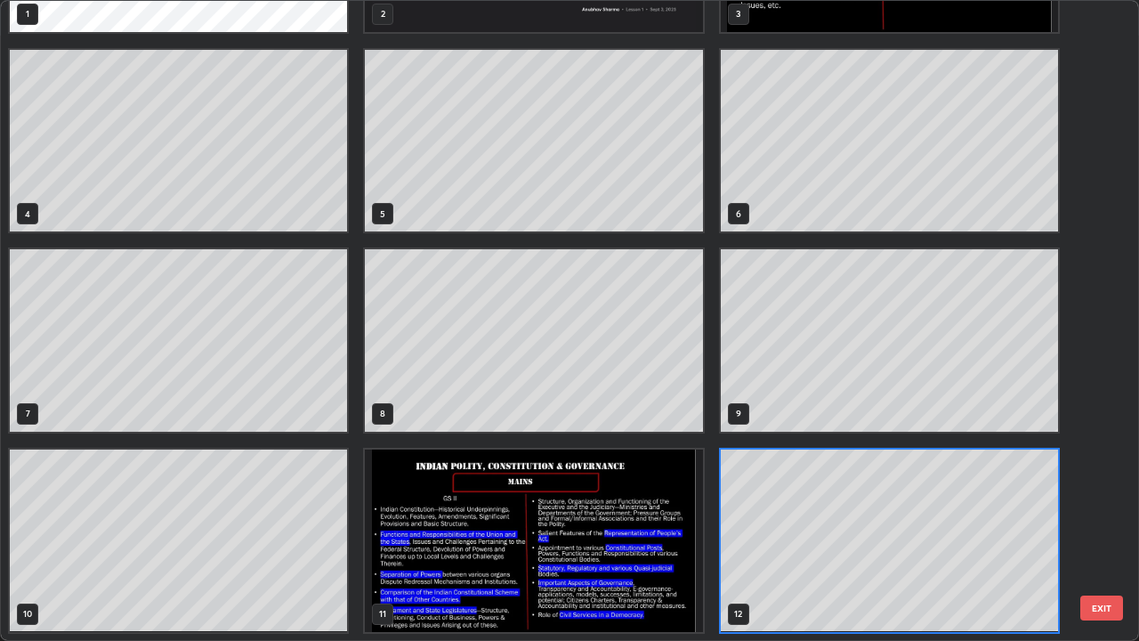
click at [477, 509] on img "grid" at bounding box center [533, 540] width 337 height 182
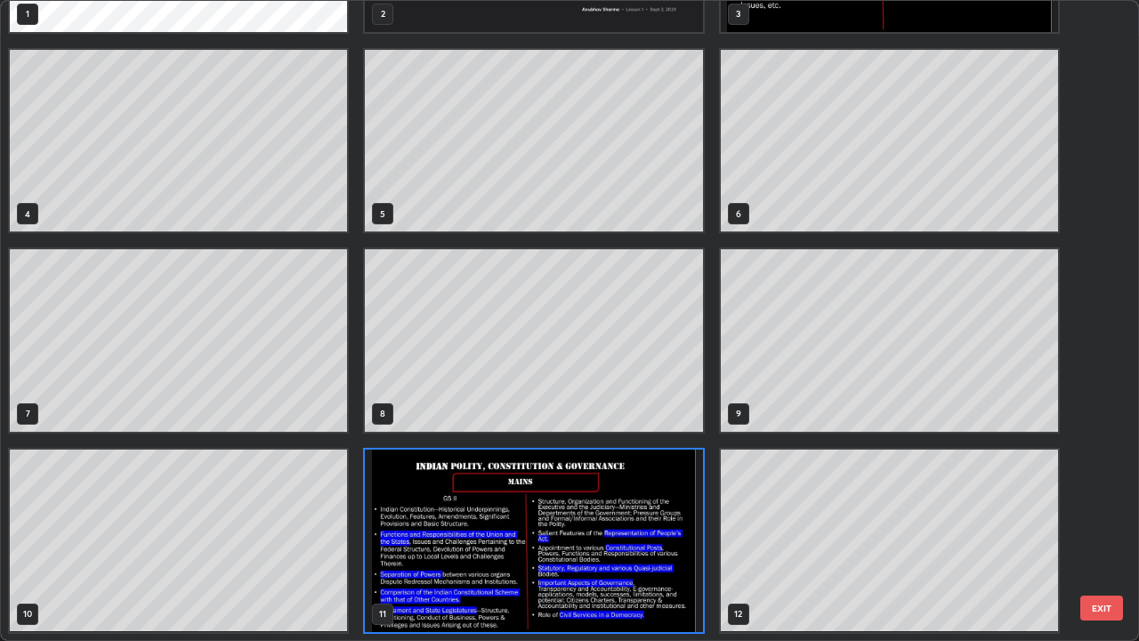
click at [517, 499] on img "grid" at bounding box center [533, 540] width 337 height 182
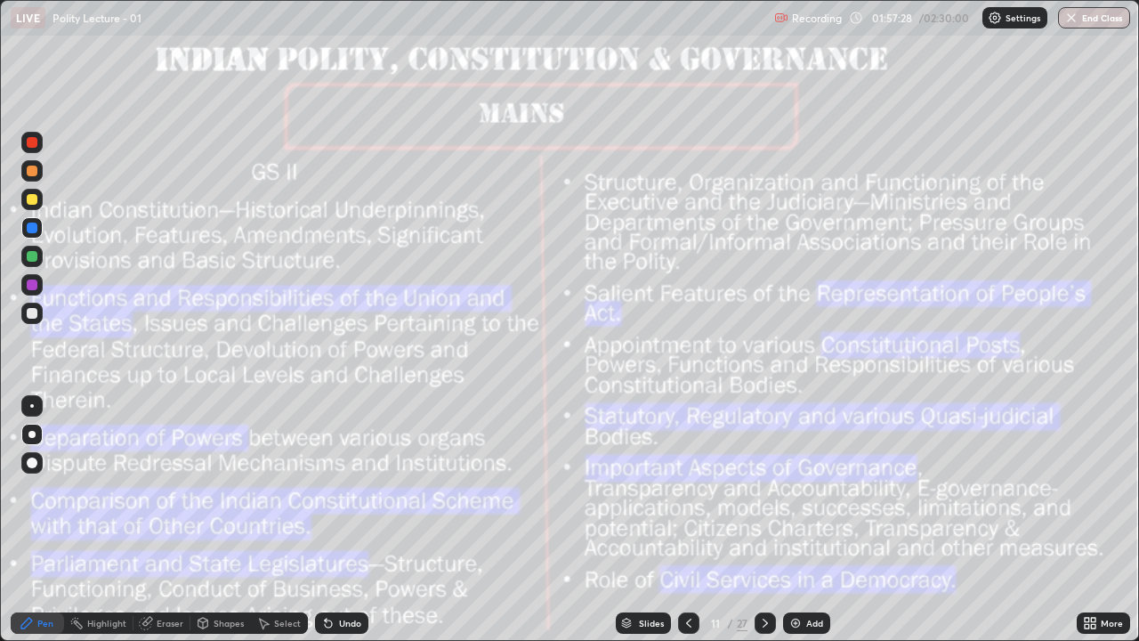
click at [516, 496] on img "grid" at bounding box center [533, 540] width 337 height 182
click at [800, 520] on img at bounding box center [795, 623] width 14 height 14
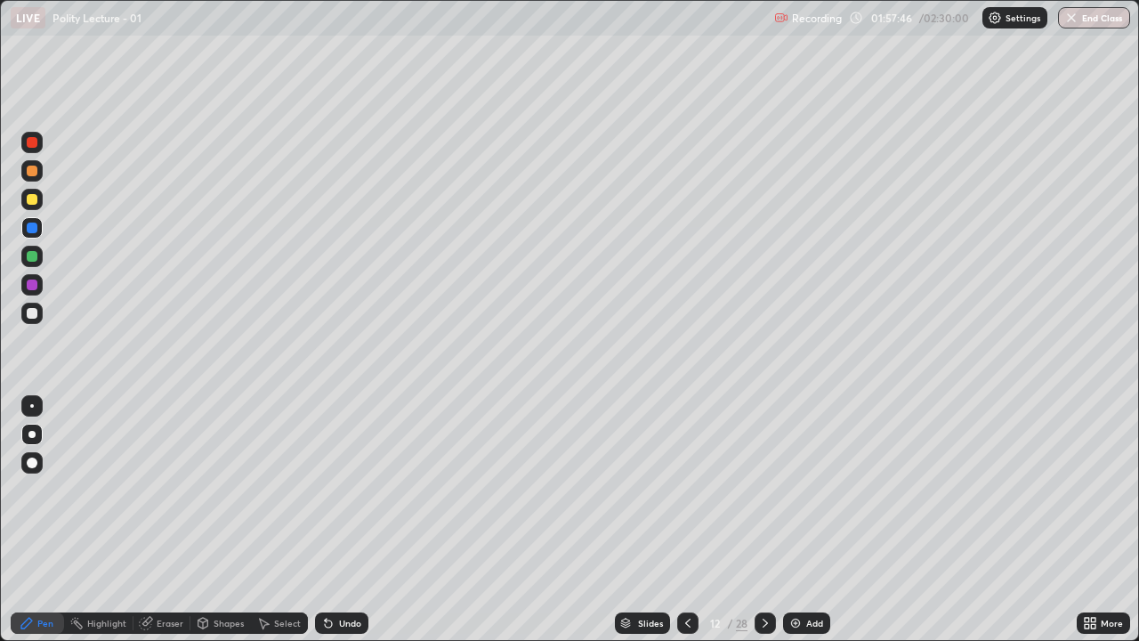
click at [36, 194] on div at bounding box center [31, 199] width 21 height 21
click at [38, 229] on div at bounding box center [31, 227] width 21 height 21
click at [688, 520] on icon at bounding box center [688, 623] width 14 height 14
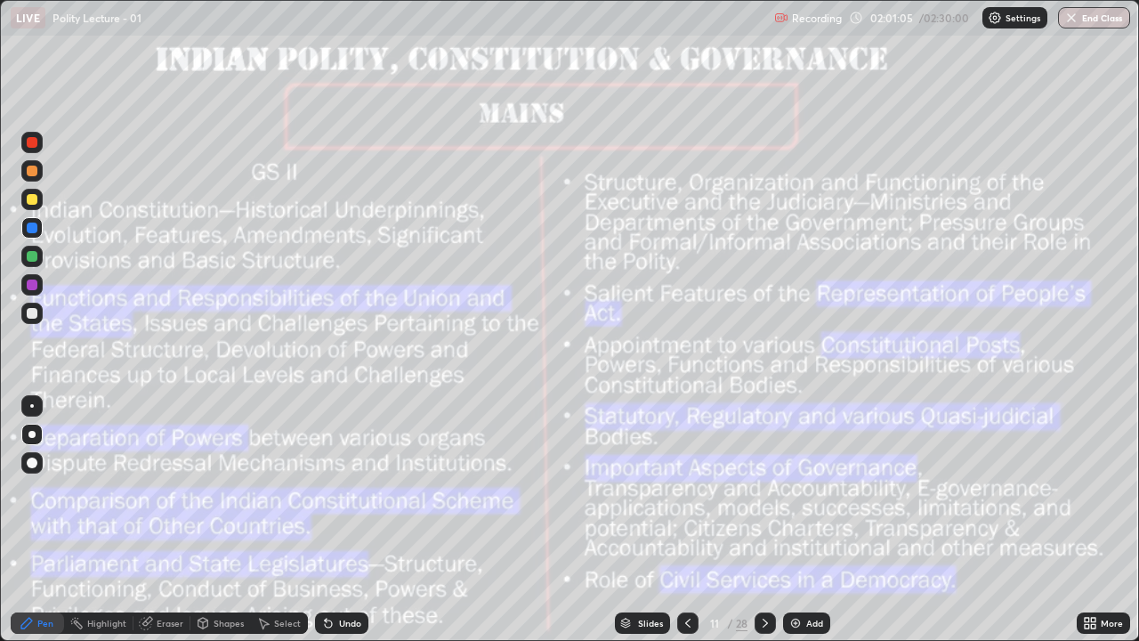
click at [27, 203] on div at bounding box center [32, 199] width 11 height 11
click at [806, 520] on div "Add" at bounding box center [806, 622] width 47 height 21
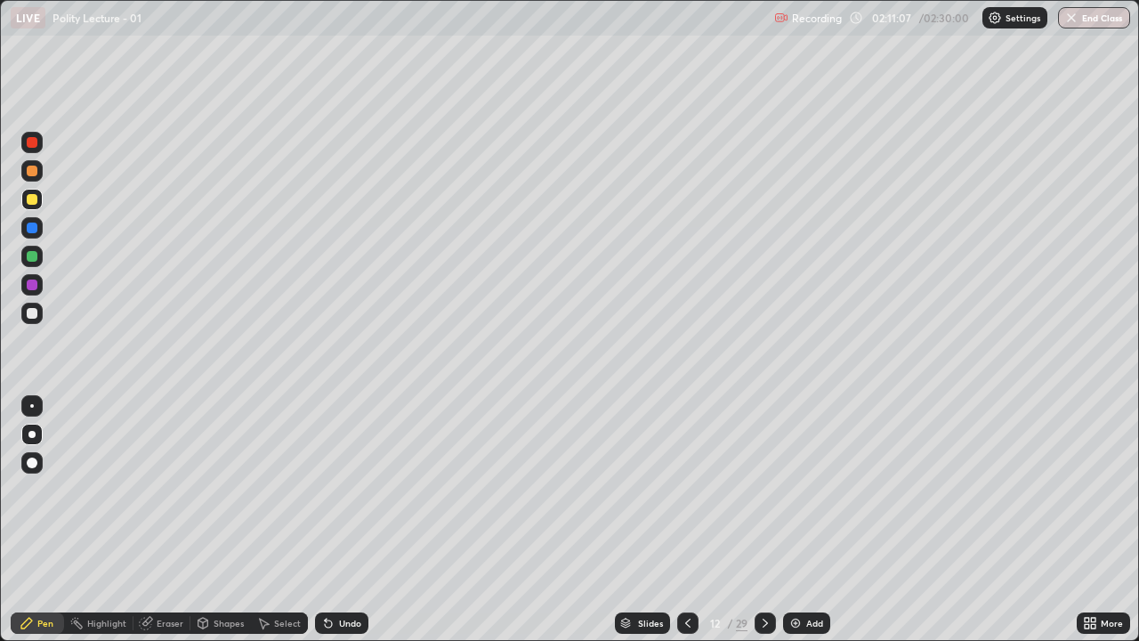
click at [760, 520] on icon at bounding box center [765, 623] width 14 height 14
click at [643, 520] on div "Slides" at bounding box center [650, 622] width 25 height 9
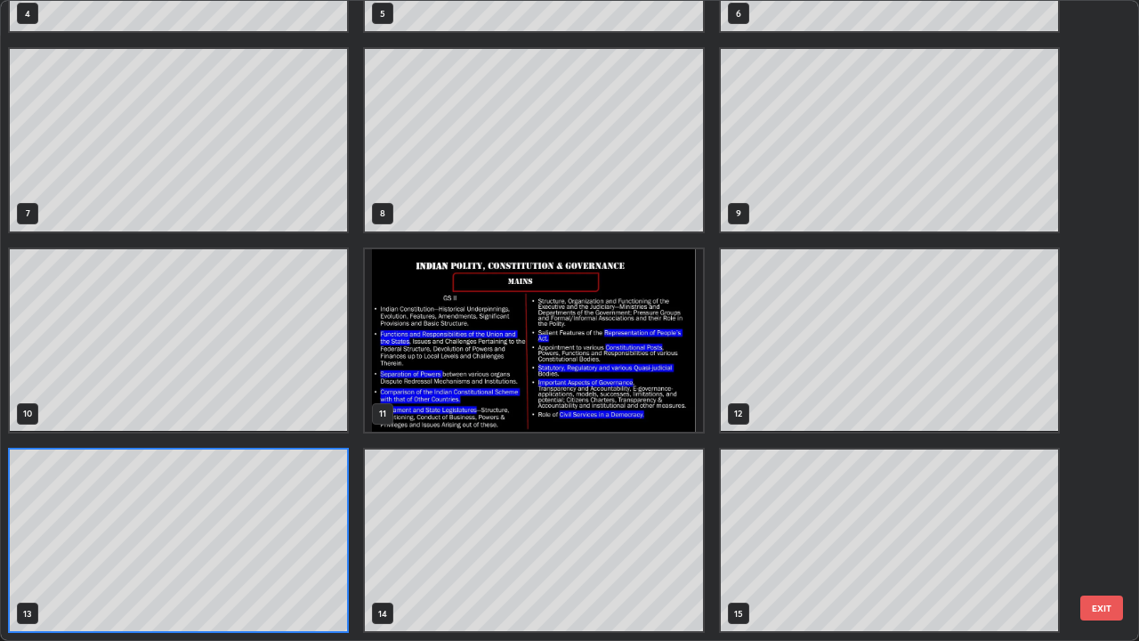
click at [613, 357] on img "grid" at bounding box center [533, 340] width 337 height 182
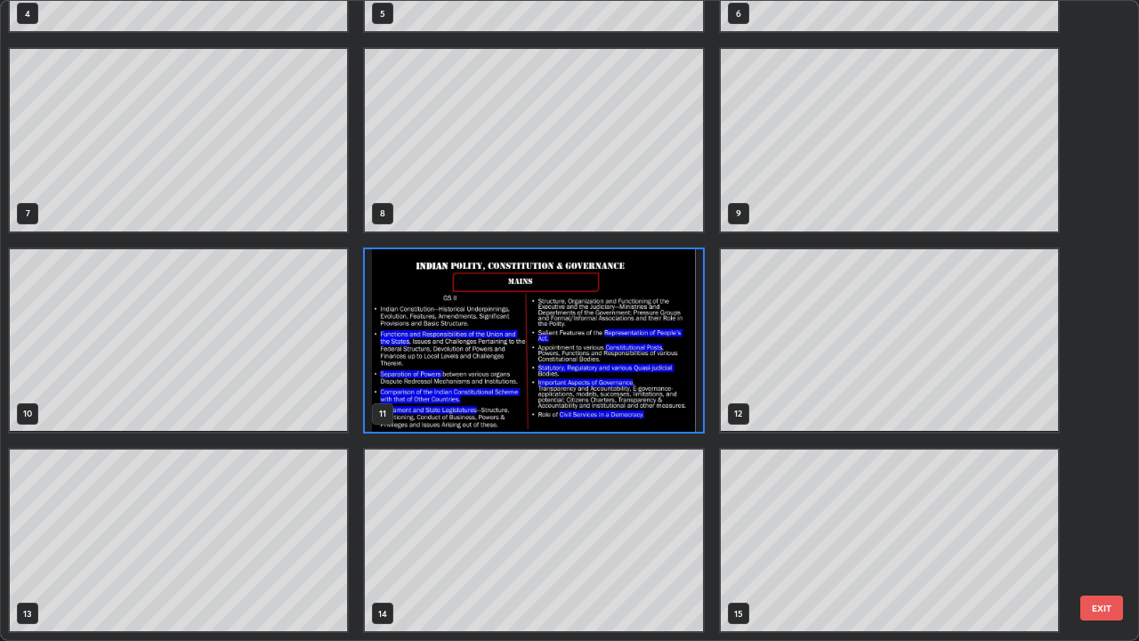
click at [422, 315] on img "grid" at bounding box center [533, 340] width 337 height 182
click at [430, 303] on img "grid" at bounding box center [533, 340] width 337 height 182
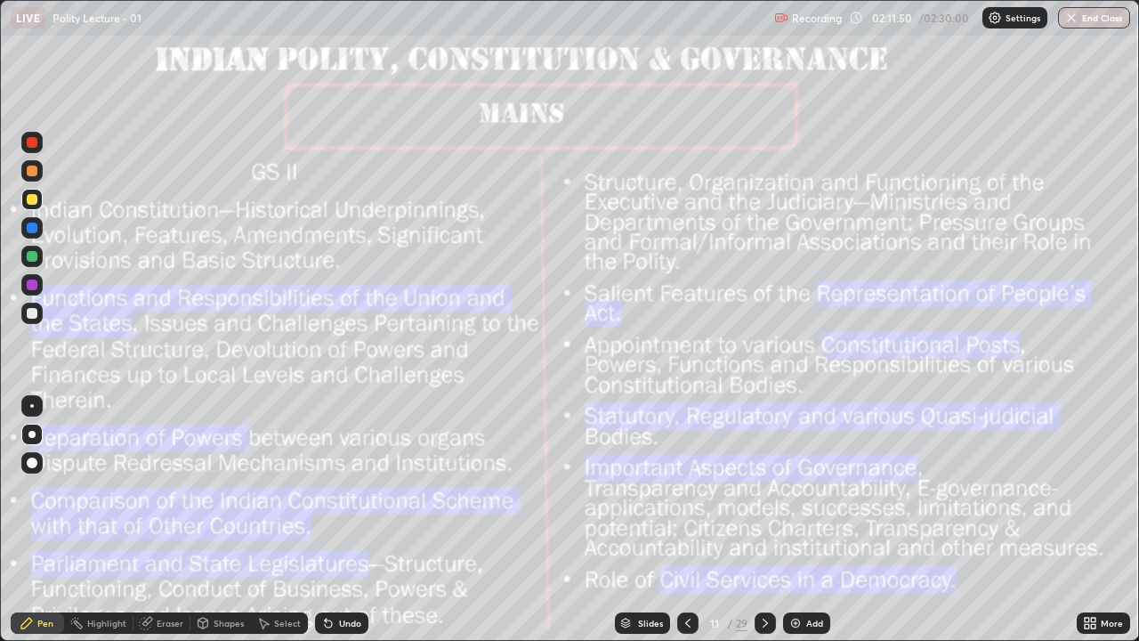
click at [795, 520] on img at bounding box center [795, 623] width 14 height 14
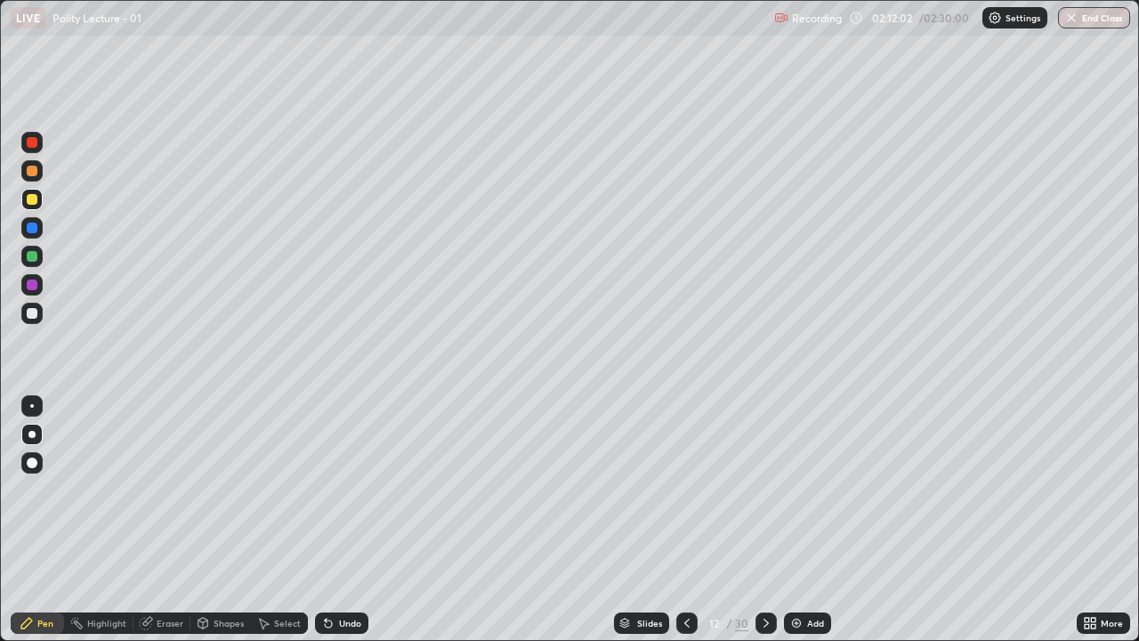
click at [34, 224] on div at bounding box center [32, 227] width 11 height 11
click at [687, 520] on icon at bounding box center [687, 623] width 14 height 14
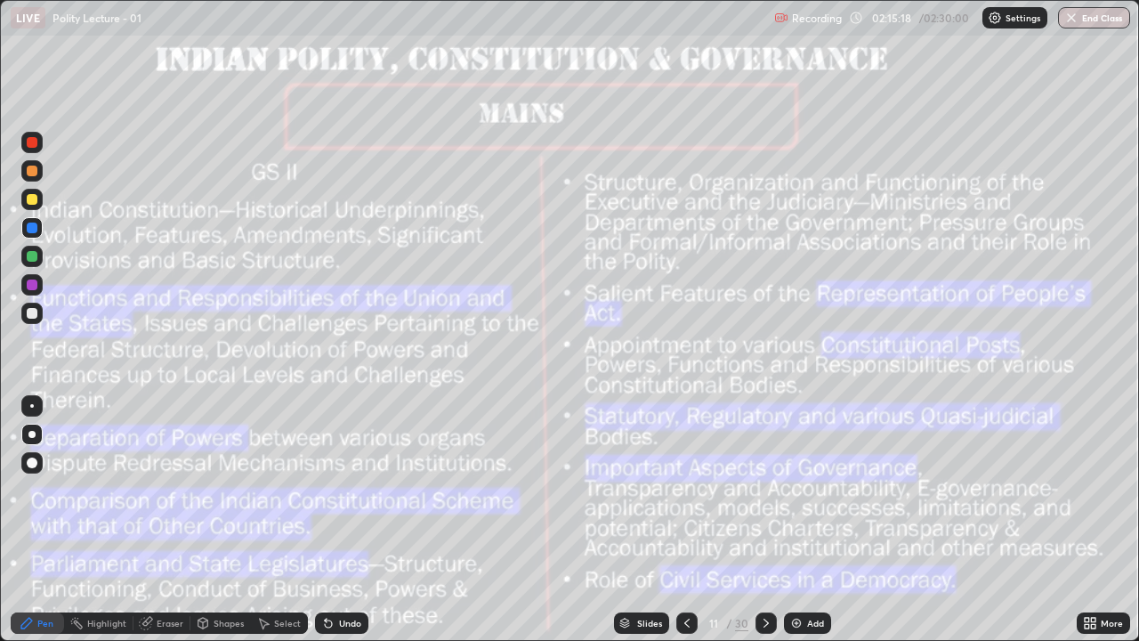
click at [759, 520] on icon at bounding box center [766, 623] width 14 height 14
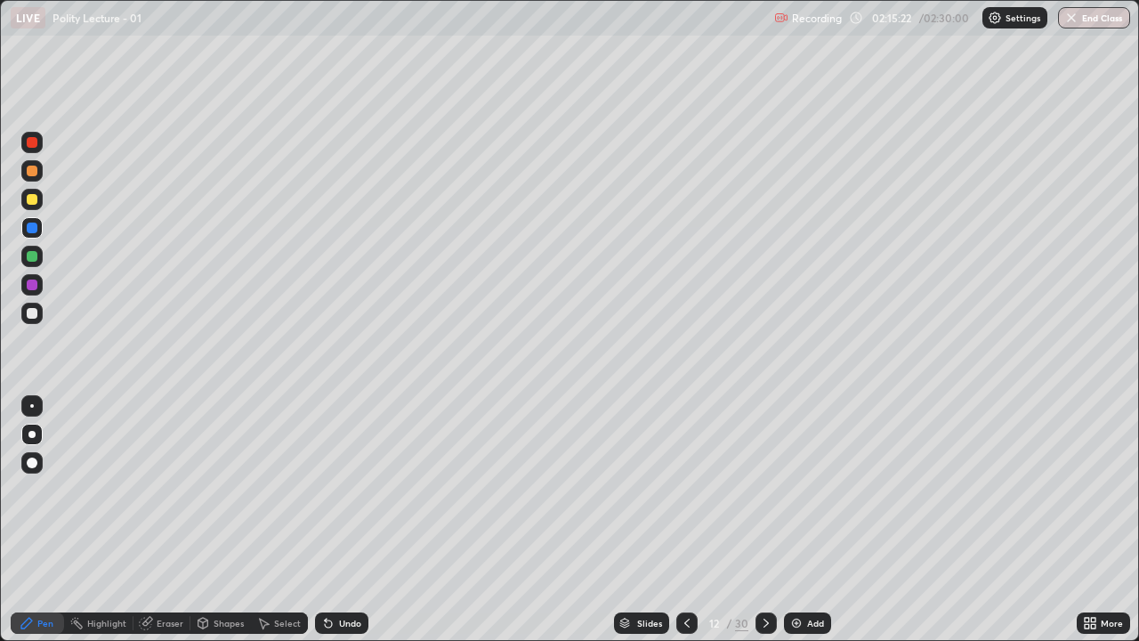
click at [800, 520] on div "Add" at bounding box center [807, 622] width 47 height 21
click at [1078, 23] on button "End Class" at bounding box center [1094, 17] width 72 height 21
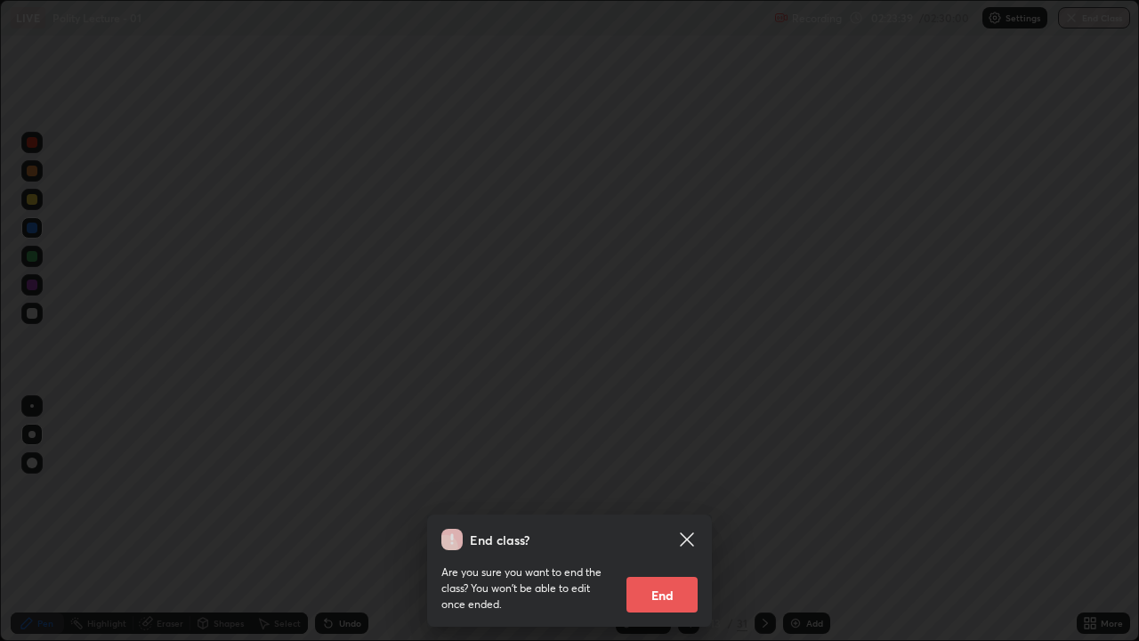
click at [675, 520] on button "End" at bounding box center [661, 595] width 71 height 36
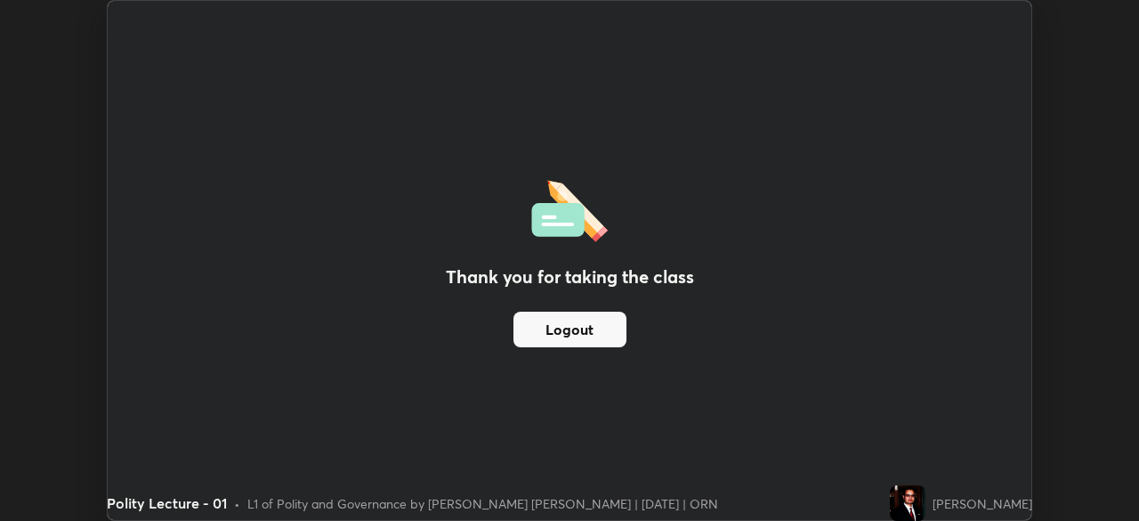
scroll to position [88455, 87836]
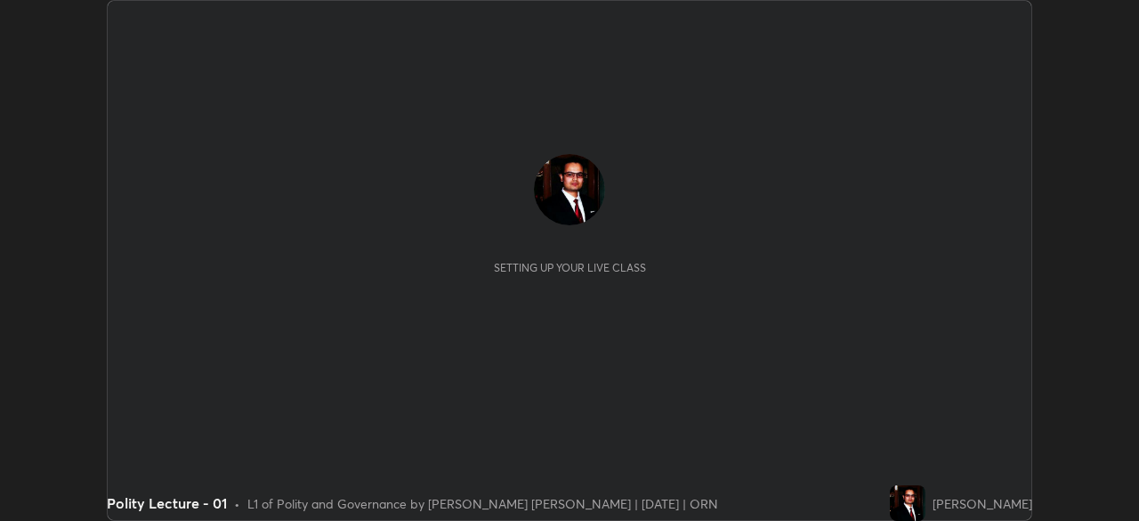
scroll to position [521, 1138]
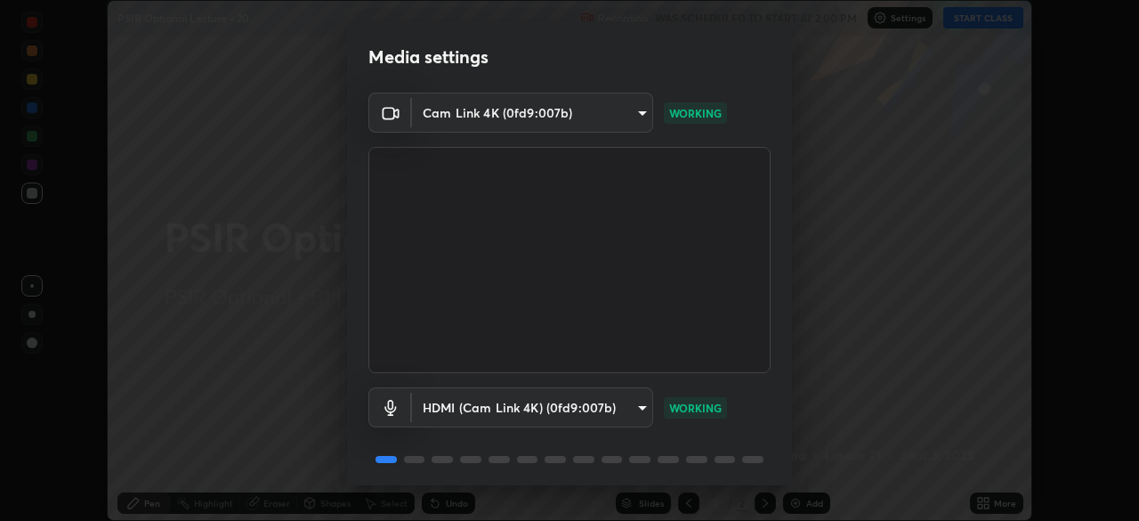
scroll to position [63, 0]
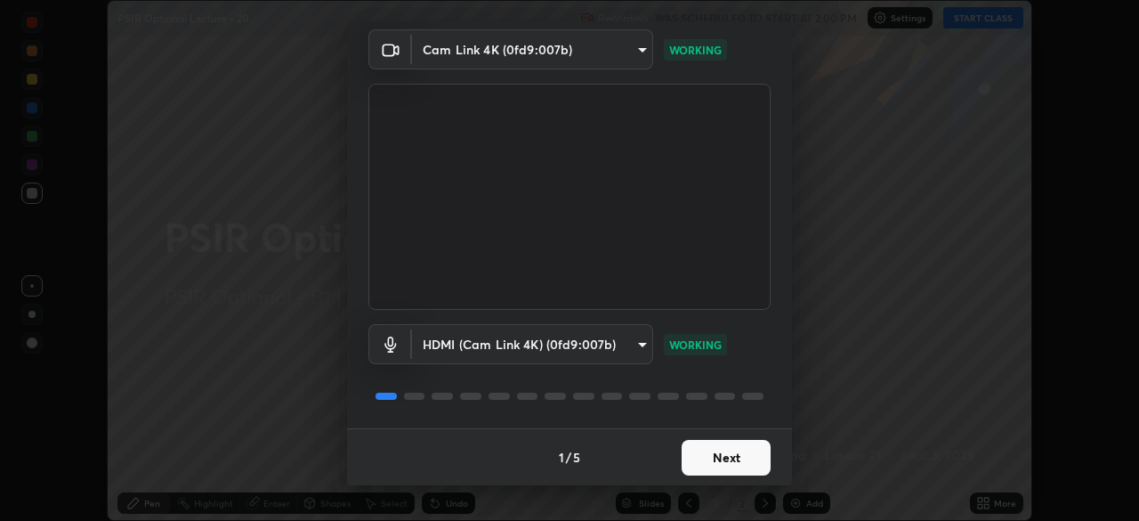
click at [715, 453] on button "Next" at bounding box center [726, 458] width 89 height 36
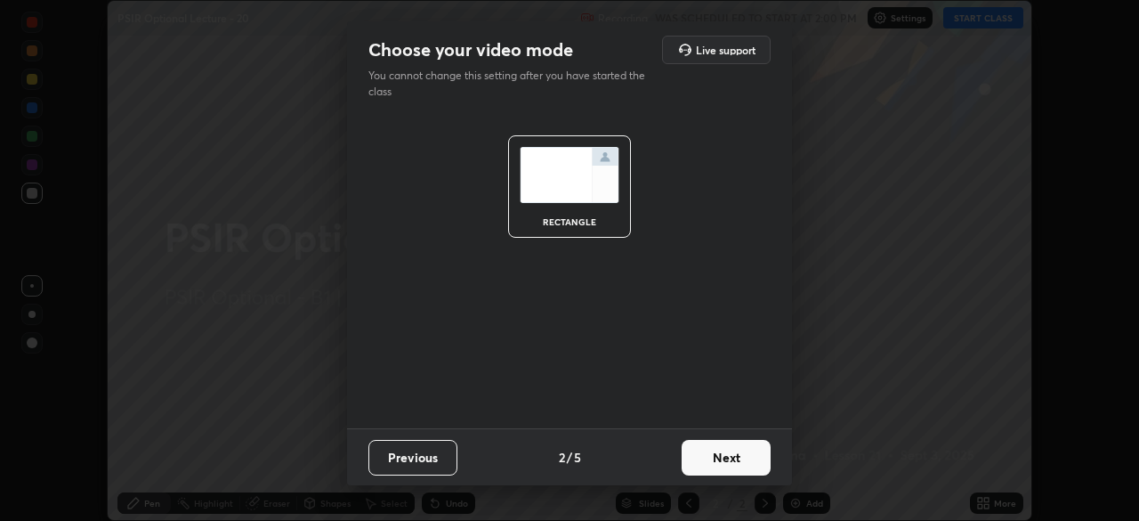
click at [719, 462] on button "Next" at bounding box center [726, 458] width 89 height 36
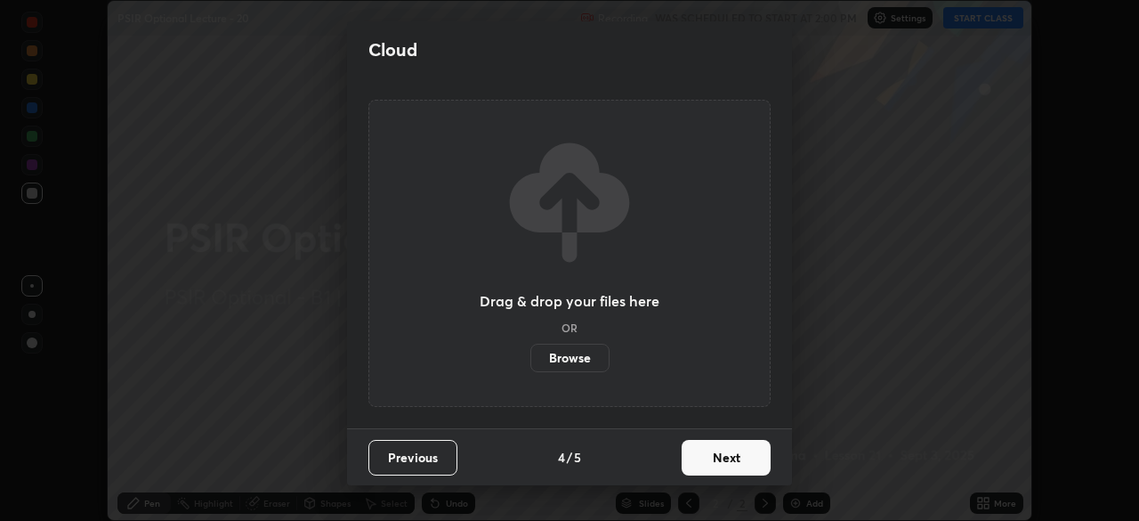
click at [748, 461] on button "Next" at bounding box center [726, 458] width 89 height 36
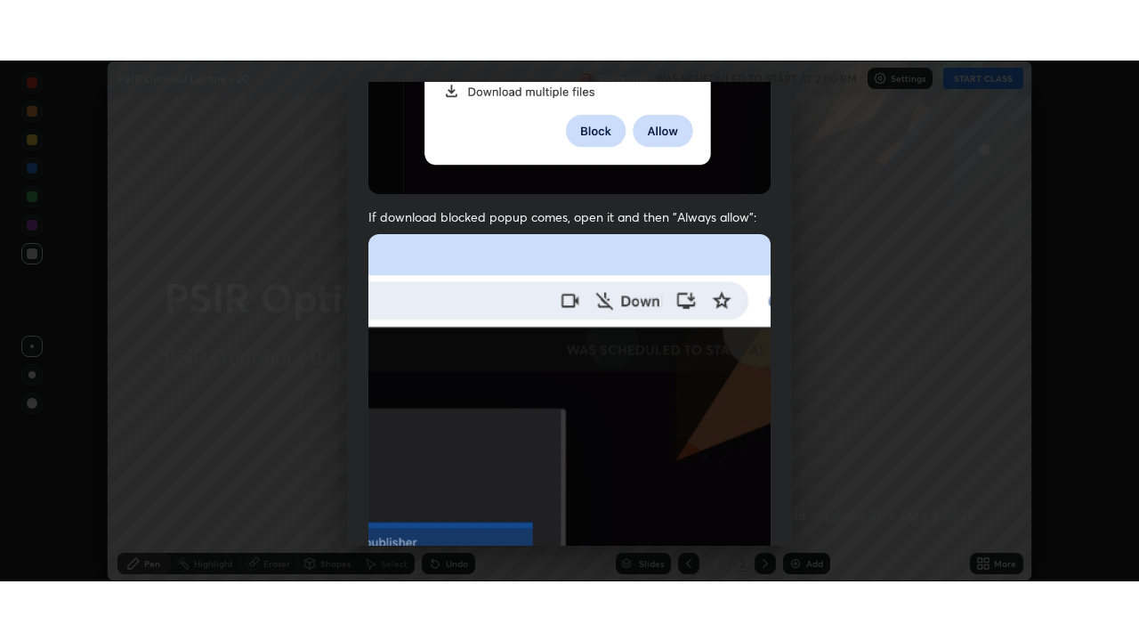
scroll to position [426, 0]
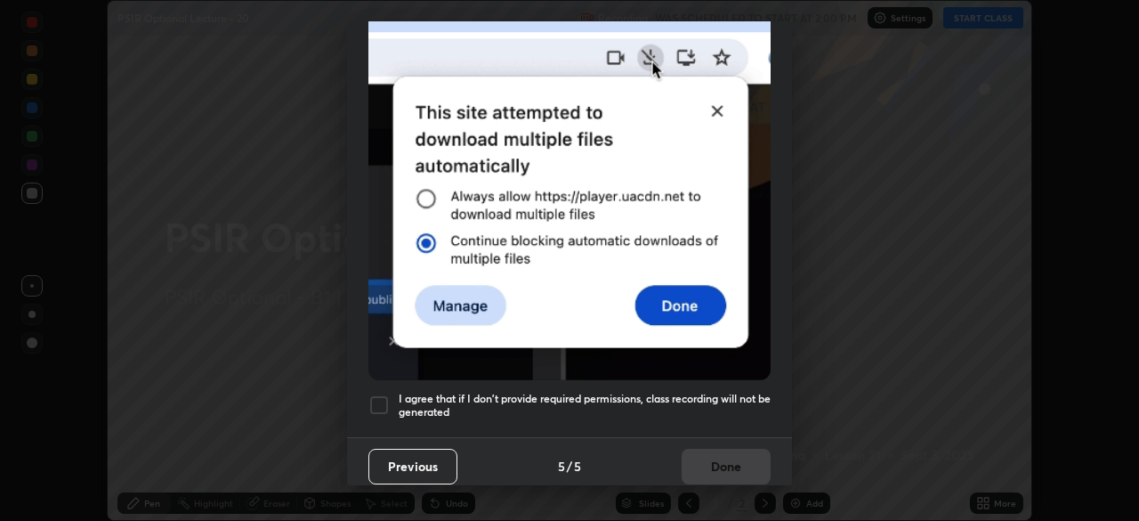
click at [377, 394] on div at bounding box center [378, 404] width 21 height 21
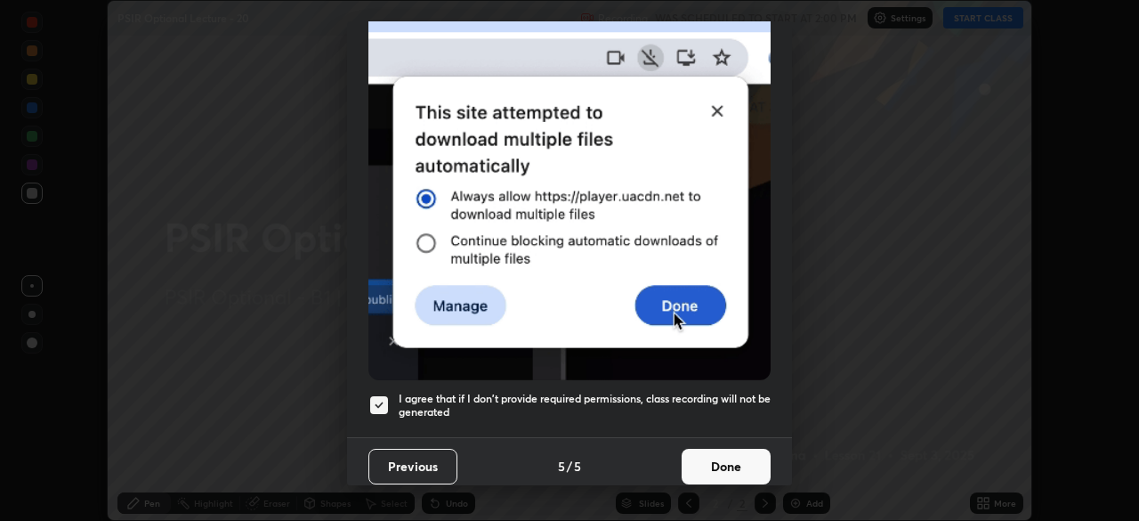
click at [698, 455] on button "Done" at bounding box center [726, 466] width 89 height 36
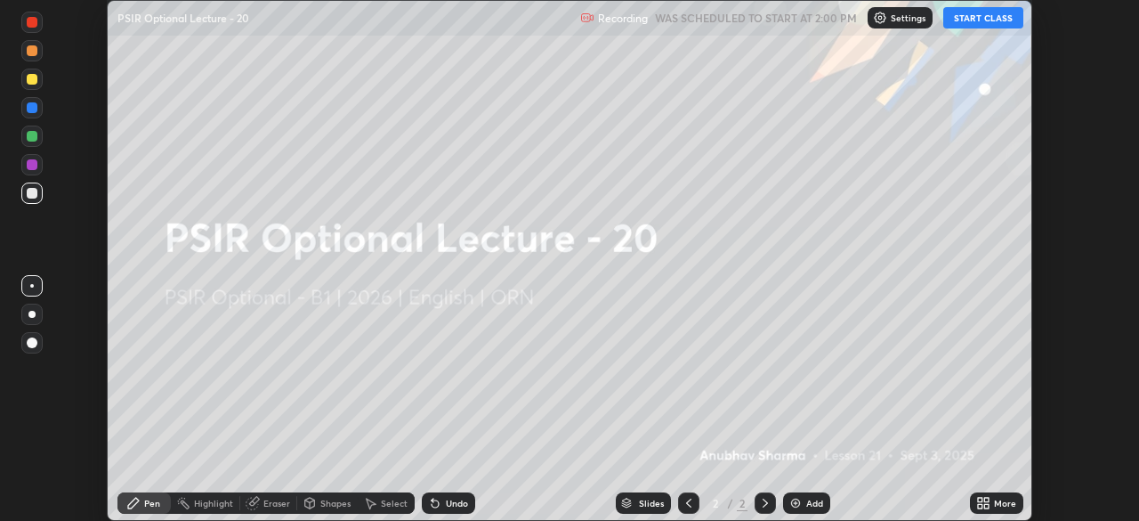
click at [980, 499] on icon at bounding box center [980, 499] width 4 height 4
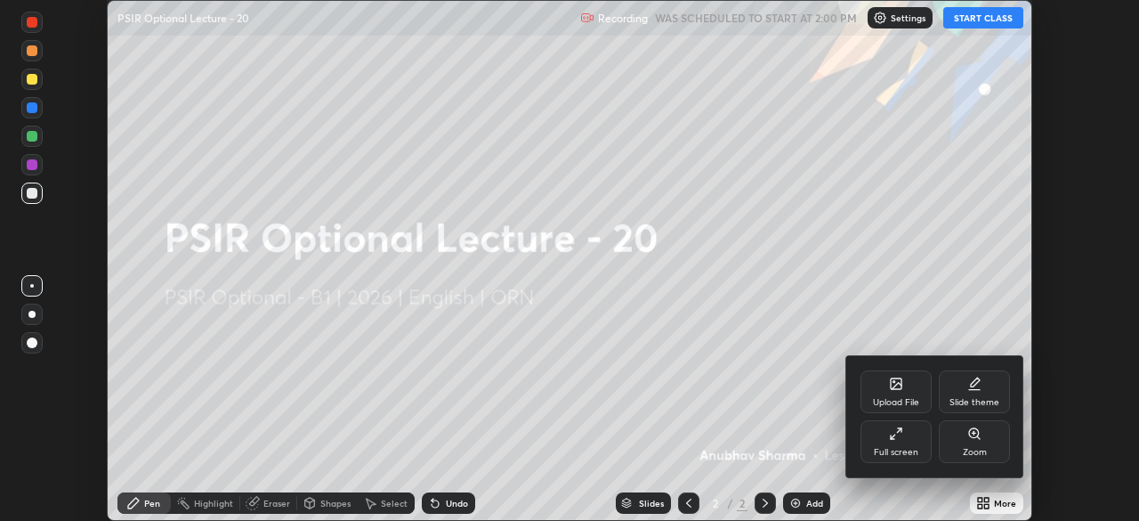
click at [899, 437] on icon at bounding box center [896, 433] width 14 height 14
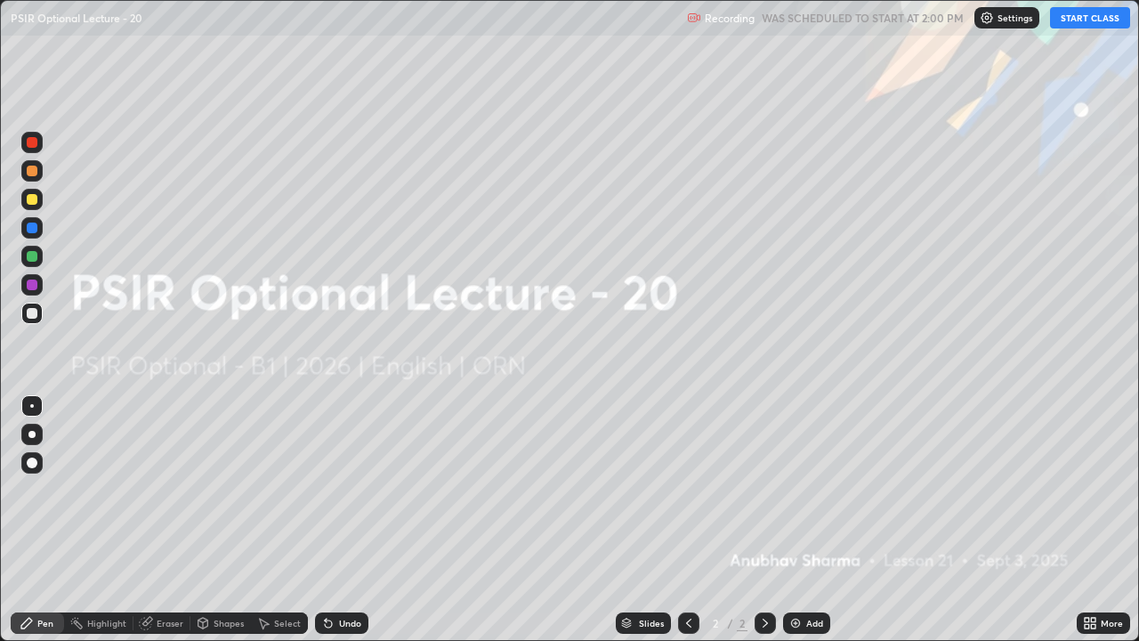
scroll to position [641, 1139]
